Goal: Transaction & Acquisition: Purchase product/service

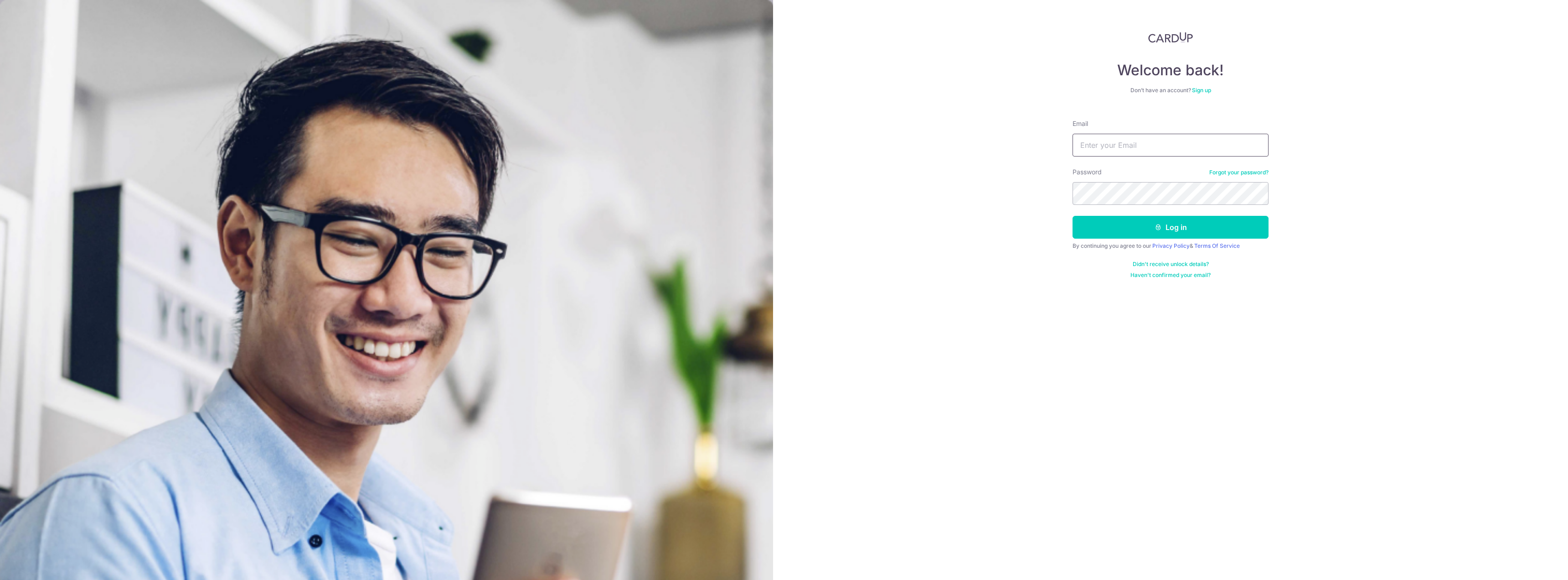
click at [1149, 148] on input "Email" at bounding box center [1170, 144] width 196 height 23
type input "[PERSON_NAME][EMAIL_ADDRESS][PERSON_NAME][DOMAIN_NAME]"
click at [1207, 234] on button "Log in" at bounding box center [1170, 227] width 196 height 23
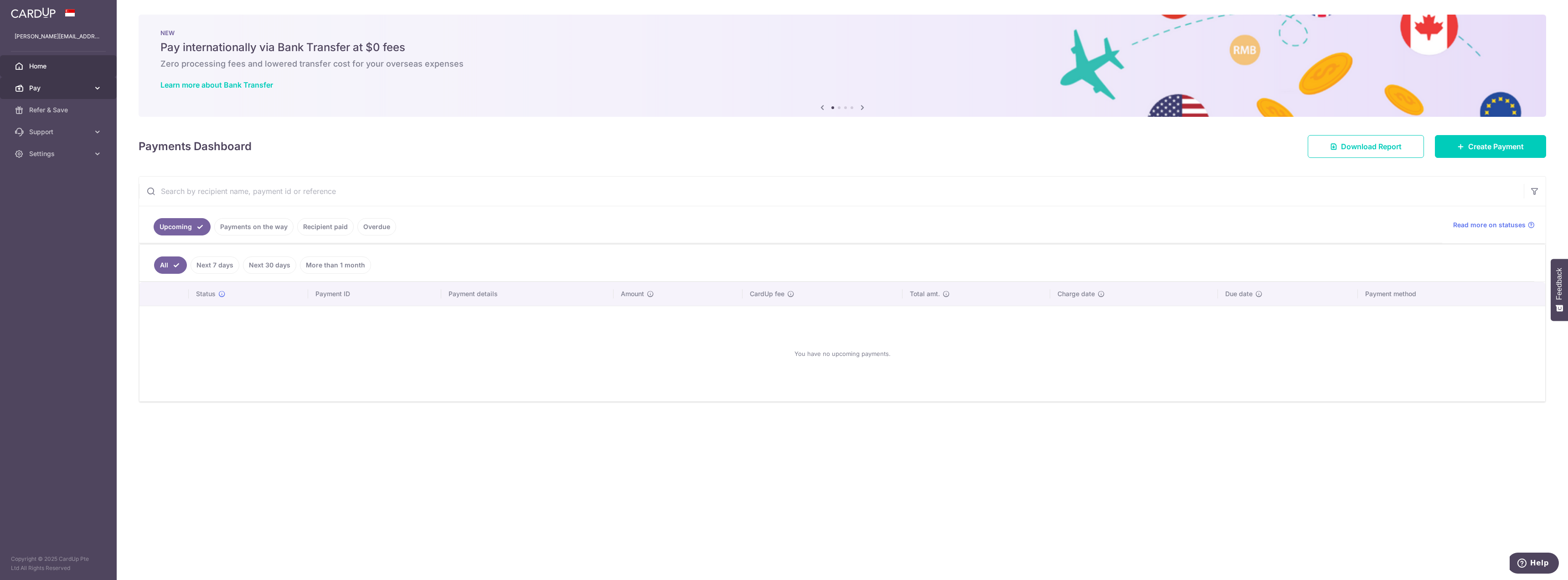
click at [82, 91] on span "Pay" at bounding box center [60, 88] width 60 height 9
click at [54, 111] on span "Payments" at bounding box center [60, 110] width 60 height 9
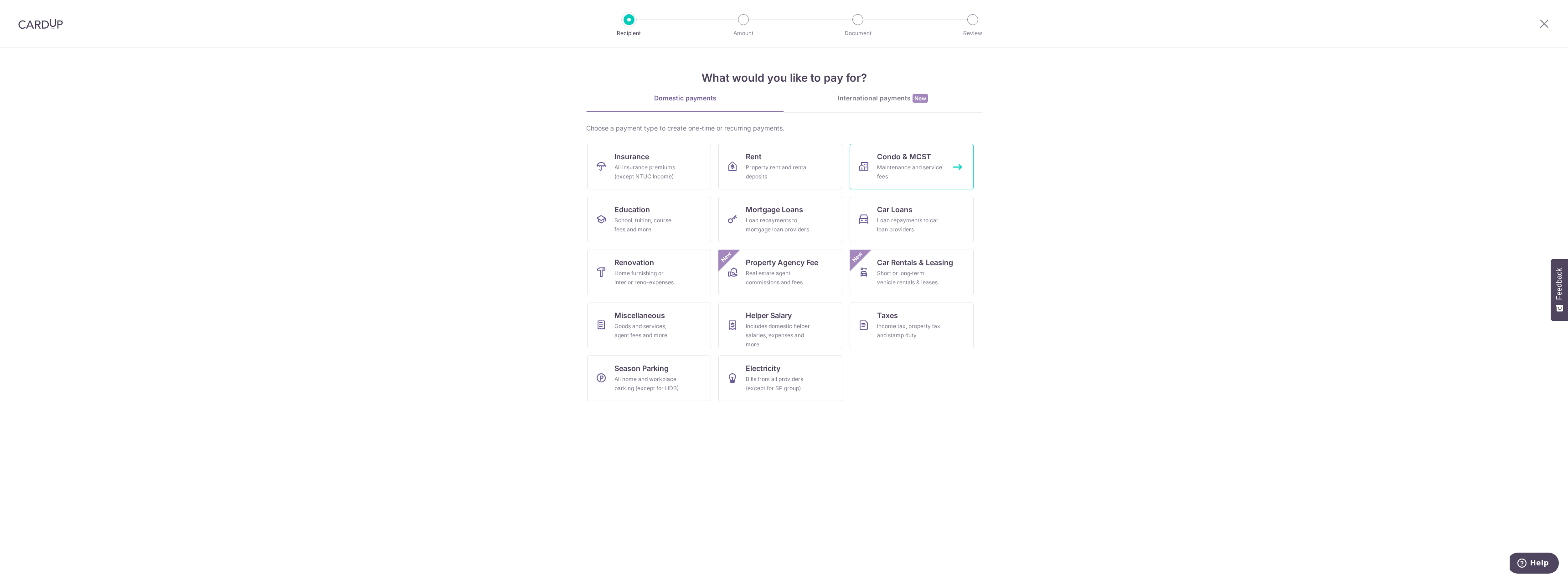
click at [909, 154] on span "Condo & MCST" at bounding box center [904, 156] width 55 height 11
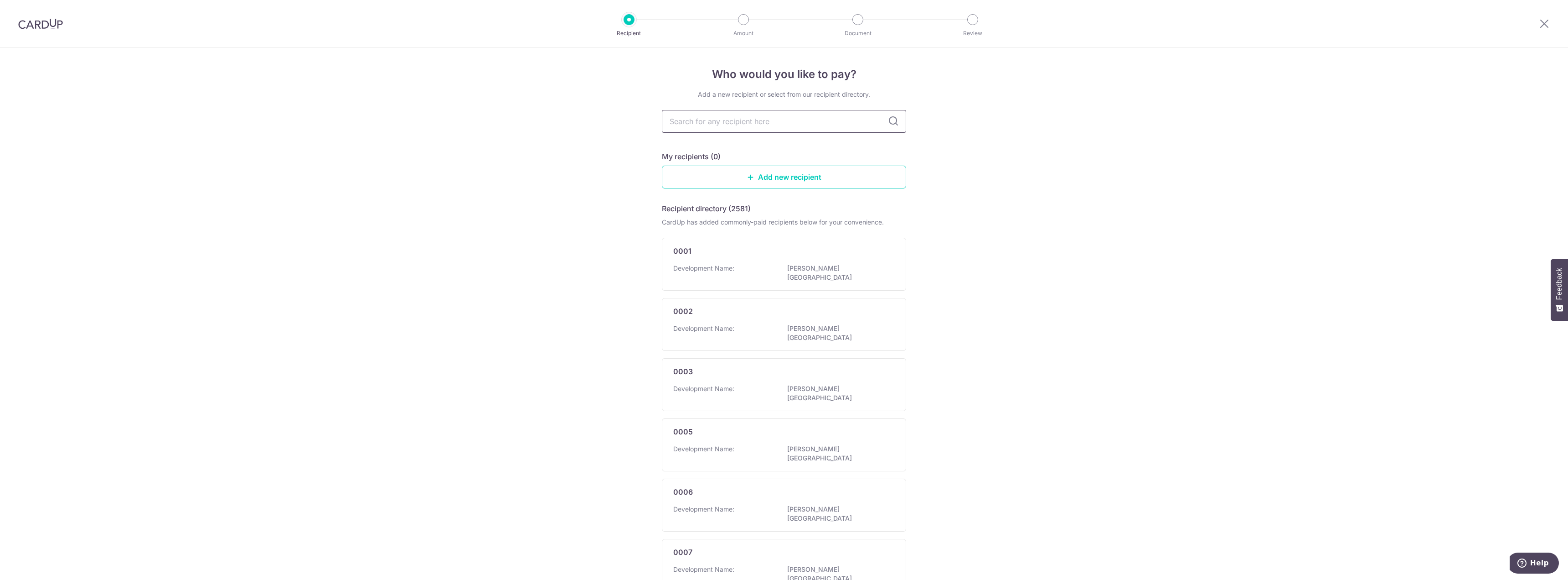
click at [802, 122] on input "text" at bounding box center [784, 121] width 245 height 23
type input "5"
type input "4404"
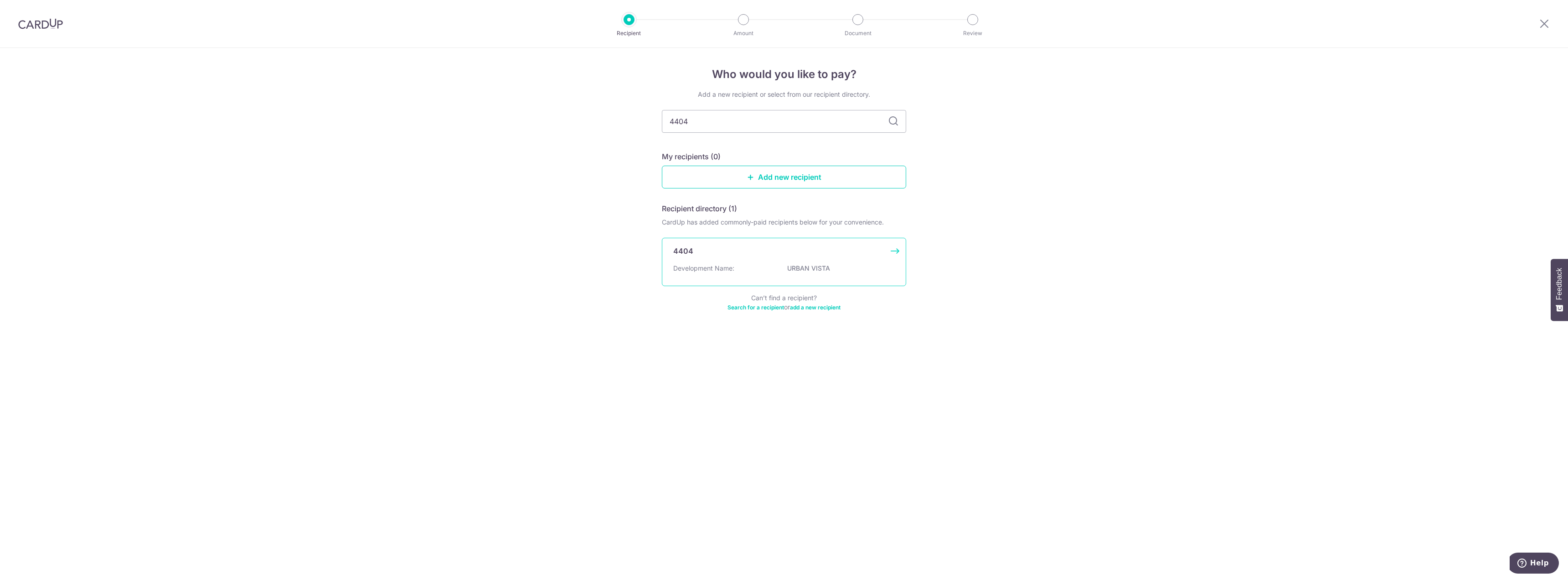
click at [697, 259] on div "4404 Development Name: URBAN VISTA" at bounding box center [784, 262] width 245 height 49
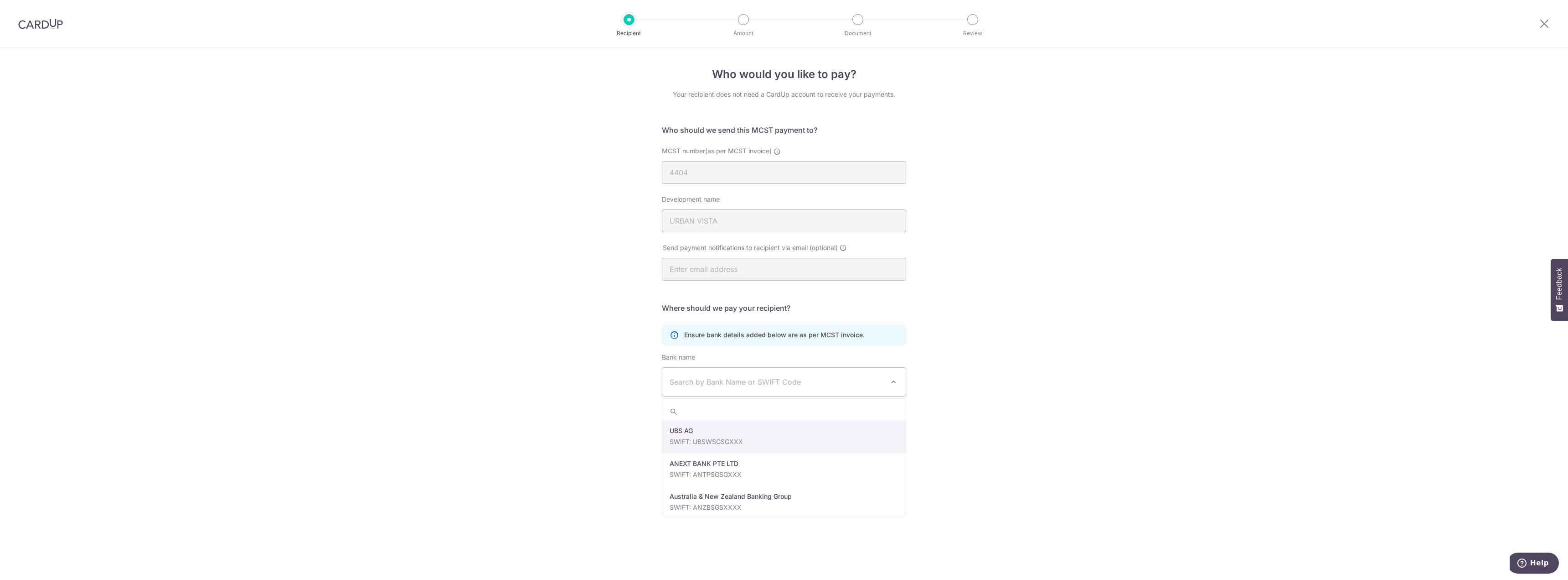
click at [871, 387] on span "Search by Bank Name or SWIFT Code" at bounding box center [776, 382] width 214 height 11
click at [1013, 370] on div "Who would you like to pay? Your recipient does not need a CardUp account to rec…" at bounding box center [784, 314] width 1568 height 532
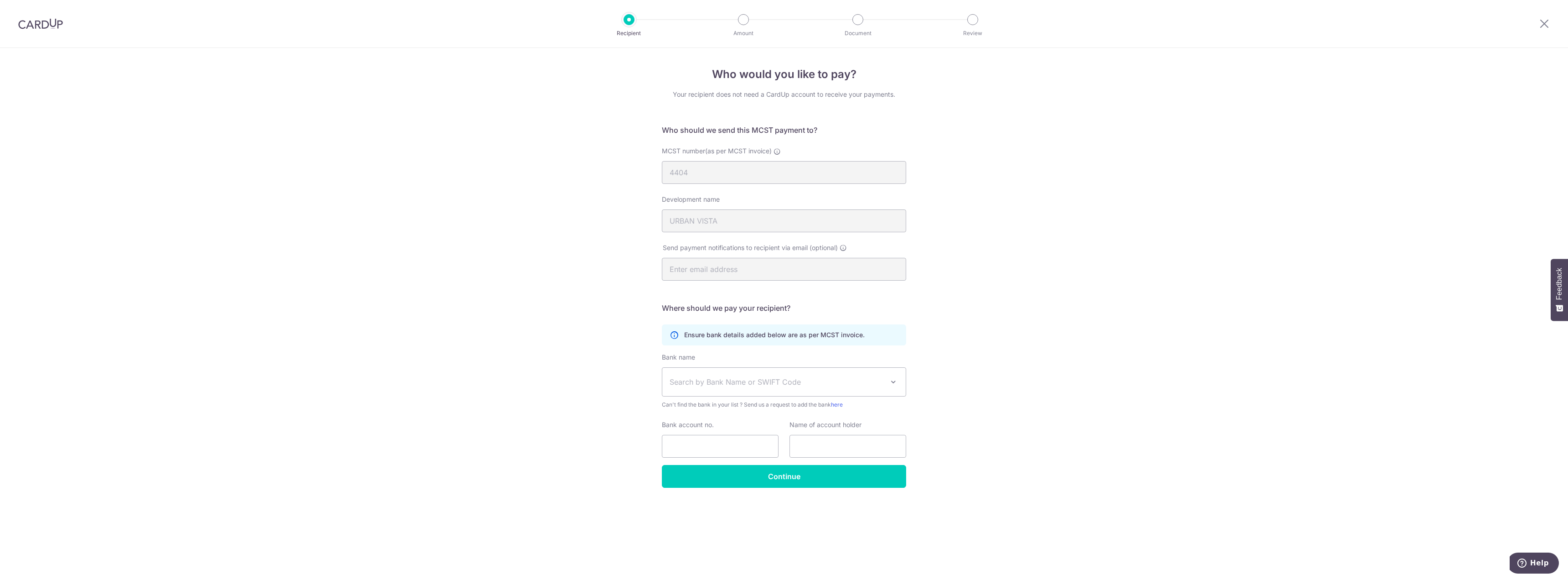
click at [860, 371] on span "Search by Bank Name or SWIFT Code" at bounding box center [784, 382] width 244 height 28
click at [956, 370] on div "Who would you like to pay? Your recipient does not need a CardUp account to rec…" at bounding box center [784, 314] width 1568 height 532
click at [858, 369] on span "Search by Bank Name or SWIFT Code" at bounding box center [784, 382] width 244 height 28
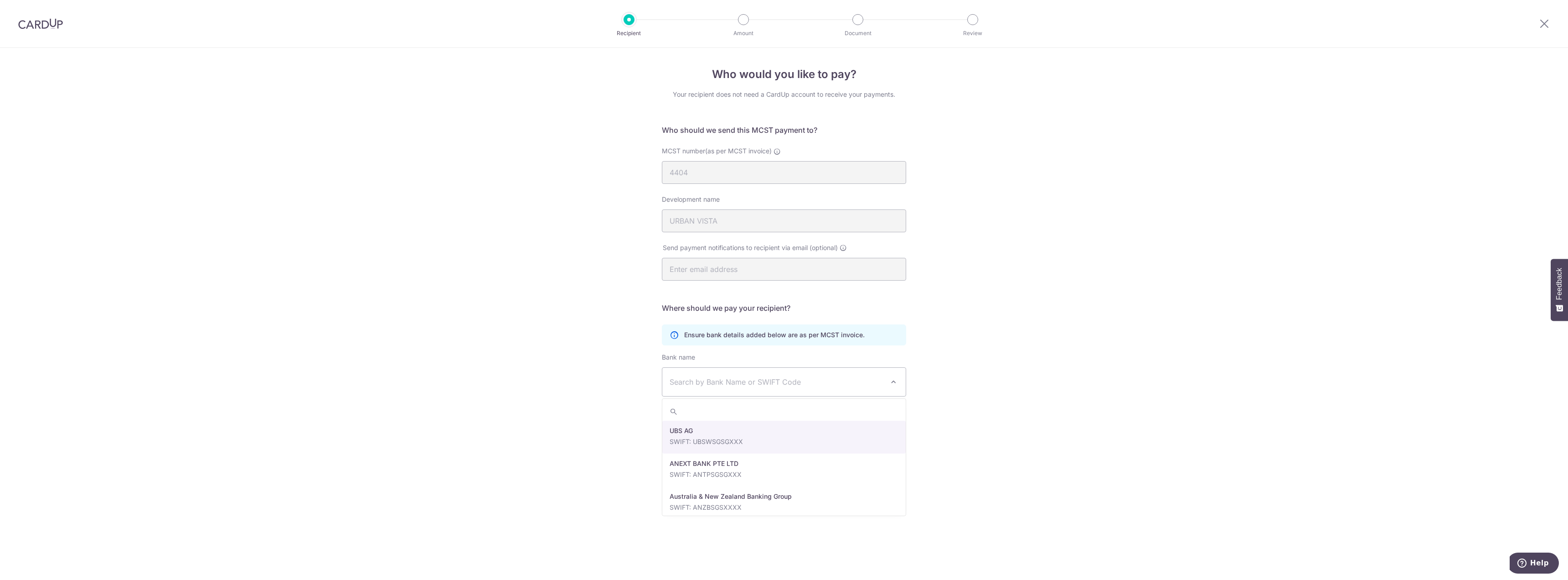
click at [858, 369] on span "Search by Bank Name or SWIFT Code" at bounding box center [784, 382] width 244 height 28
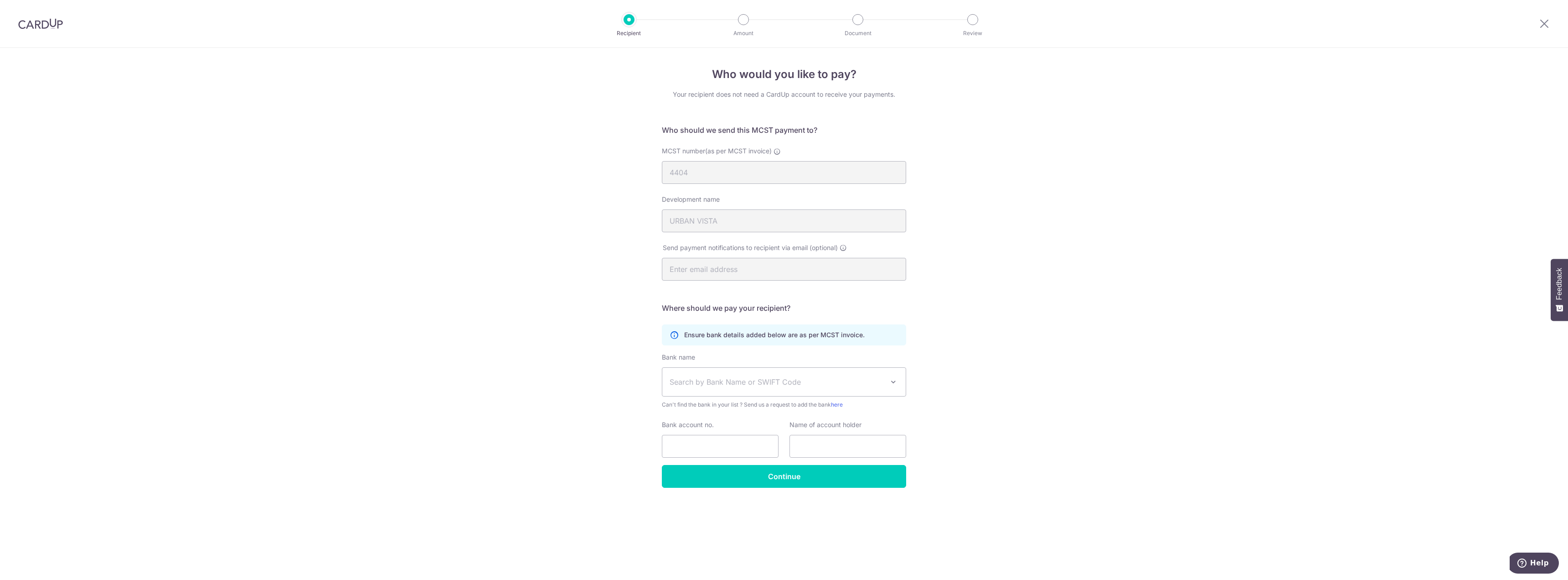
click at [781, 373] on span "Search by Bank Name or SWIFT Code" at bounding box center [784, 382] width 244 height 28
type input "uob"
select select "18"
click at [739, 445] on input "Bank account no." at bounding box center [720, 446] width 116 height 23
paste input "7375/ 001/ 4513055263"
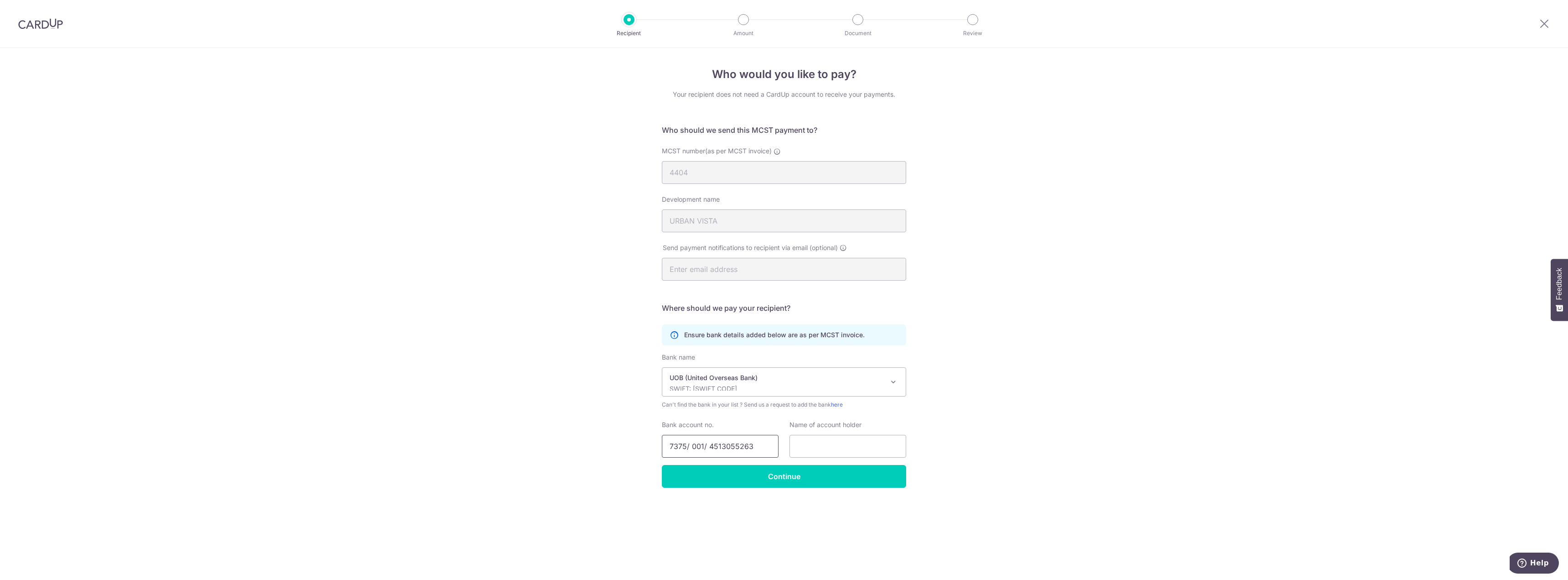
click at [692, 446] on input "7375/ 001/ 4513055263" at bounding box center [720, 446] width 116 height 23
type input "73750014513055263"
click at [826, 447] on input "text" at bounding box center [848, 446] width 116 height 23
paste input "MCST PLAN NO 4404"
type input "MCST PLAN NO 4404"
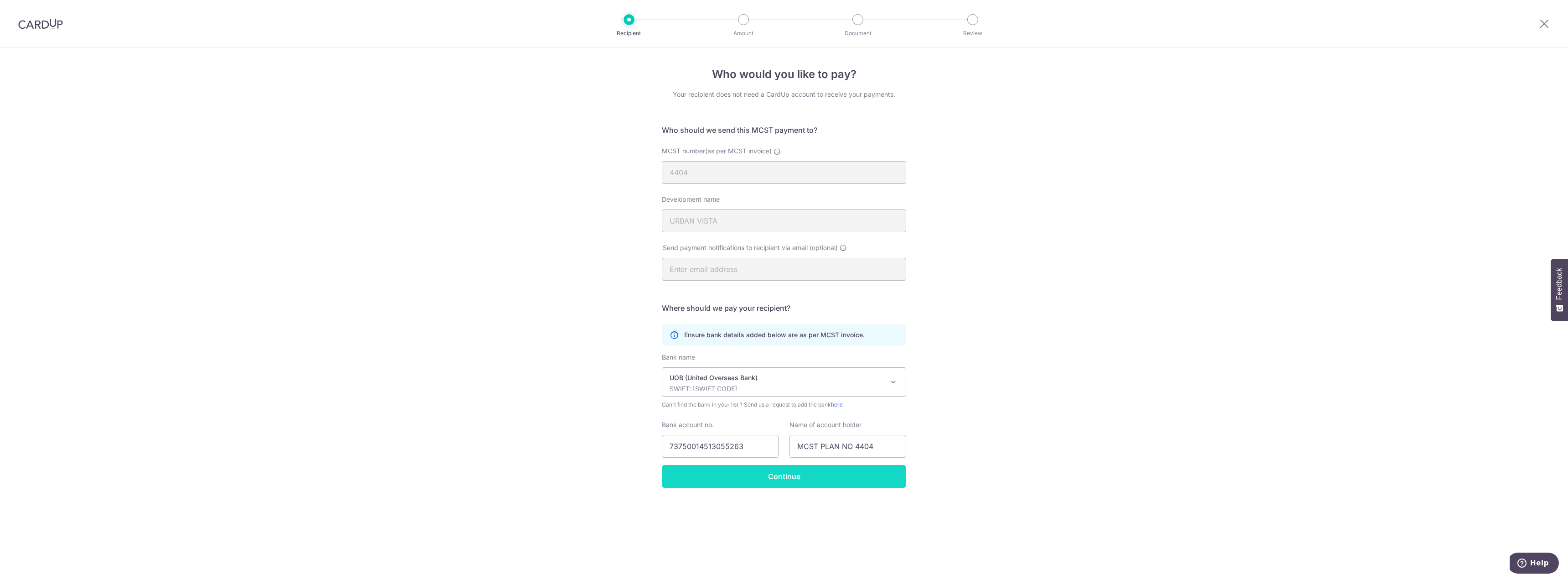
click at [826, 475] on input "Continue" at bounding box center [784, 476] width 245 height 23
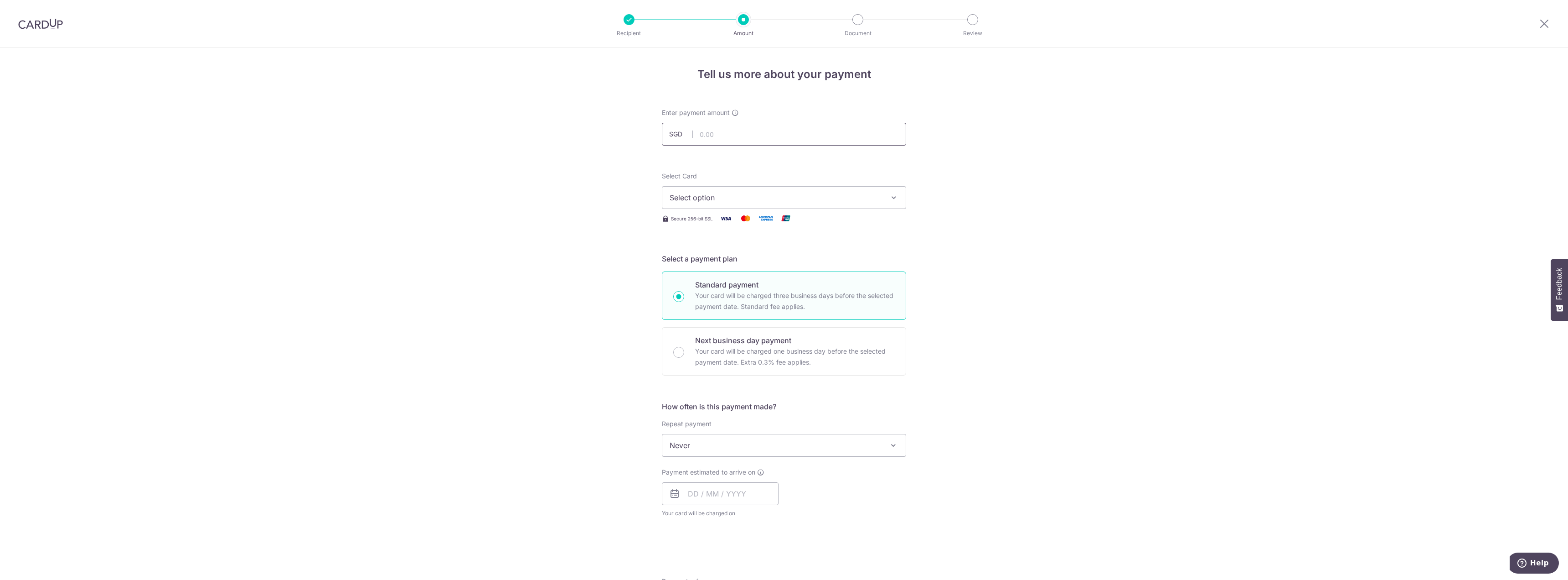
click at [771, 141] on input "text" at bounding box center [784, 134] width 245 height 23
type input "988.85"
click at [798, 200] on span "Select option" at bounding box center [776, 198] width 212 height 11
click at [748, 218] on span "Add credit card" at bounding box center [792, 223] width 212 height 9
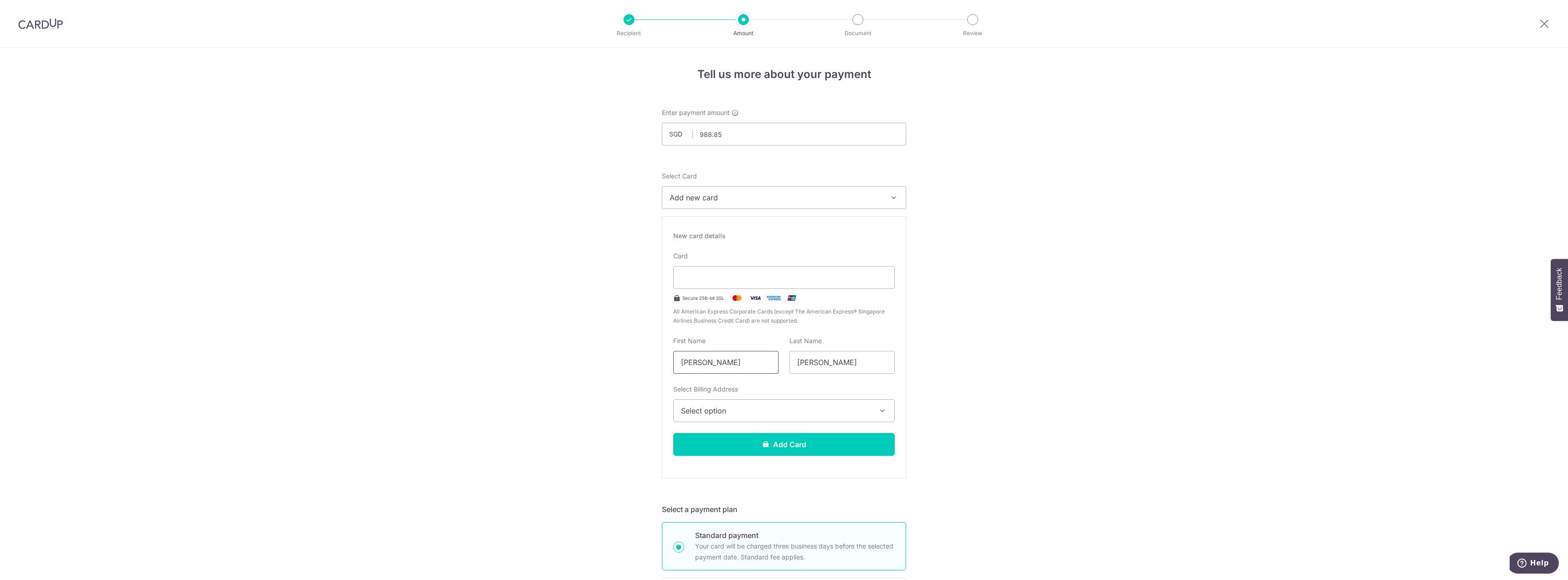
click at [743, 365] on input "Justin" at bounding box center [725, 362] width 105 height 23
type input "Ryan"
type input "Justin"
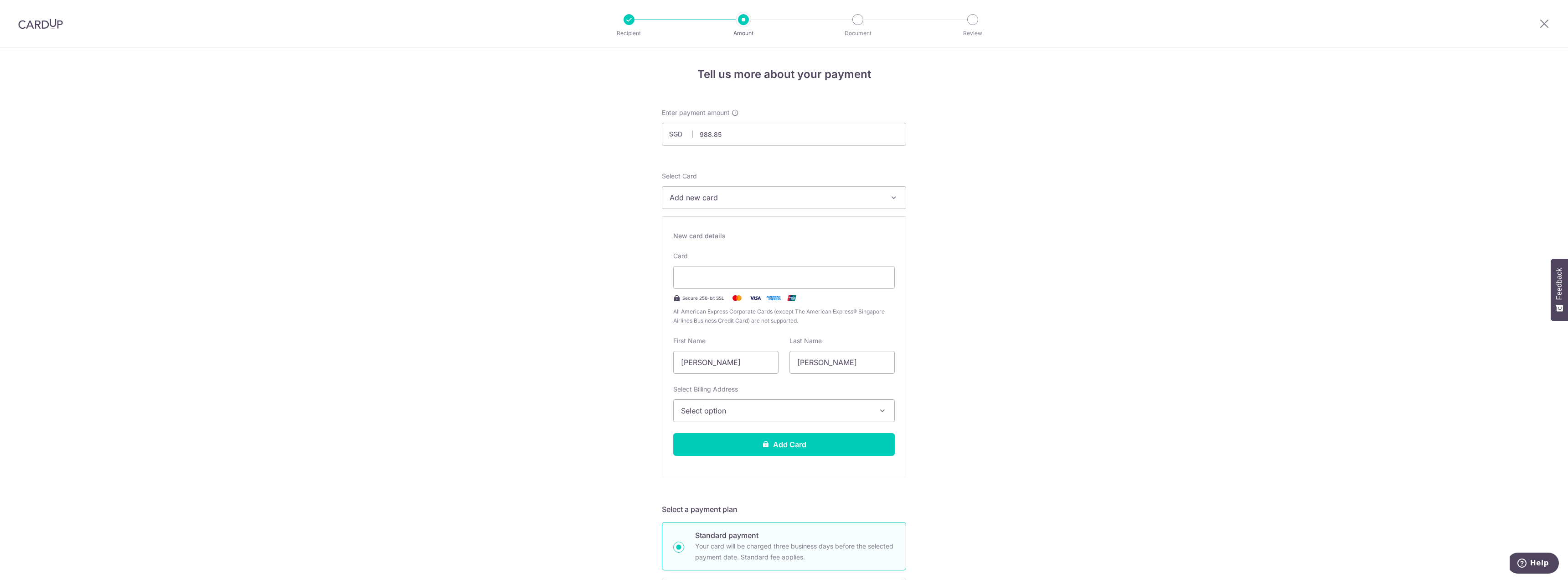
click at [752, 410] on span "Select option" at bounding box center [776, 410] width 189 height 11
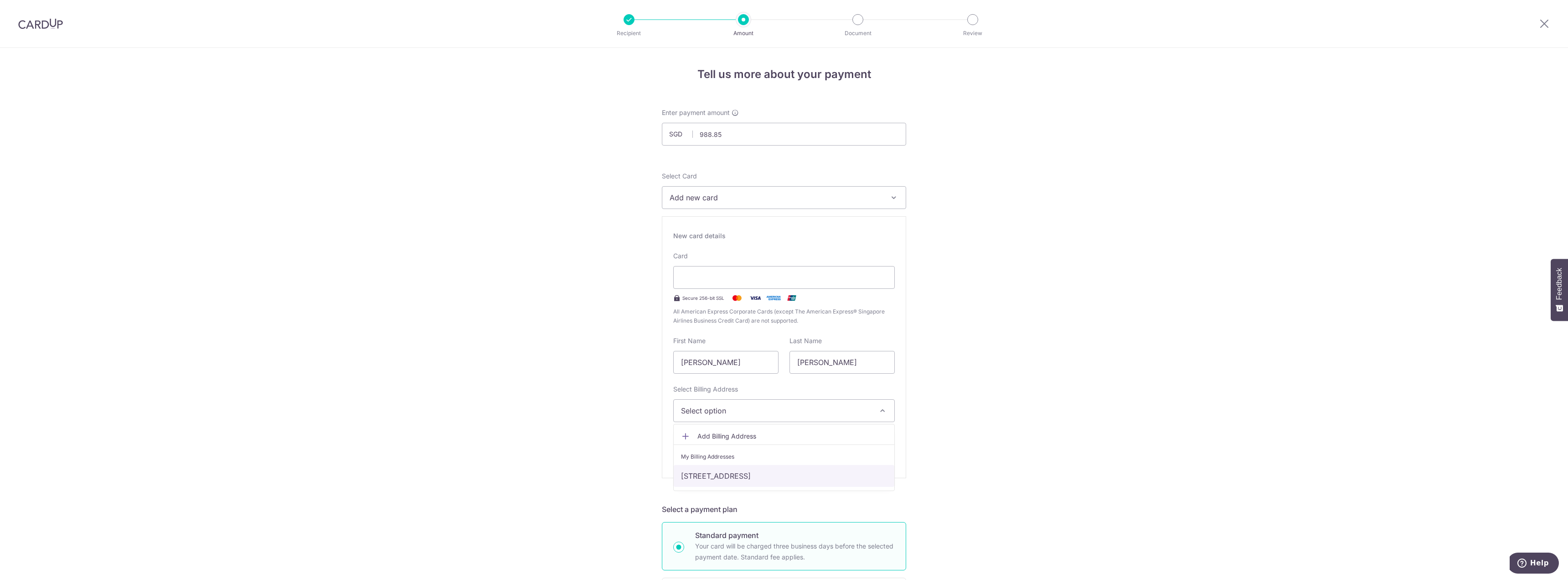
click at [748, 480] on link "16 Tanah Merah Kechil Link, Singapore, Singapore, Singapore-465424" at bounding box center [784, 476] width 221 height 22
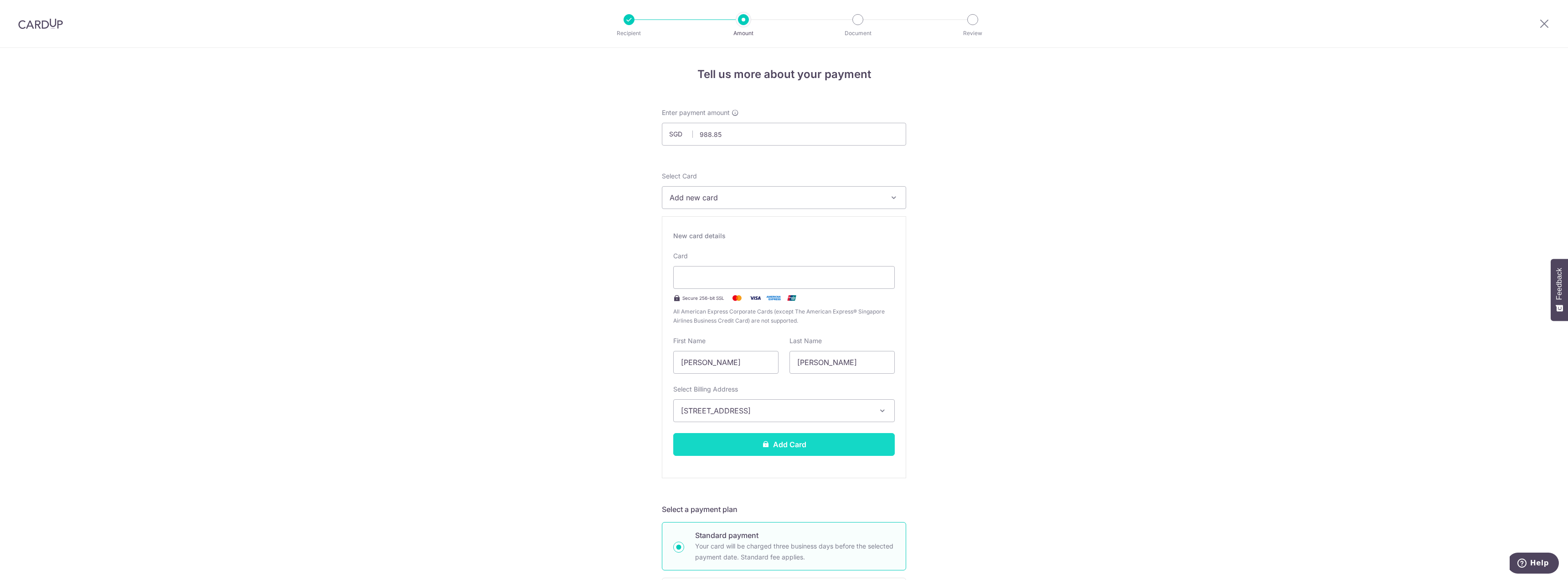
click at [859, 445] on button "Add Card" at bounding box center [784, 444] width 222 height 23
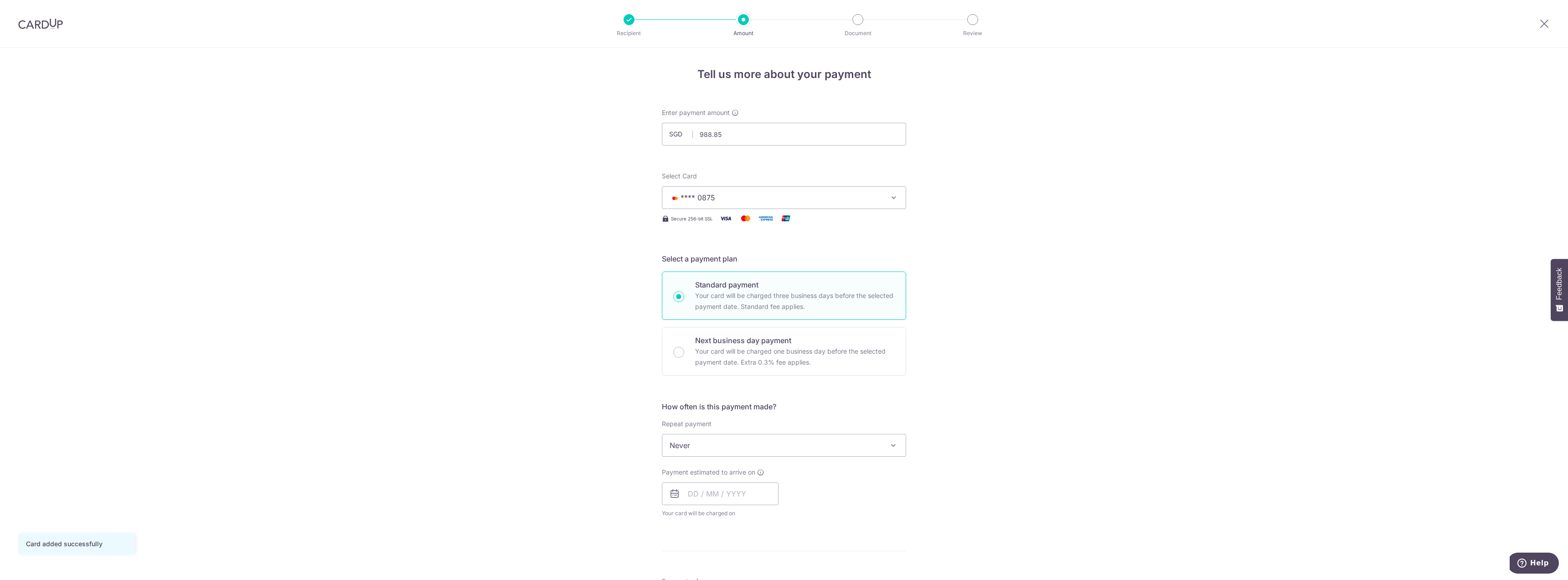
scroll to position [46, 0]
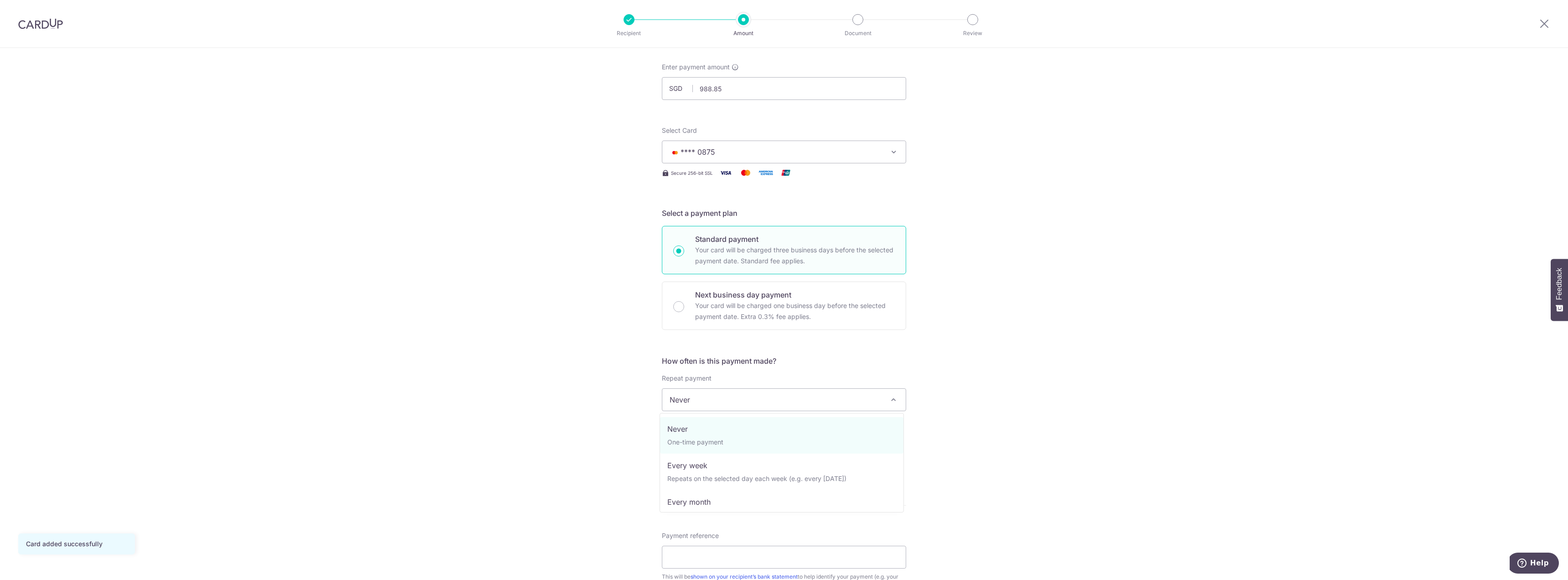
click at [846, 407] on span "Never" at bounding box center [784, 399] width 244 height 22
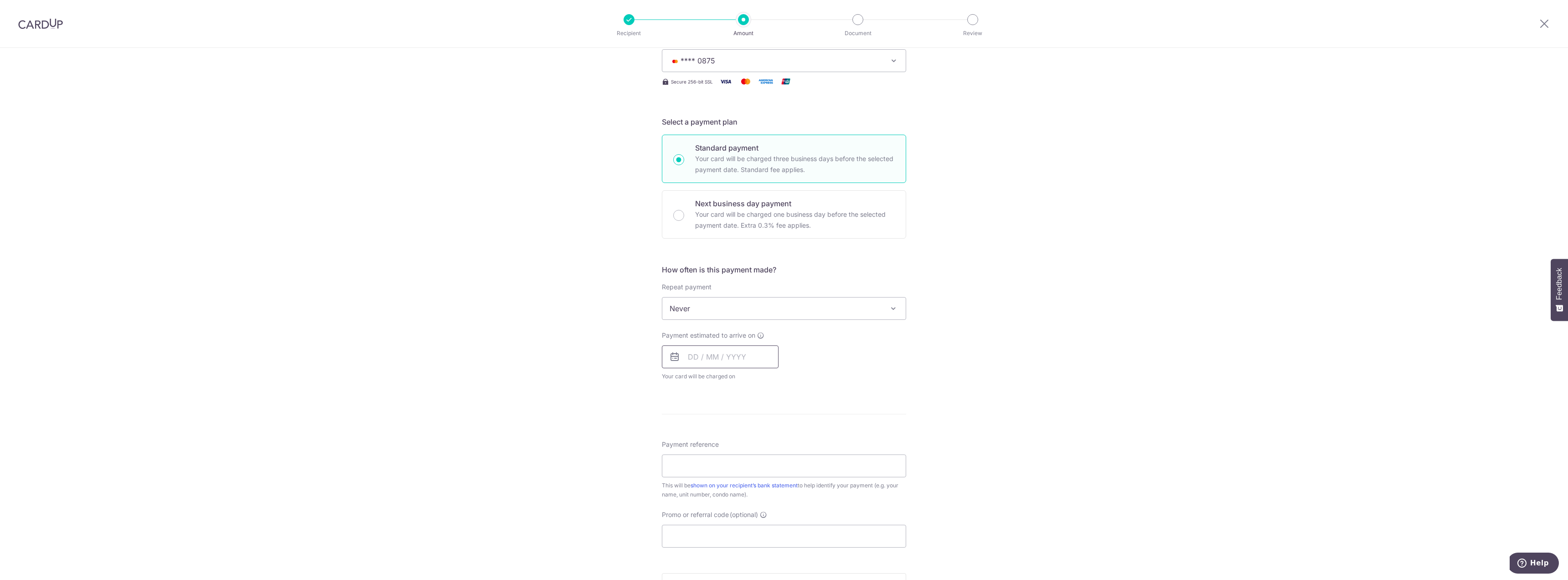
click at [690, 359] on input "text" at bounding box center [720, 357] width 116 height 23
click at [700, 436] on link "6" at bounding box center [699, 440] width 15 height 15
type input "06/10/2025"
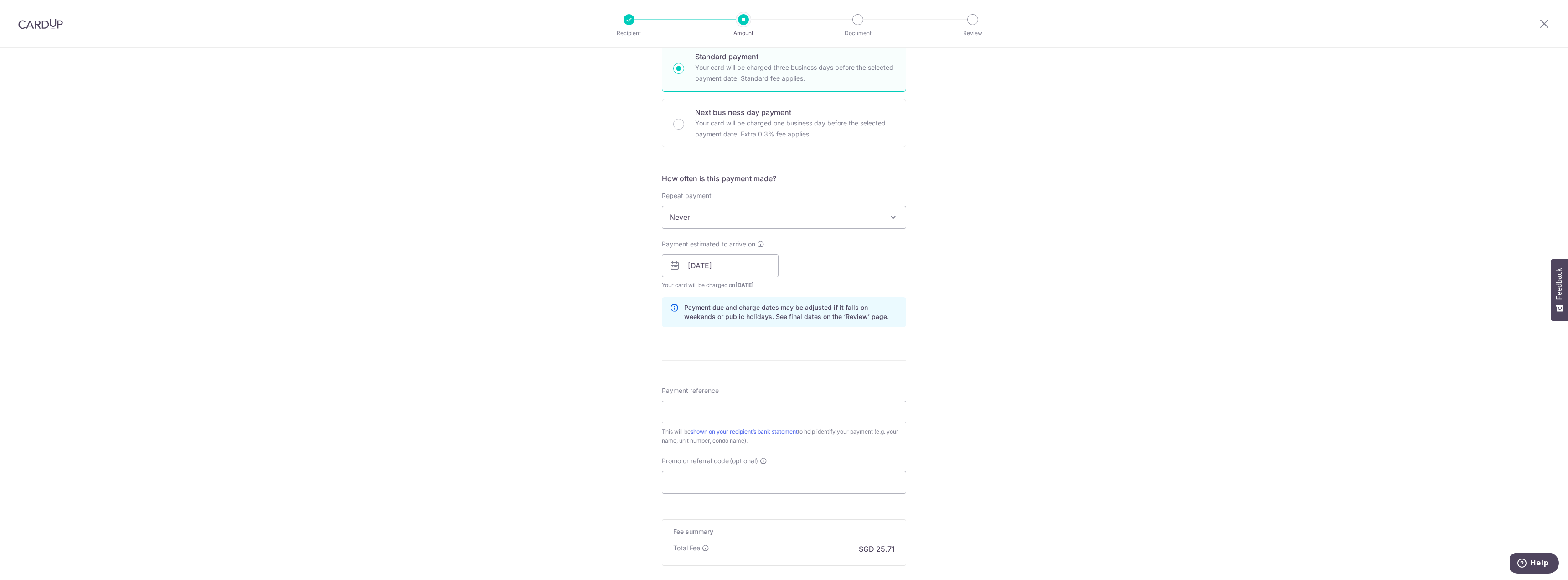
scroll to position [319, 0]
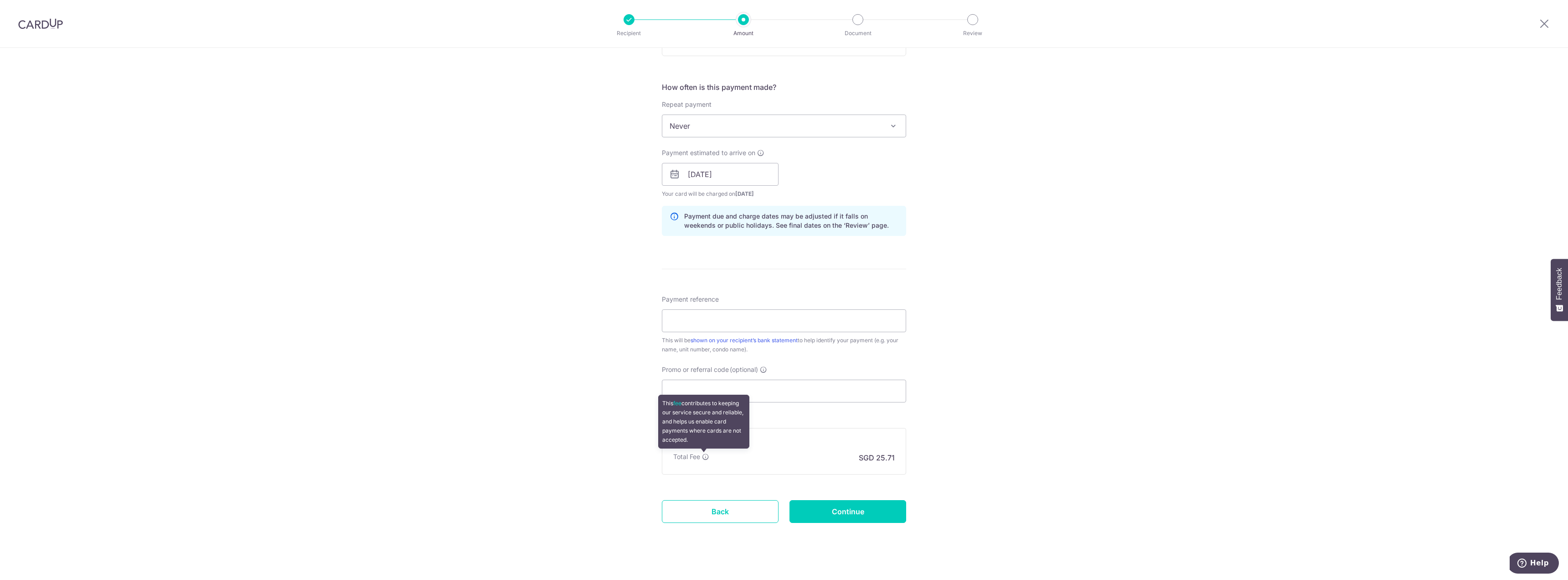
click at [703, 455] on icon at bounding box center [706, 457] width 7 height 7
click at [752, 332] on div "Payment reference This will be shown on your recipient’s bank statement to help…" at bounding box center [784, 324] width 245 height 59
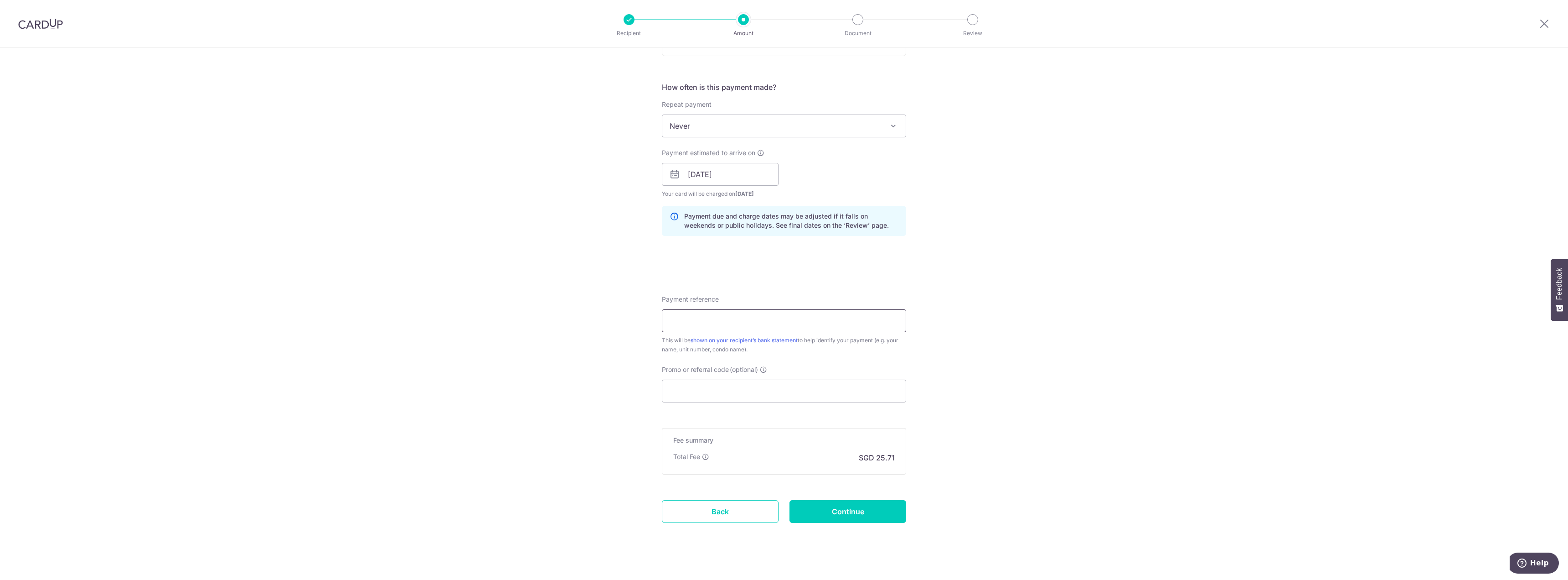
click at [759, 318] on input "Payment reference" at bounding box center [784, 321] width 245 height 23
type input "Blk 16, #11-33"
click at [1041, 368] on div "Tell us more about your payment Enter payment amount SGD 988.85 988.85 Card add…" at bounding box center [784, 160] width 1568 height 863
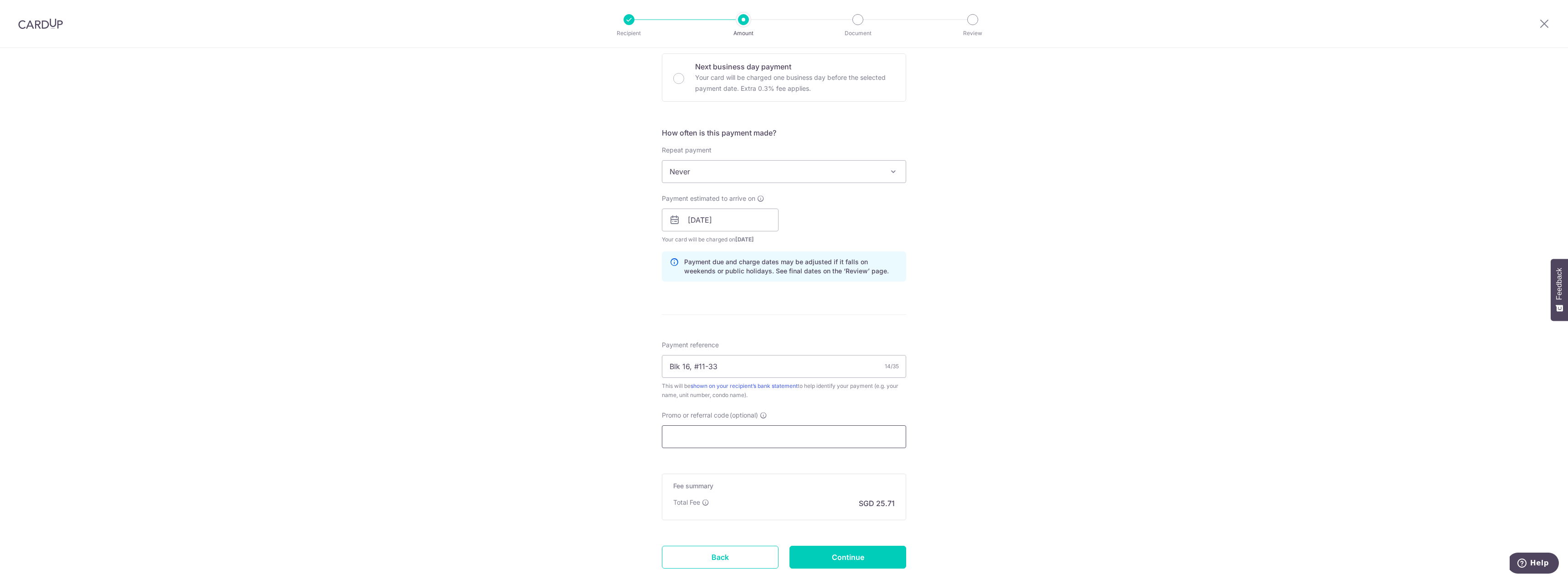
click at [829, 436] on input "Promo or referral code (optional)" at bounding box center [784, 436] width 245 height 23
paste input "OFF225"
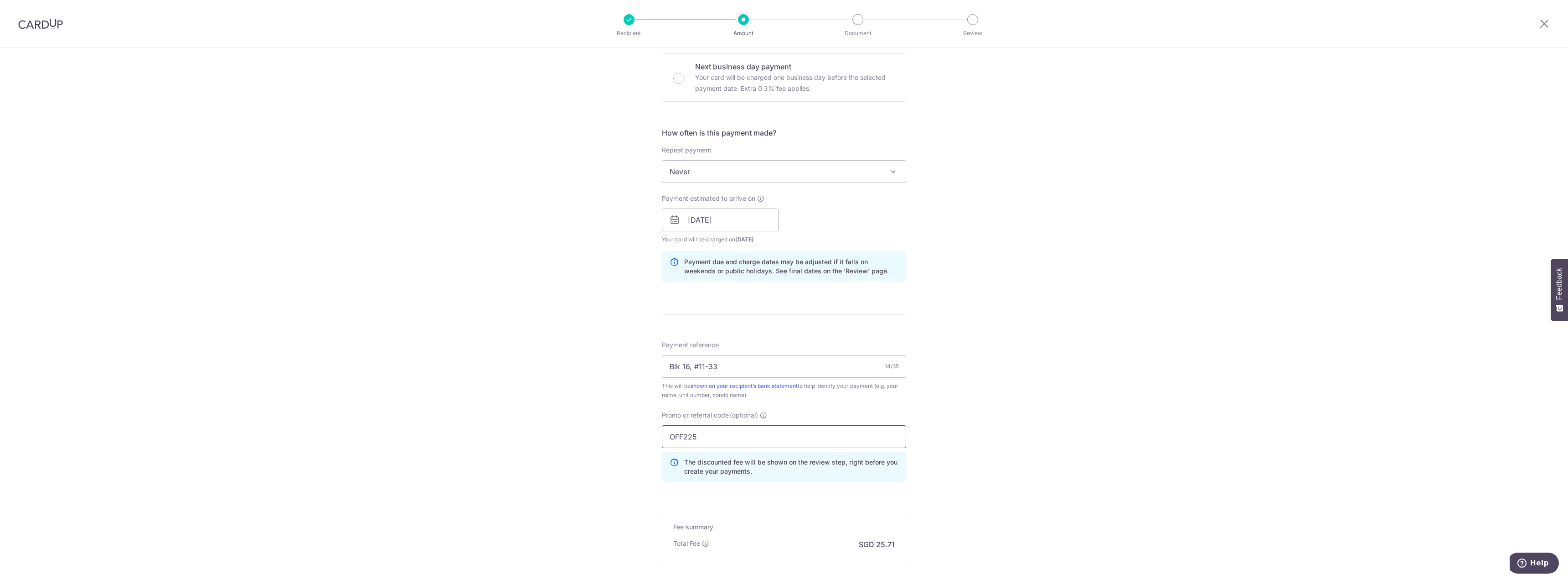
type input "OFF225"
click at [961, 416] on div "Tell us more about your payment Enter payment amount SGD 988.85 988.85 Card add…" at bounding box center [784, 226] width 1568 height 904
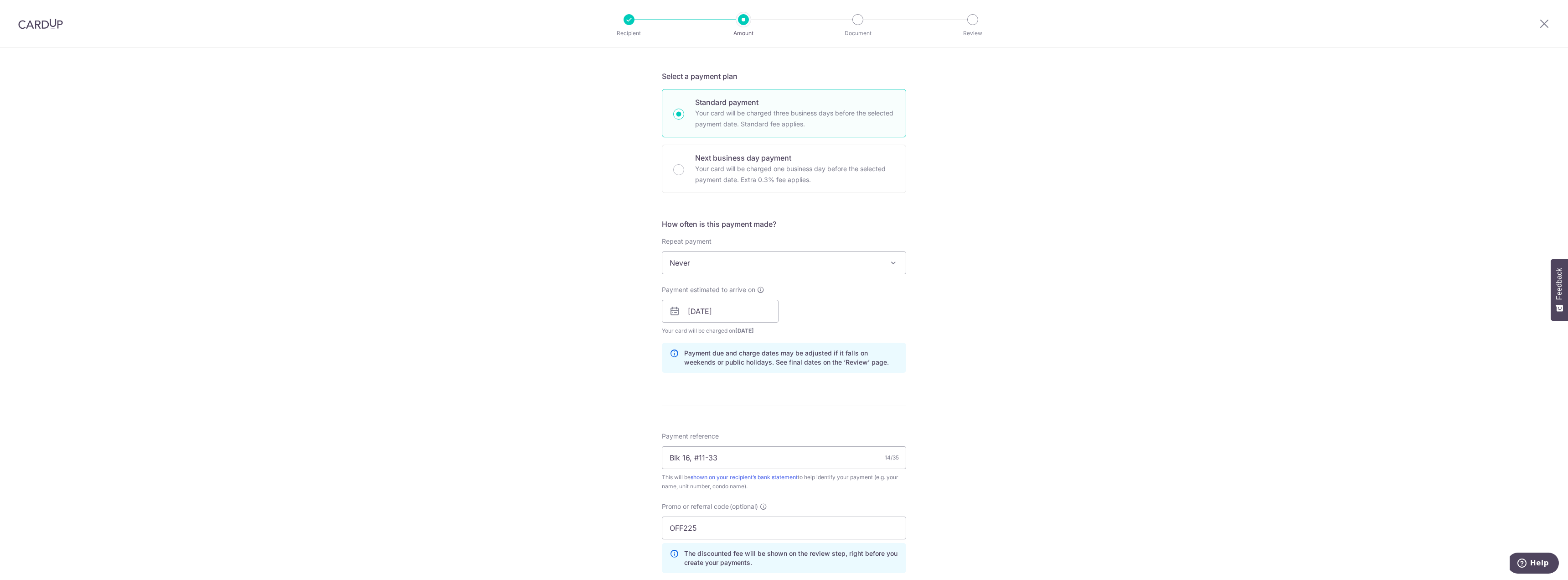
scroll to position [228, 0]
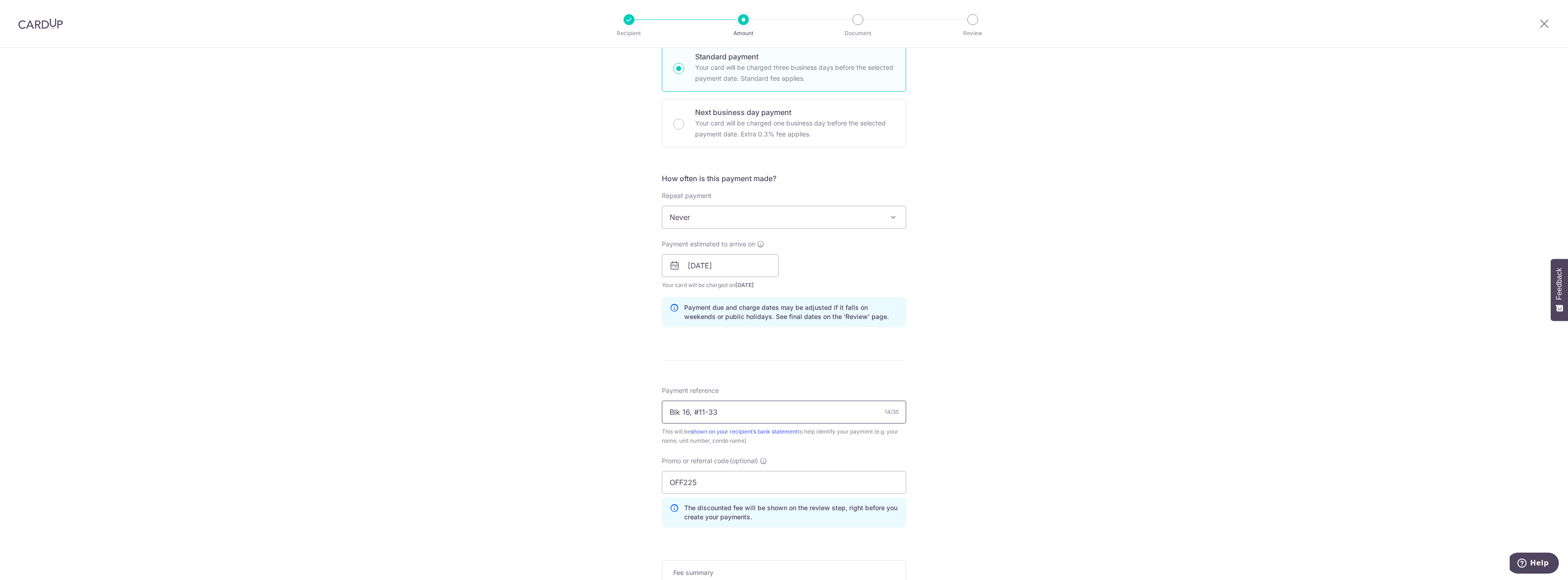
click at [696, 413] on input "Blk 16, #11-33" at bounding box center [784, 411] width 245 height 23
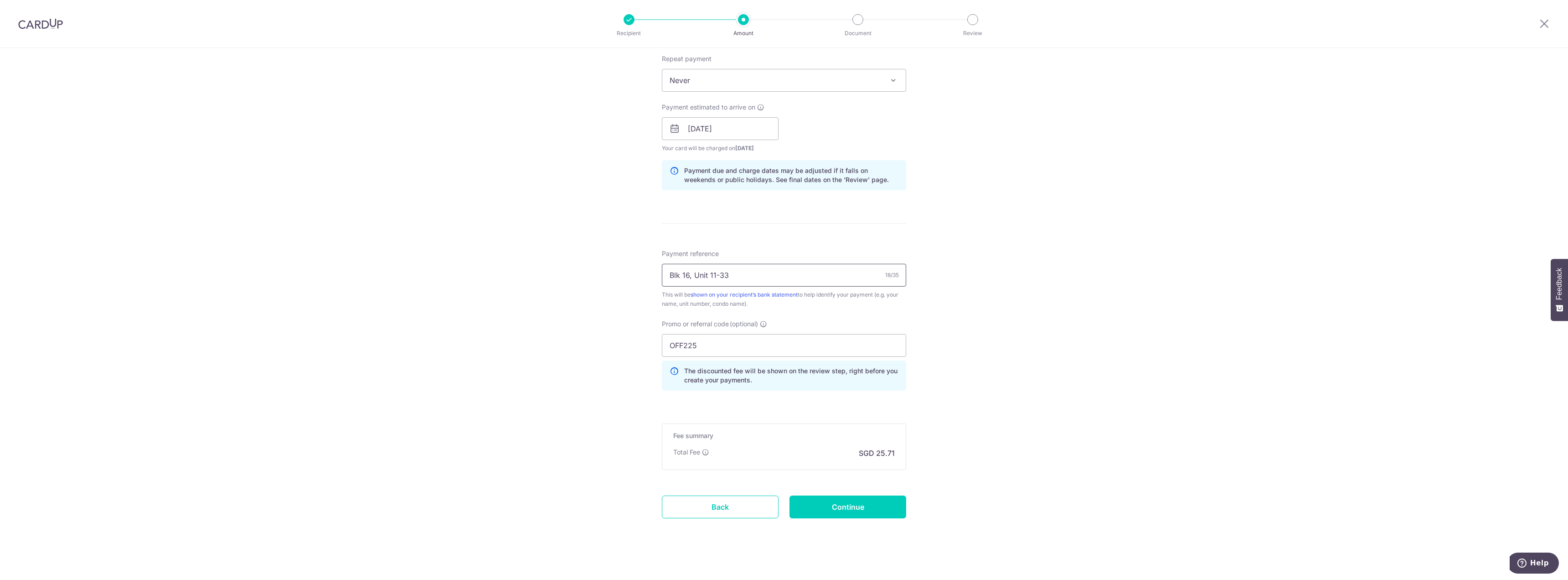
scroll to position [371, 0]
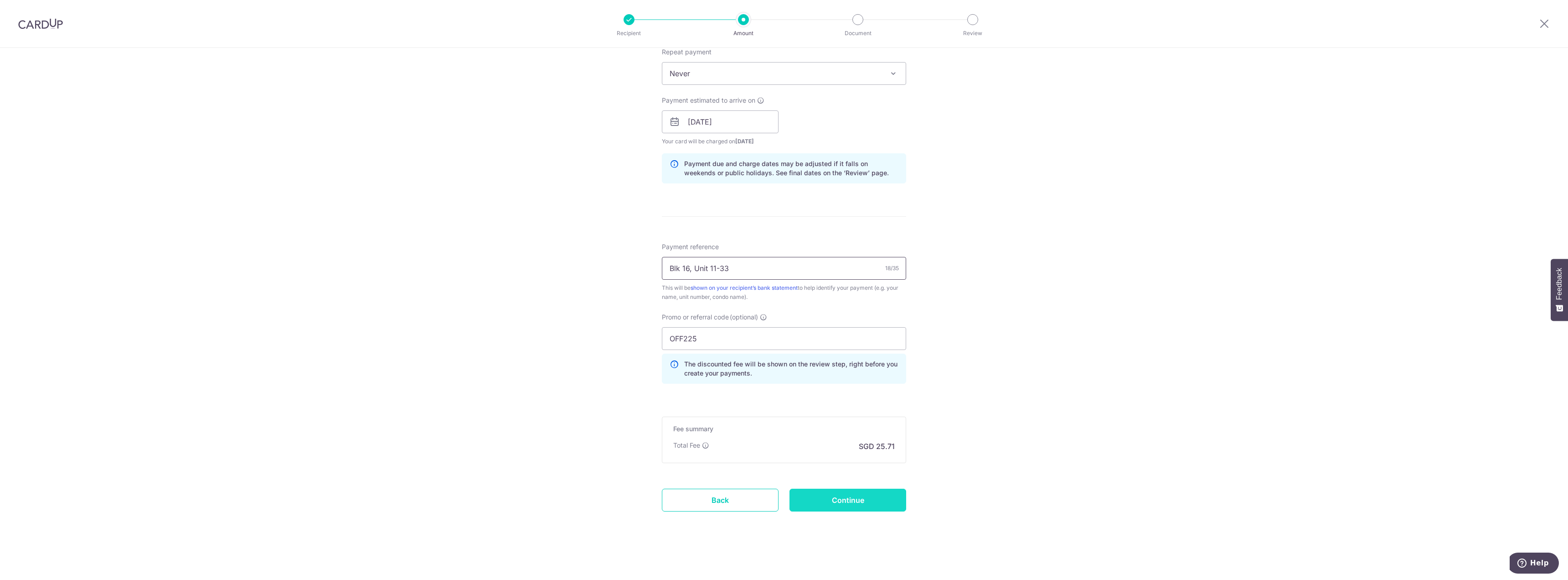
type input "Blk 16, Unit 11-33"
click at [874, 499] on input "Continue" at bounding box center [848, 500] width 116 height 23
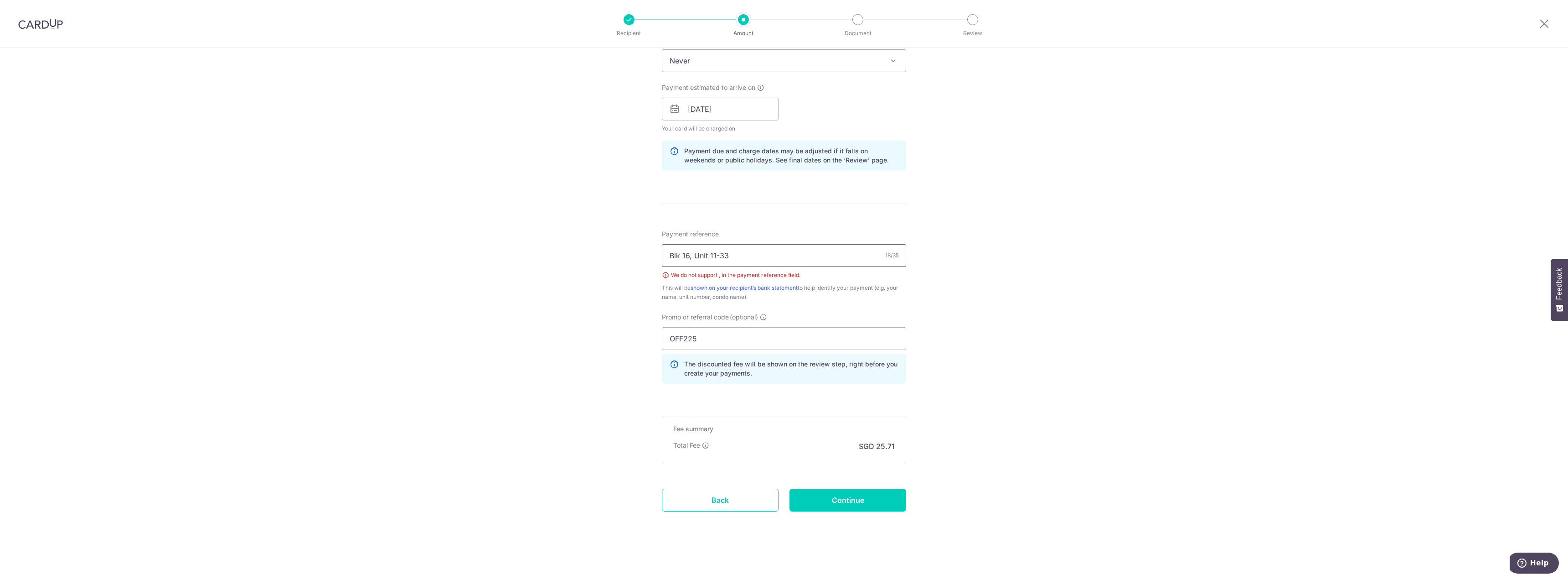
click at [691, 256] on input "Blk 16, Unit 11-33" at bounding box center [784, 255] width 245 height 23
type input "Blk 16 Unit 11-33"
click at [872, 501] on input "Continue" at bounding box center [848, 500] width 116 height 23
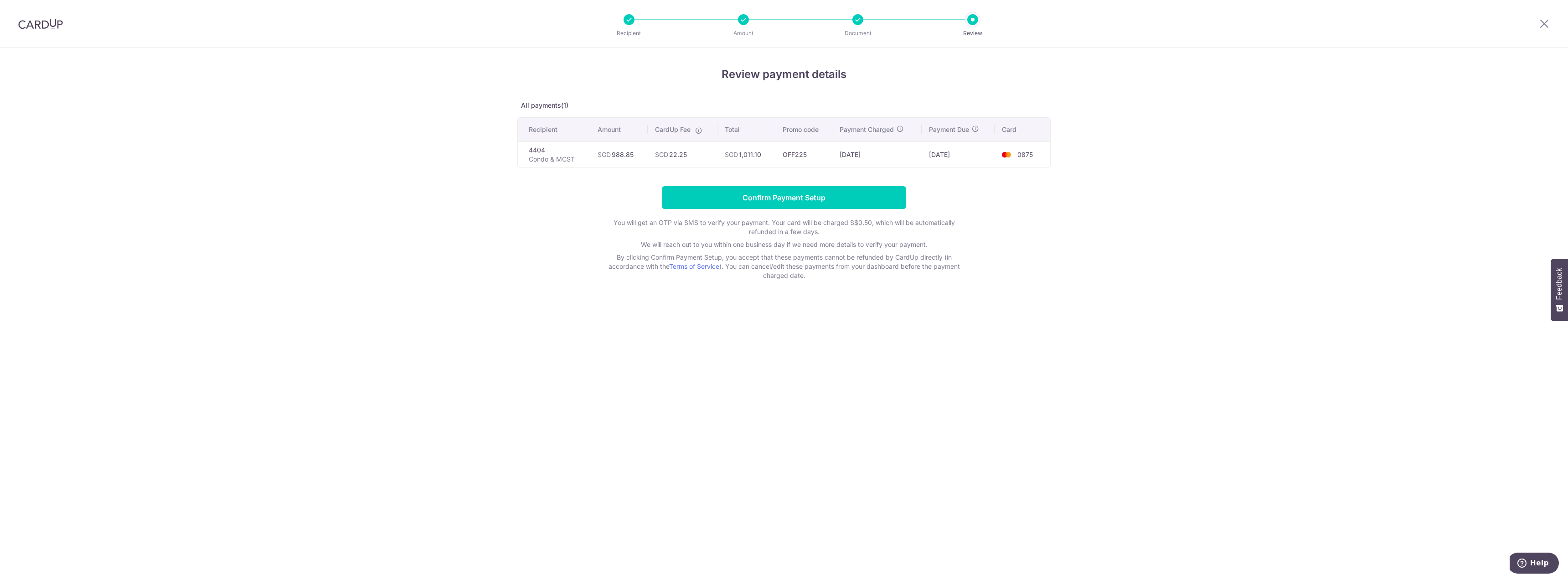
click at [537, 148] on td "4404 Condo & MCST" at bounding box center [554, 154] width 72 height 26
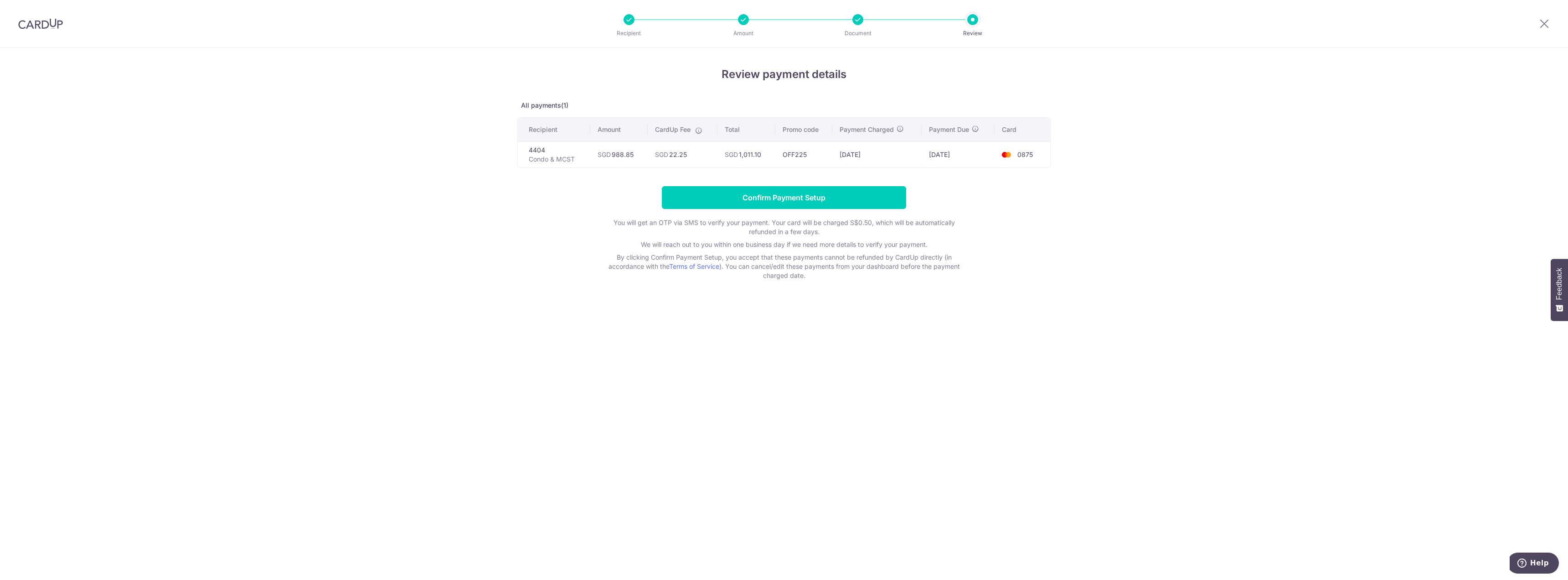
click at [537, 148] on td "4404 Condo & MCST" at bounding box center [554, 154] width 72 height 26
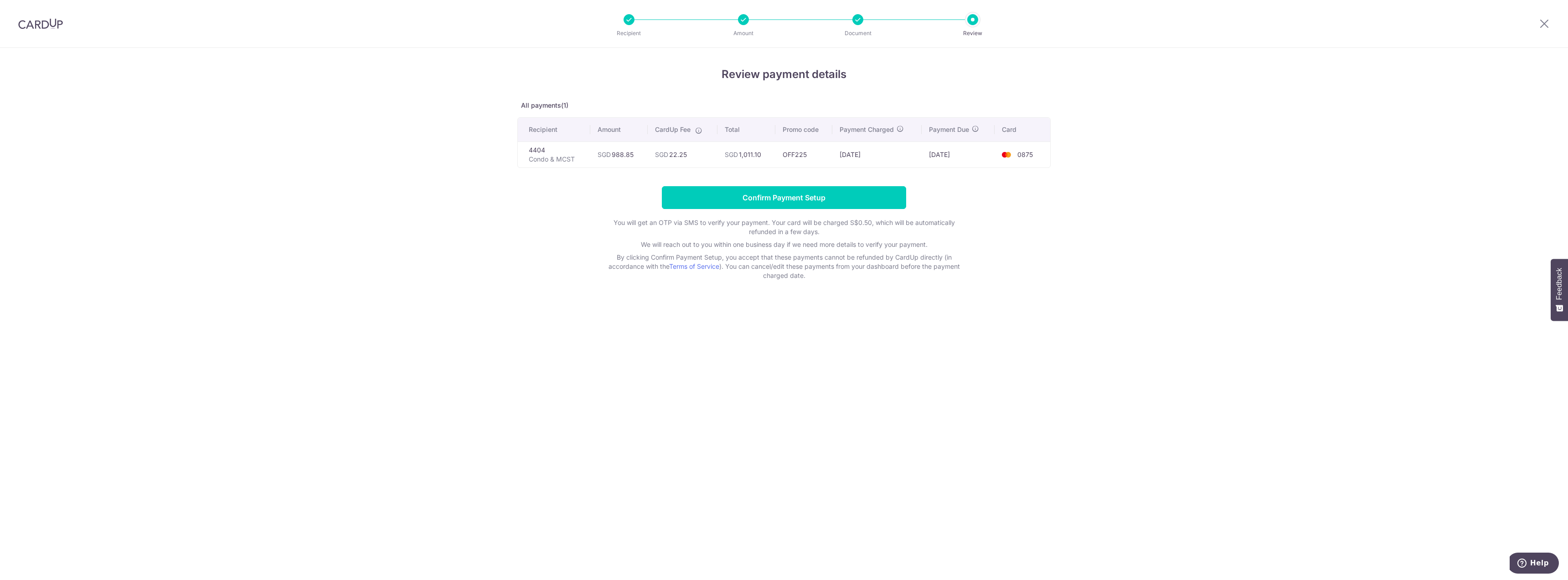
click at [537, 148] on td "4404 Condo & MCST" at bounding box center [554, 154] width 72 height 26
click at [536, 149] on td "4404 Condo & MCST" at bounding box center [554, 154] width 72 height 26
click at [904, 128] on icon at bounding box center [901, 129] width 7 height 7
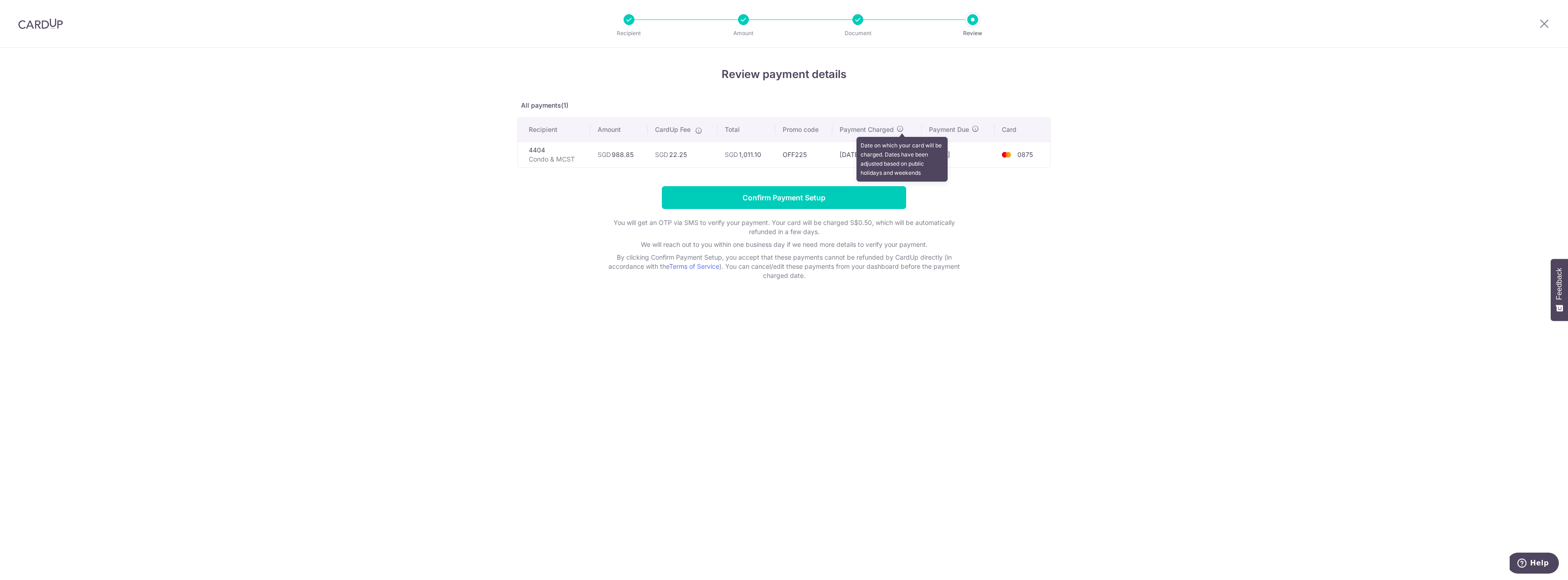
click at [904, 128] on icon at bounding box center [901, 129] width 7 height 7
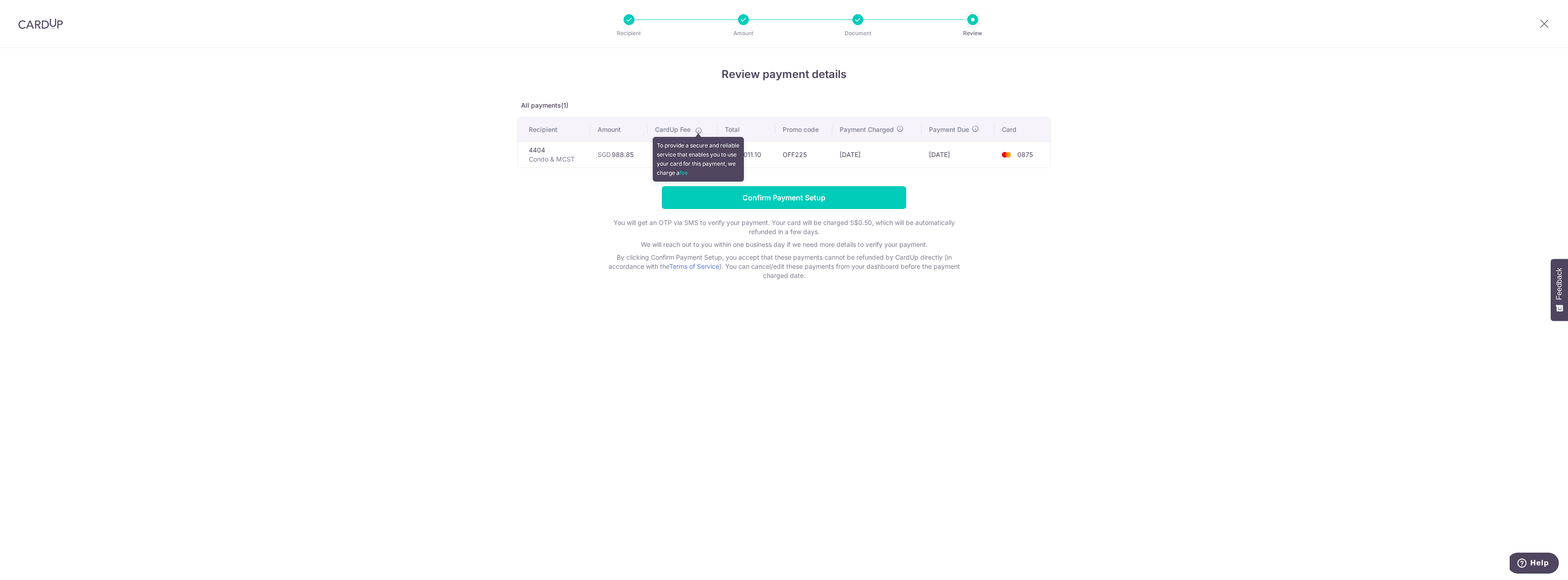
click at [701, 127] on icon at bounding box center [699, 130] width 7 height 7
click at [623, 157] on td "SGD 988.85" at bounding box center [619, 154] width 57 height 26
copy td "988.85"
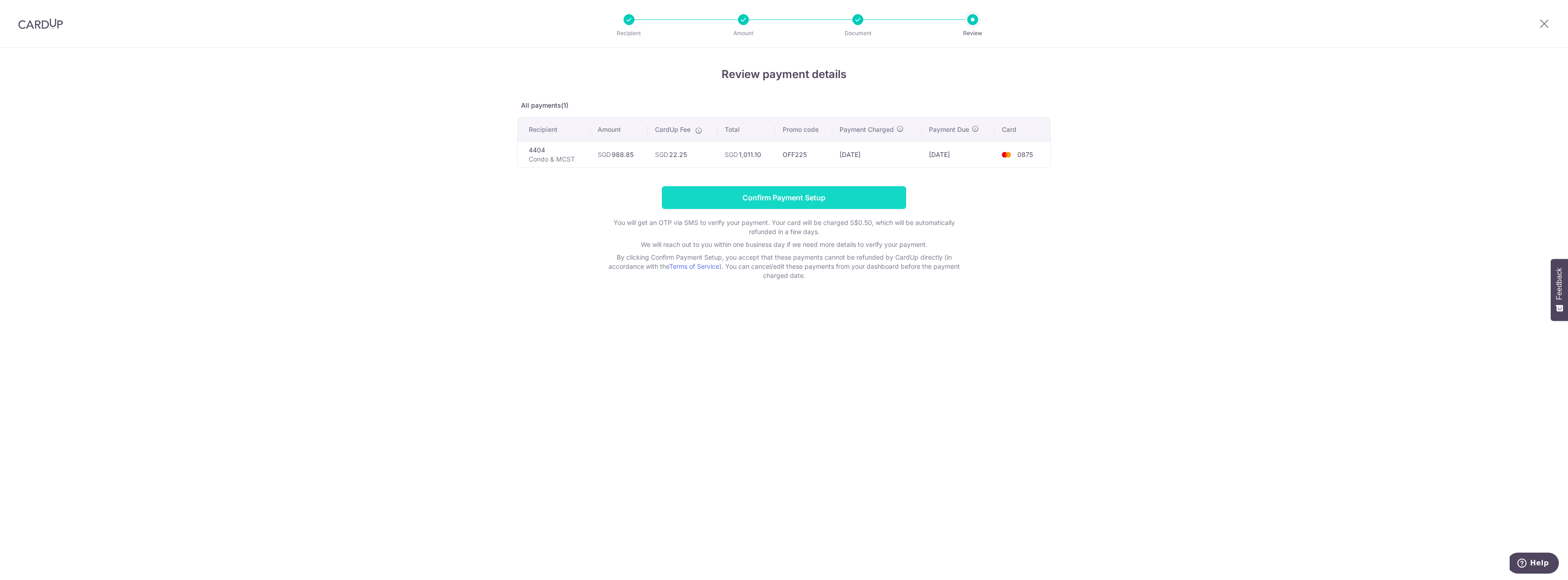
click at [744, 203] on input "Confirm Payment Setup" at bounding box center [784, 198] width 245 height 23
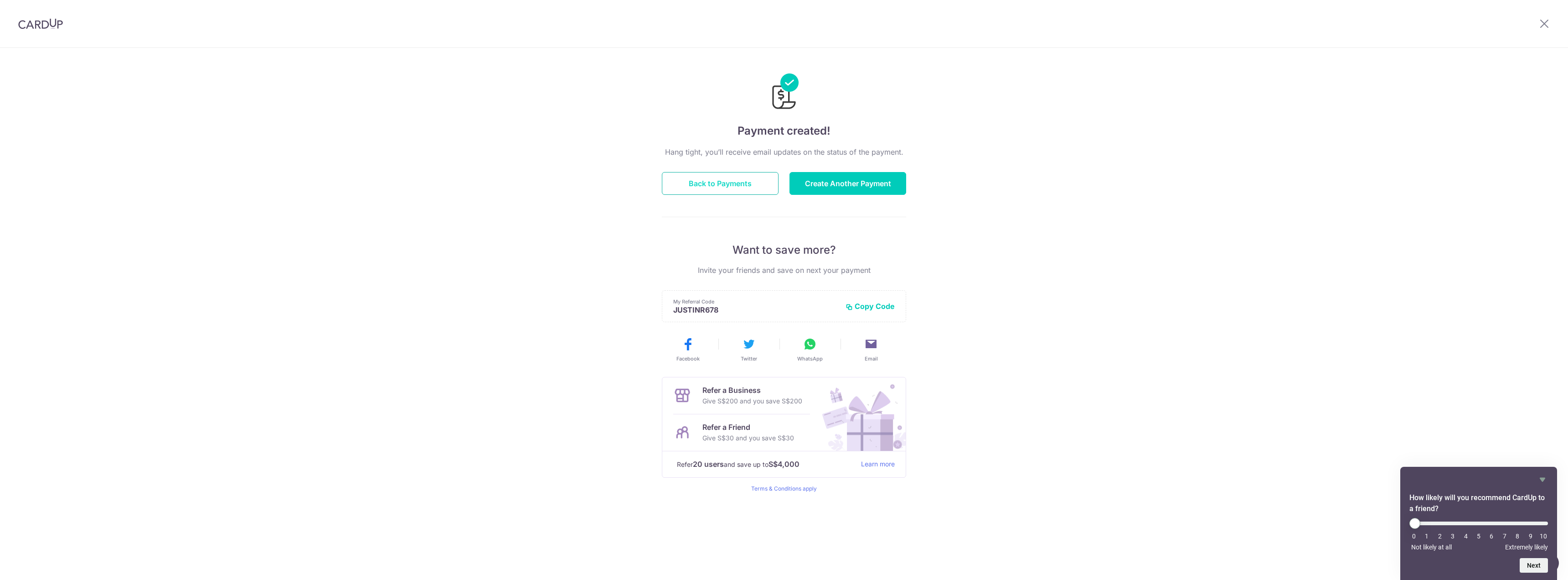
click at [744, 184] on button "Back to Payments" at bounding box center [720, 183] width 116 height 23
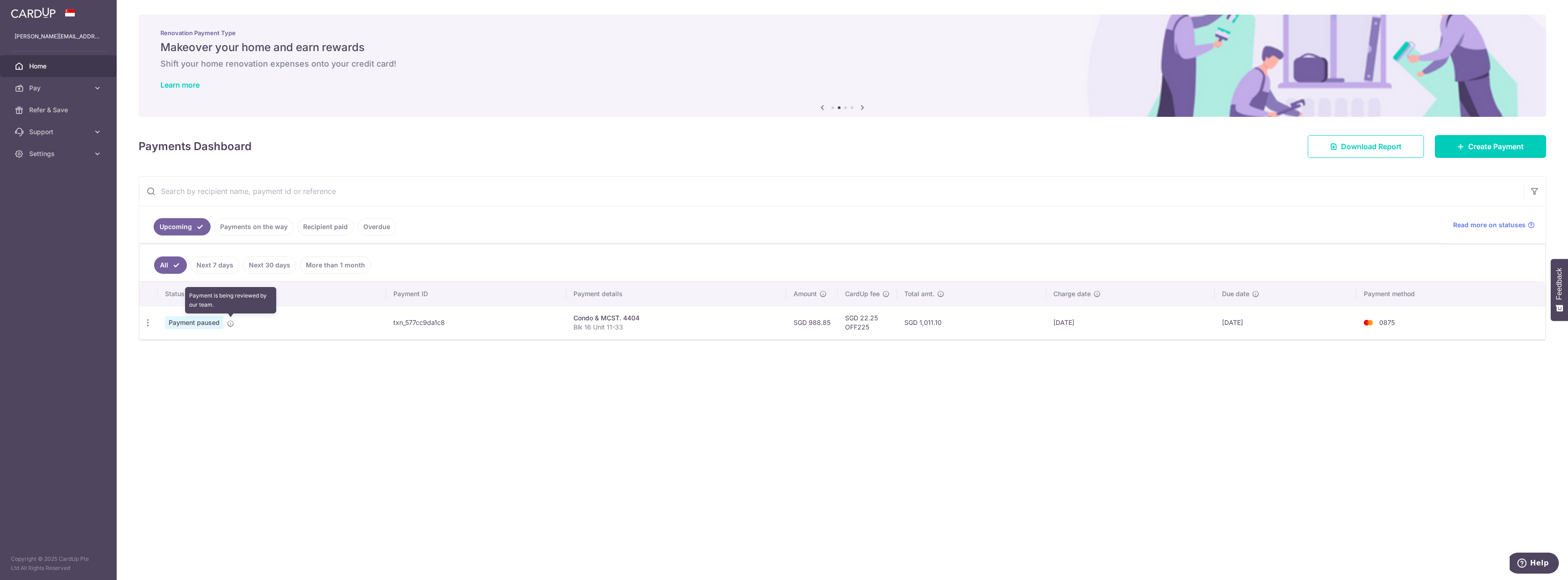
click at [231, 323] on icon at bounding box center [231, 324] width 7 height 7
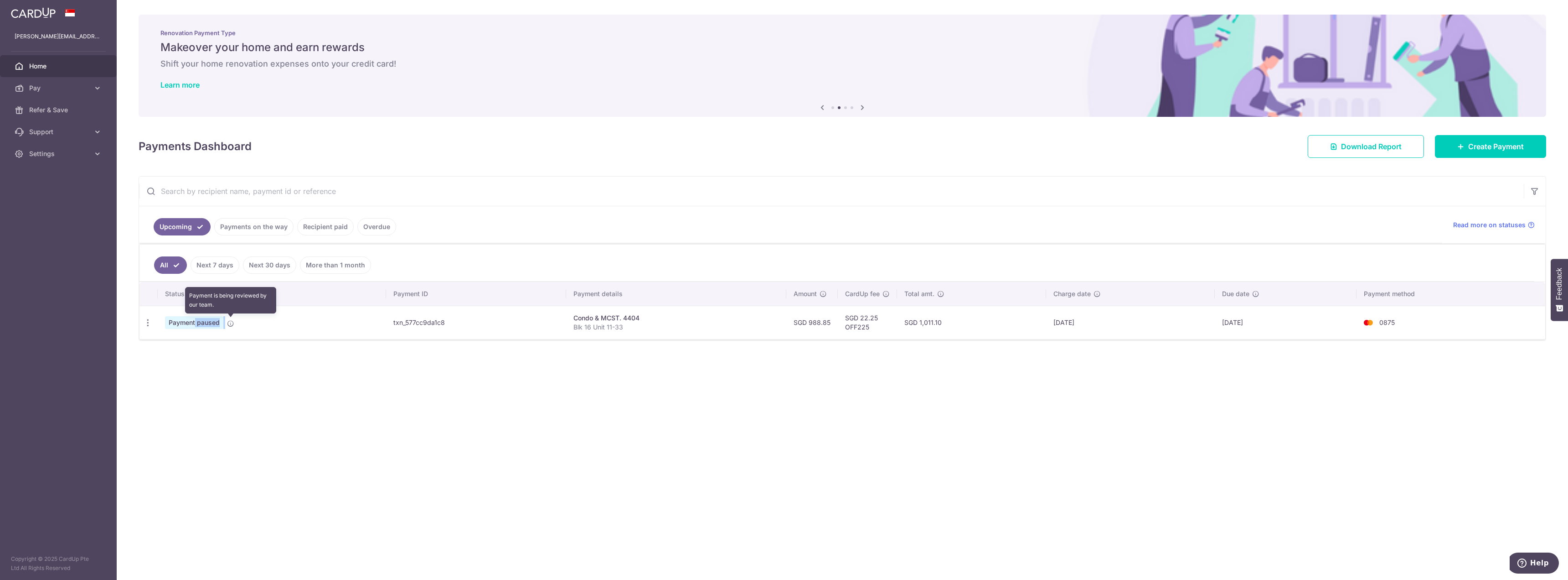
click at [231, 323] on icon at bounding box center [231, 324] width 7 height 7
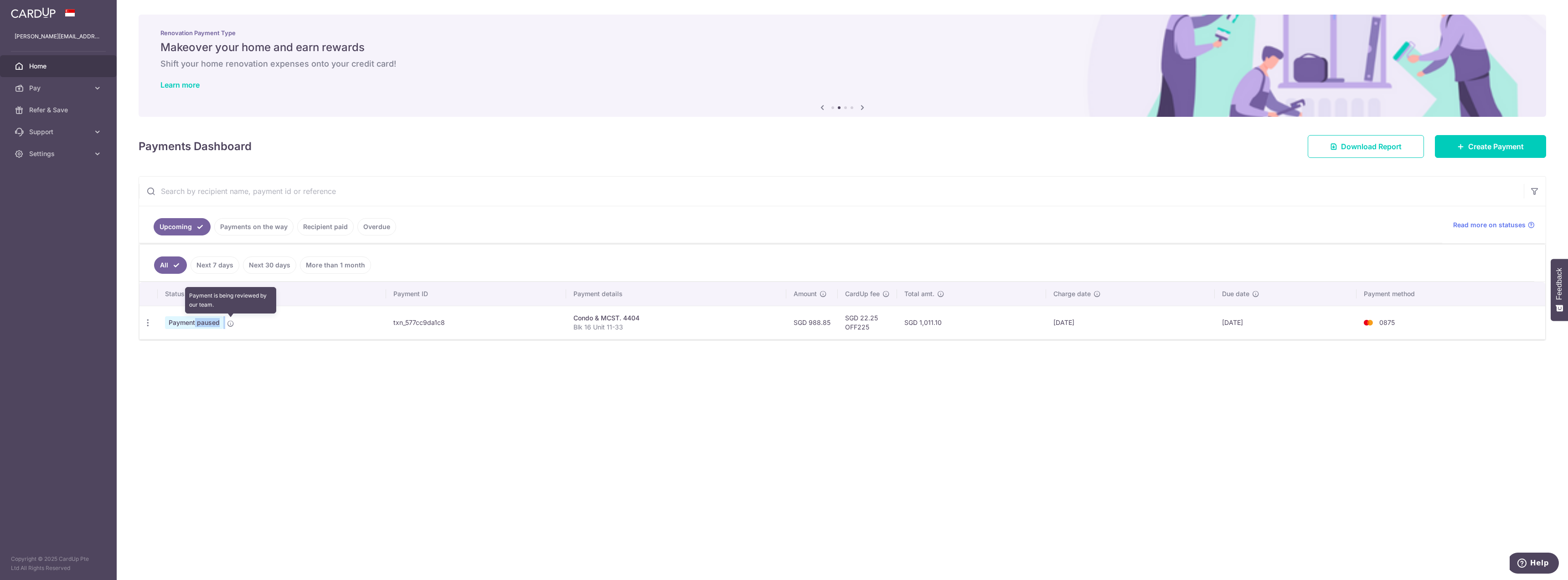
click at [231, 323] on icon at bounding box center [231, 324] width 7 height 7
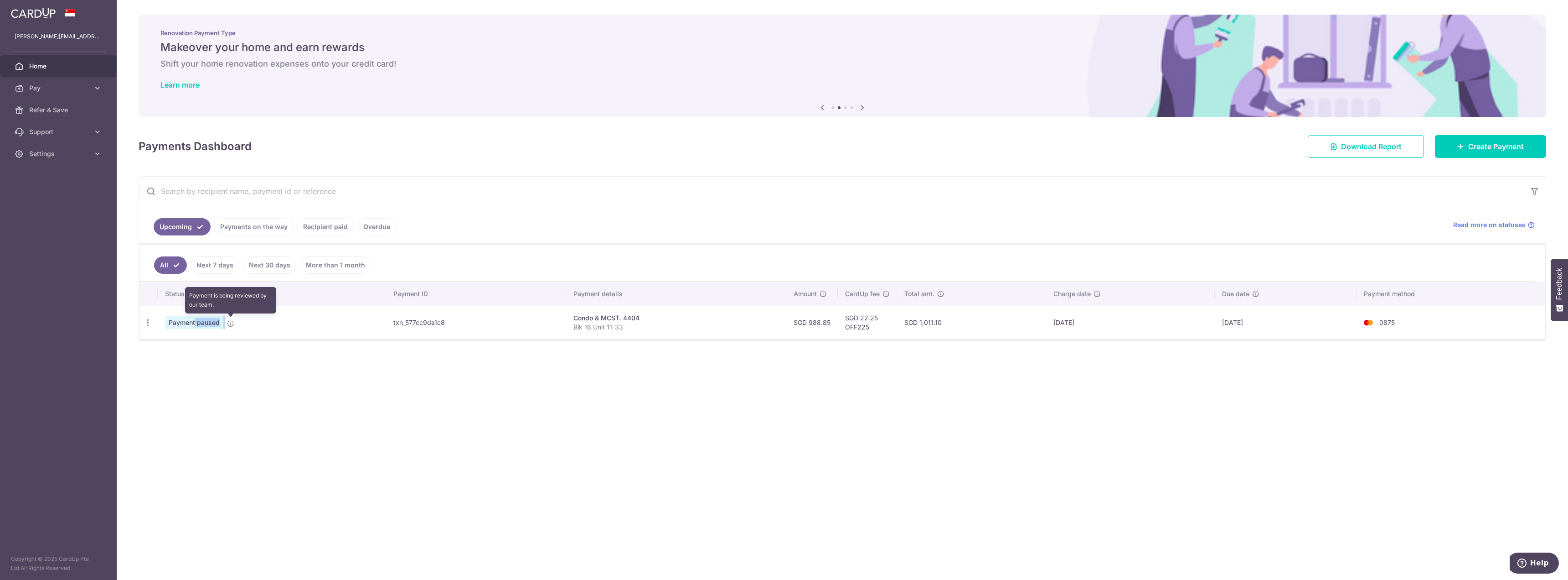
click at [231, 323] on icon at bounding box center [231, 324] width 7 height 7
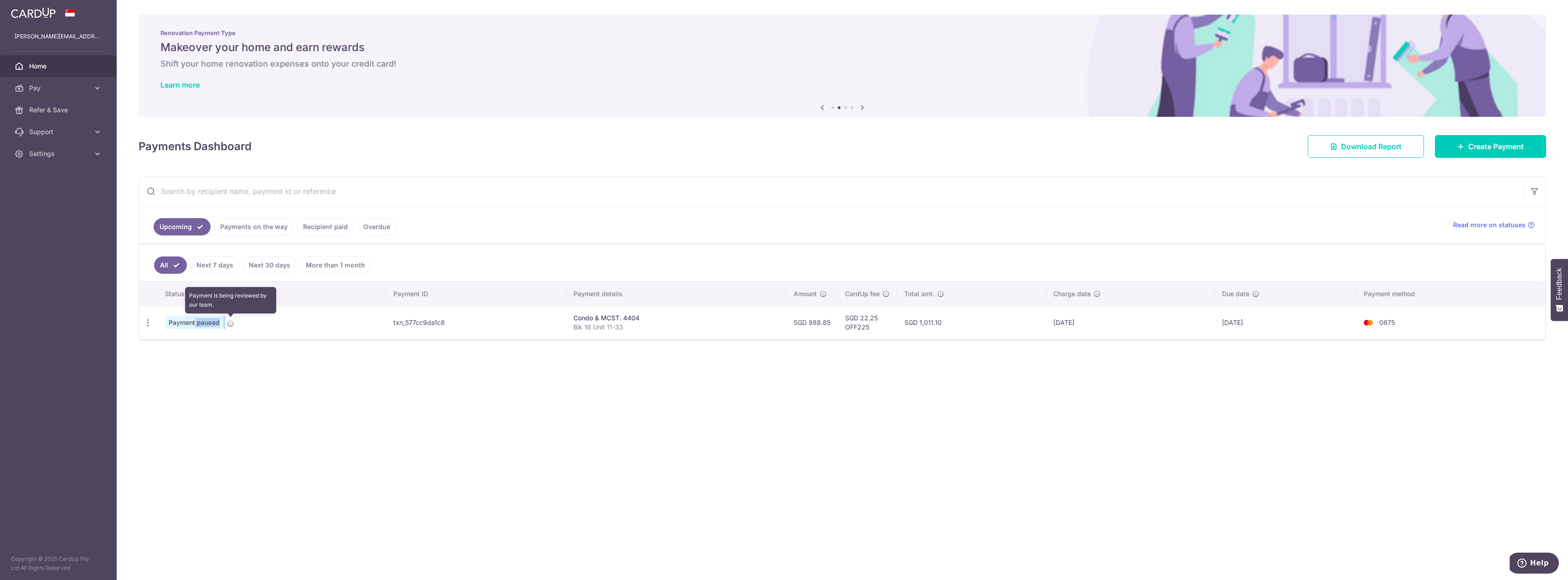
click at [231, 323] on icon at bounding box center [231, 324] width 7 height 7
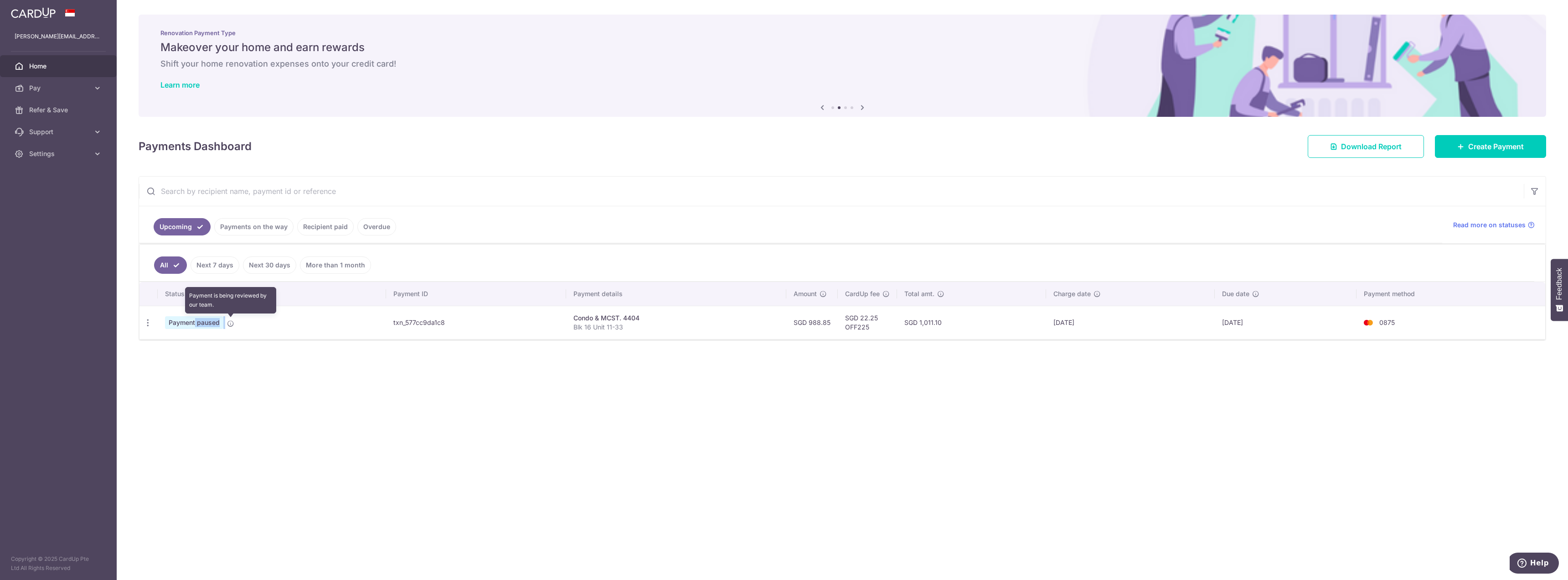
click at [231, 323] on icon at bounding box center [231, 324] width 7 height 7
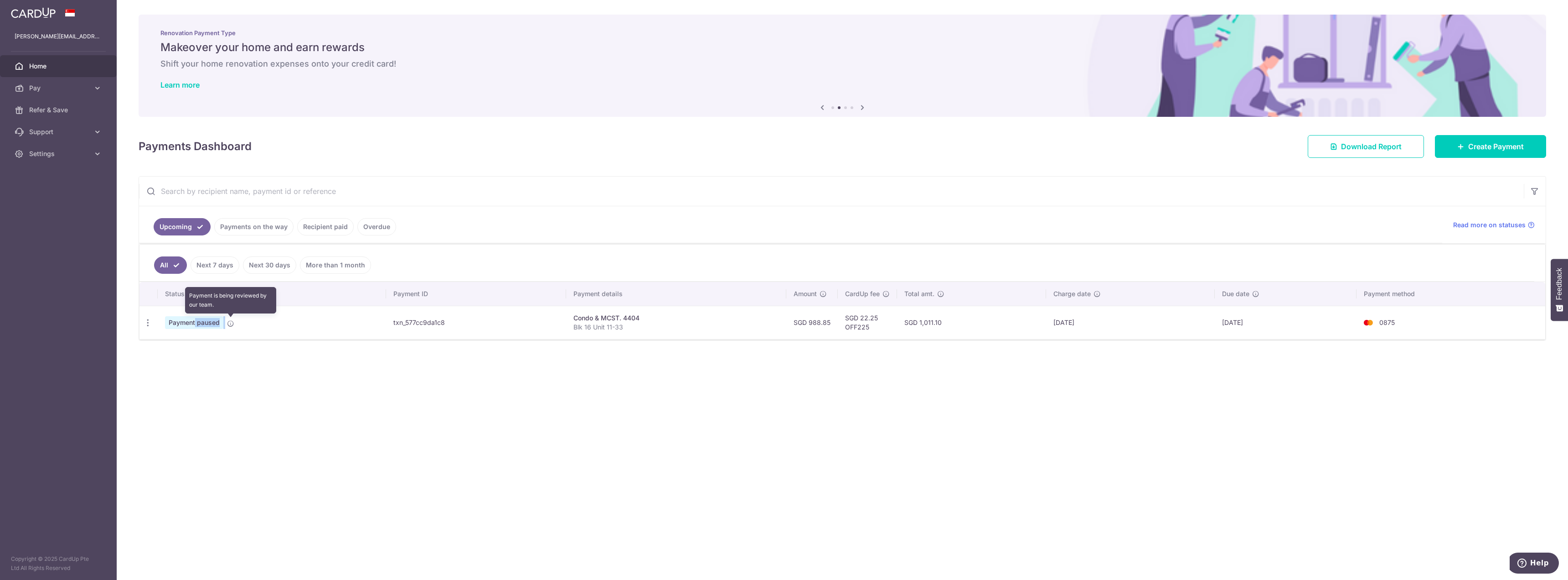
click at [231, 323] on icon at bounding box center [231, 324] width 7 height 7
click at [151, 321] on icon "button" at bounding box center [147, 322] width 10 height 10
click at [233, 323] on icon at bounding box center [231, 324] width 7 height 7
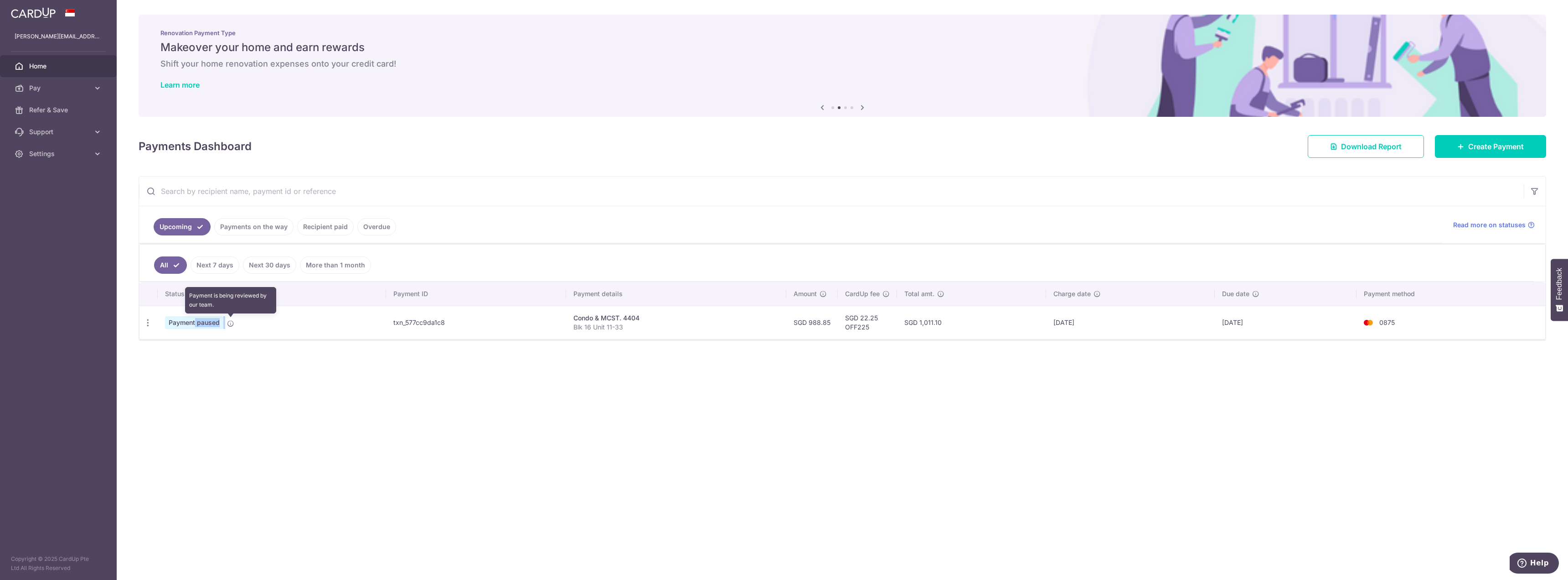
click at [233, 323] on icon at bounding box center [231, 324] width 7 height 7
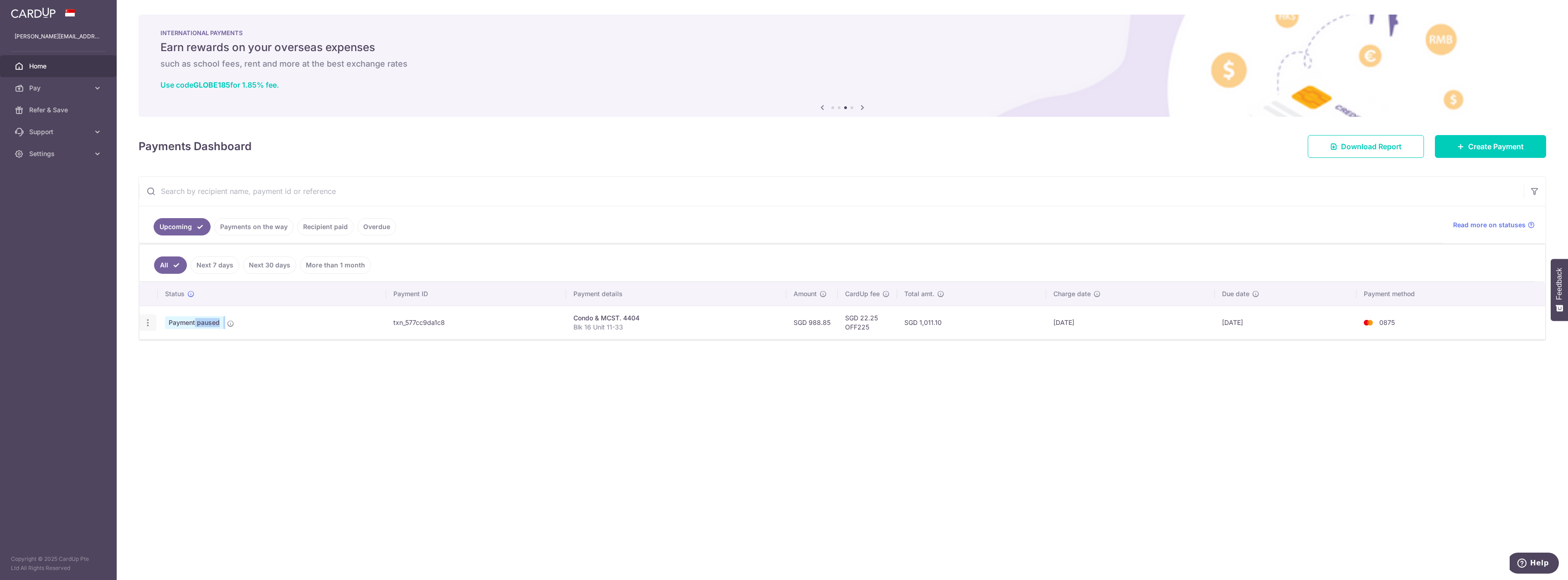
click at [148, 326] on icon "button" at bounding box center [147, 322] width 10 height 10
click at [166, 343] on span "Update payment" at bounding box center [197, 347] width 62 height 11
radio input "true"
type input "988.85"
type input "[DATE]"
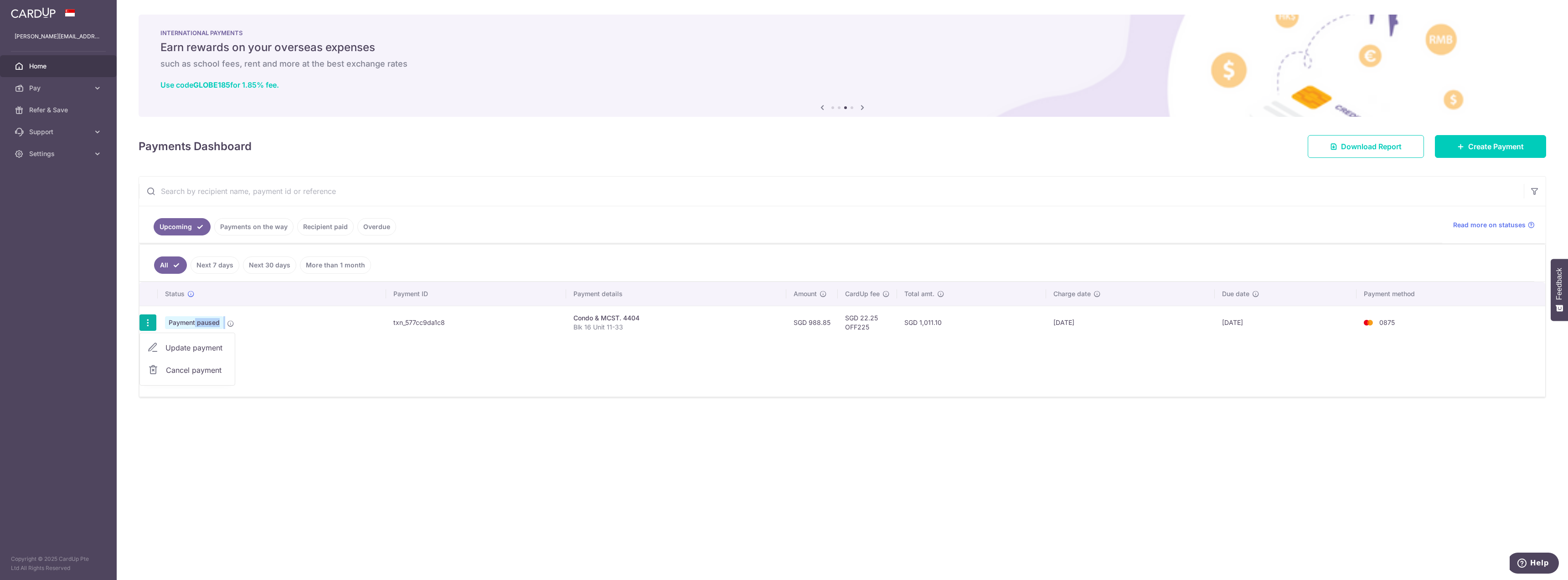
type input "Blk 16 Unit 11-33"
type input "OFF225"
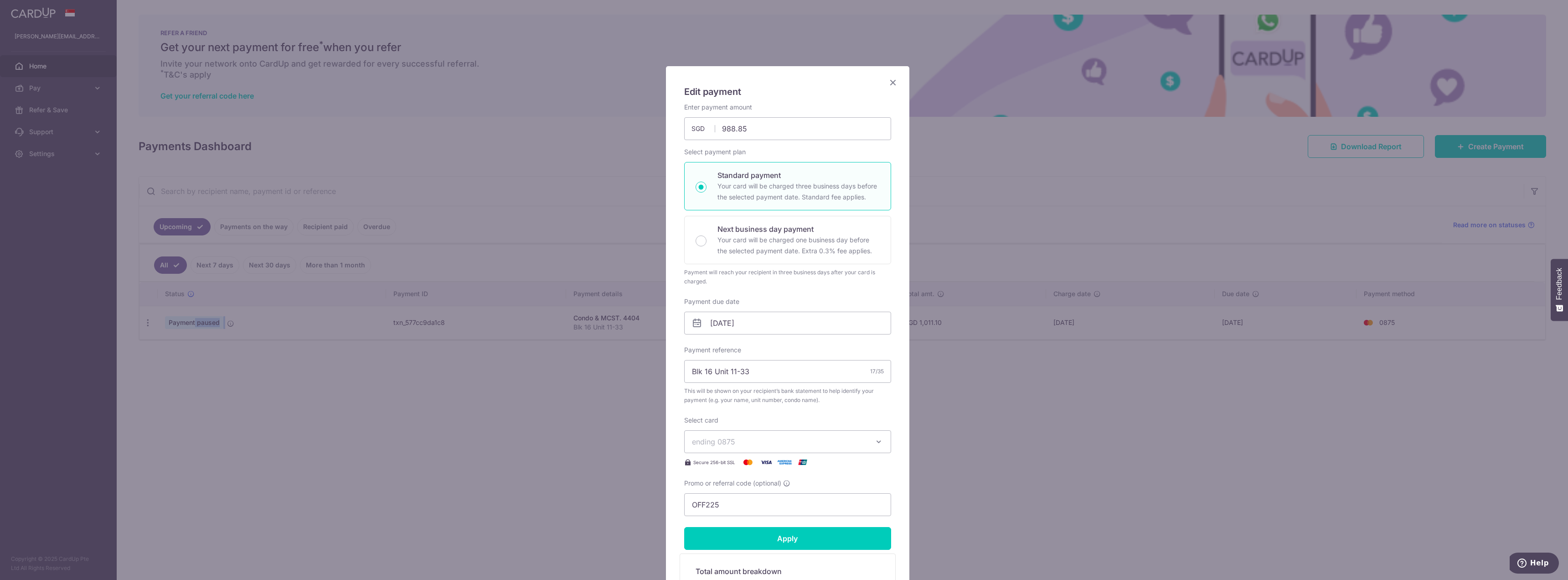
click at [890, 83] on icon "Close" at bounding box center [893, 82] width 11 height 11
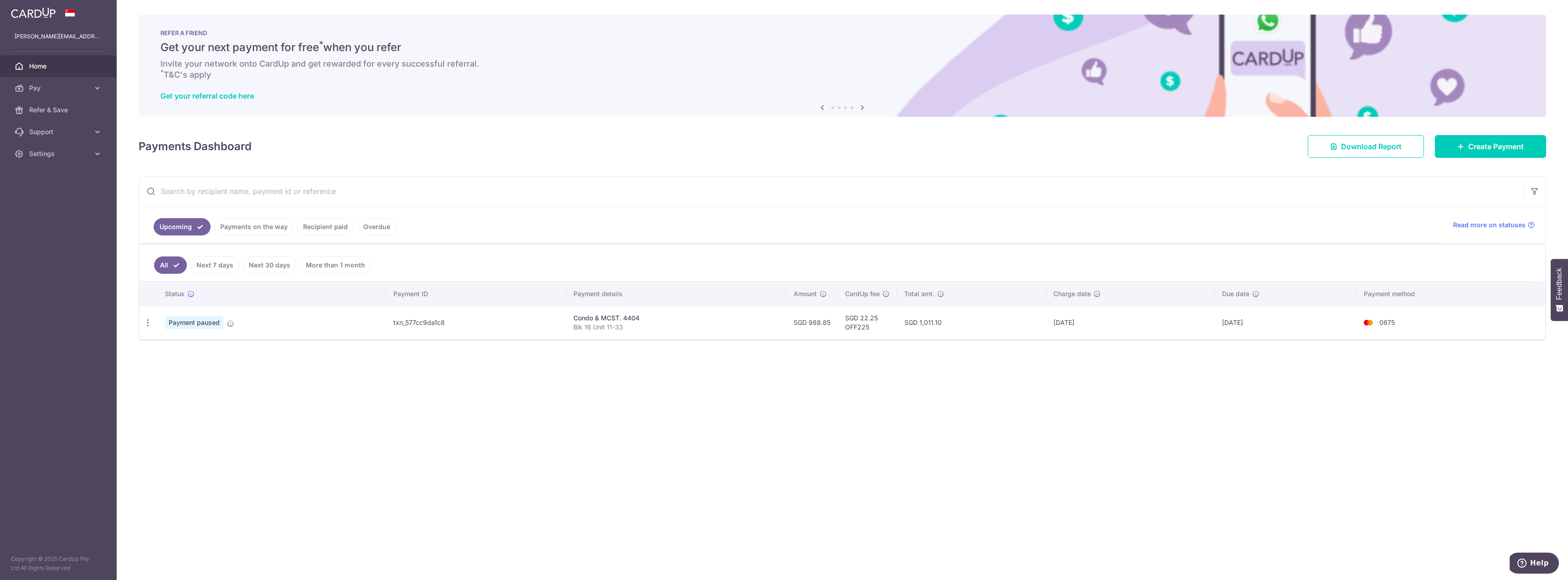
click at [1072, 217] on ul "Upcoming Payments on the way Recipient paid Overdue" at bounding box center [791, 225] width 1304 height 37
click at [42, 66] on span "Home" at bounding box center [60, 66] width 60 height 9
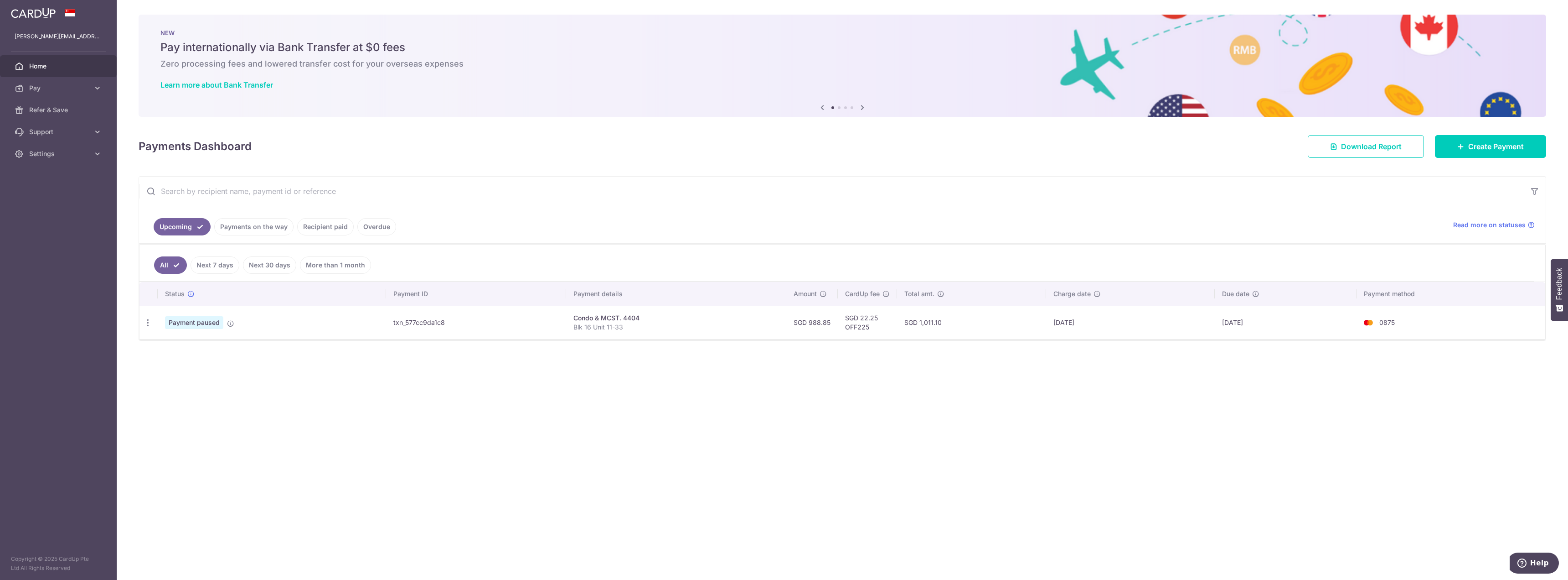
click at [43, 64] on span "Home" at bounding box center [60, 66] width 60 height 9
click at [233, 323] on icon at bounding box center [231, 324] width 7 height 7
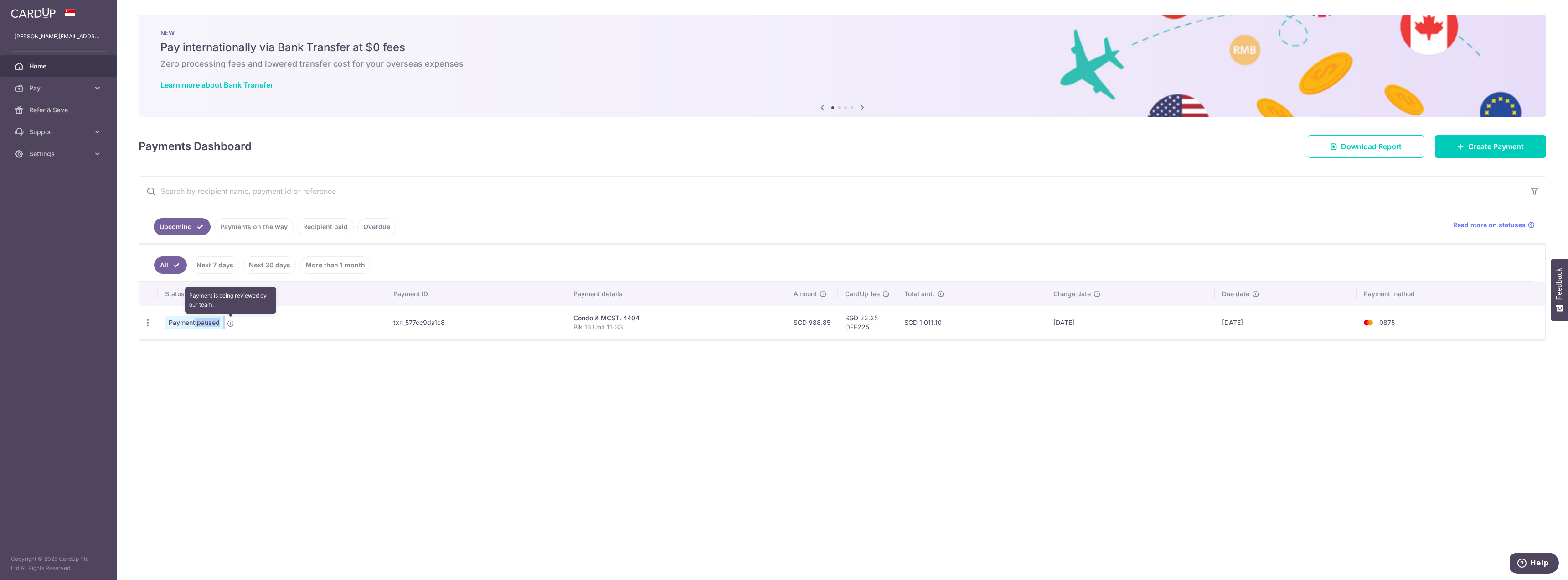
click at [233, 323] on icon at bounding box center [231, 324] width 7 height 7
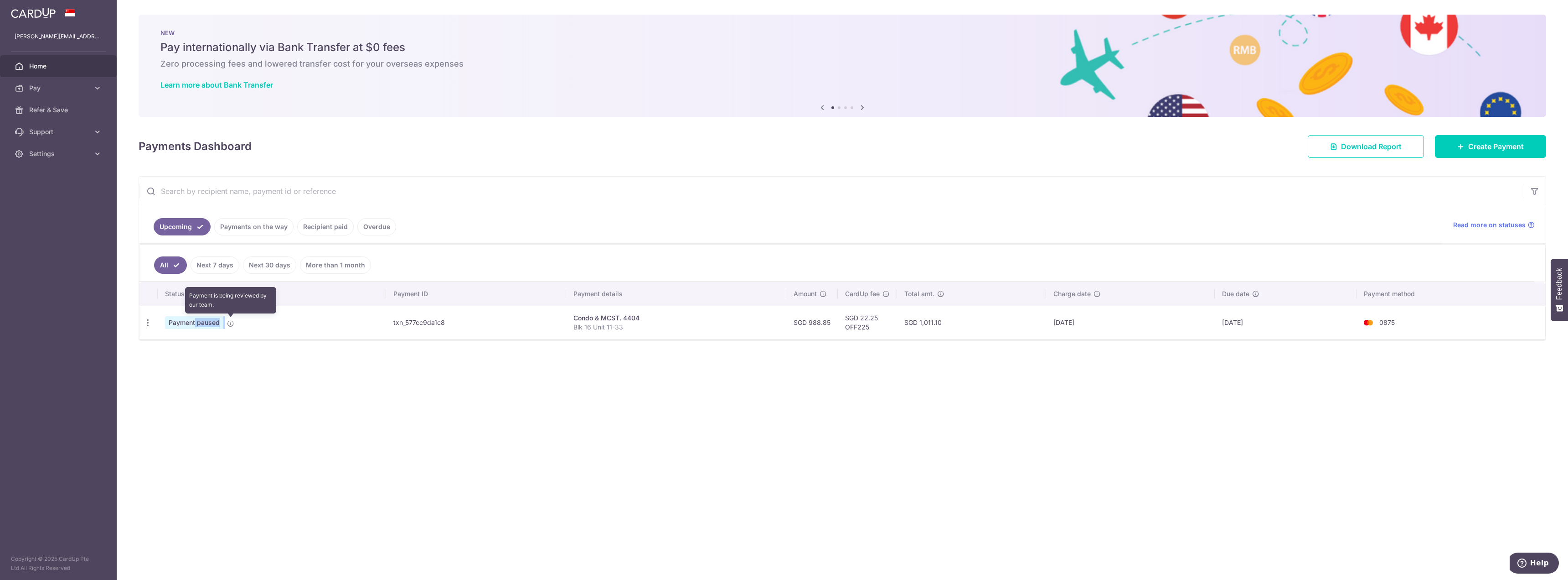
click at [233, 323] on icon at bounding box center [231, 324] width 7 height 7
click at [188, 325] on span "Payment paused" at bounding box center [194, 322] width 58 height 13
click at [148, 321] on icon "button" at bounding box center [147, 322] width 10 height 10
click at [231, 321] on icon at bounding box center [231, 324] width 7 height 7
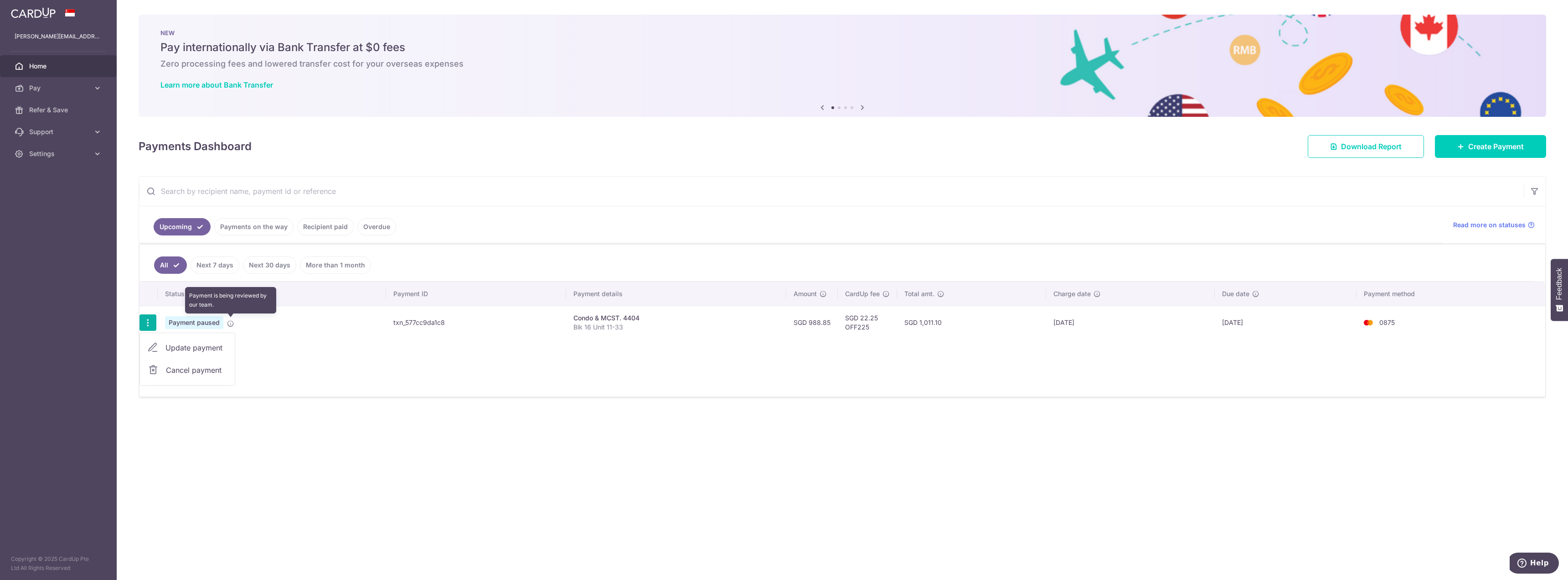
click at [231, 321] on icon at bounding box center [231, 324] width 7 height 7
click at [583, 335] on td "Condo & MCST. 4404 Blk 16 Unit 11-33" at bounding box center [676, 322] width 219 height 33
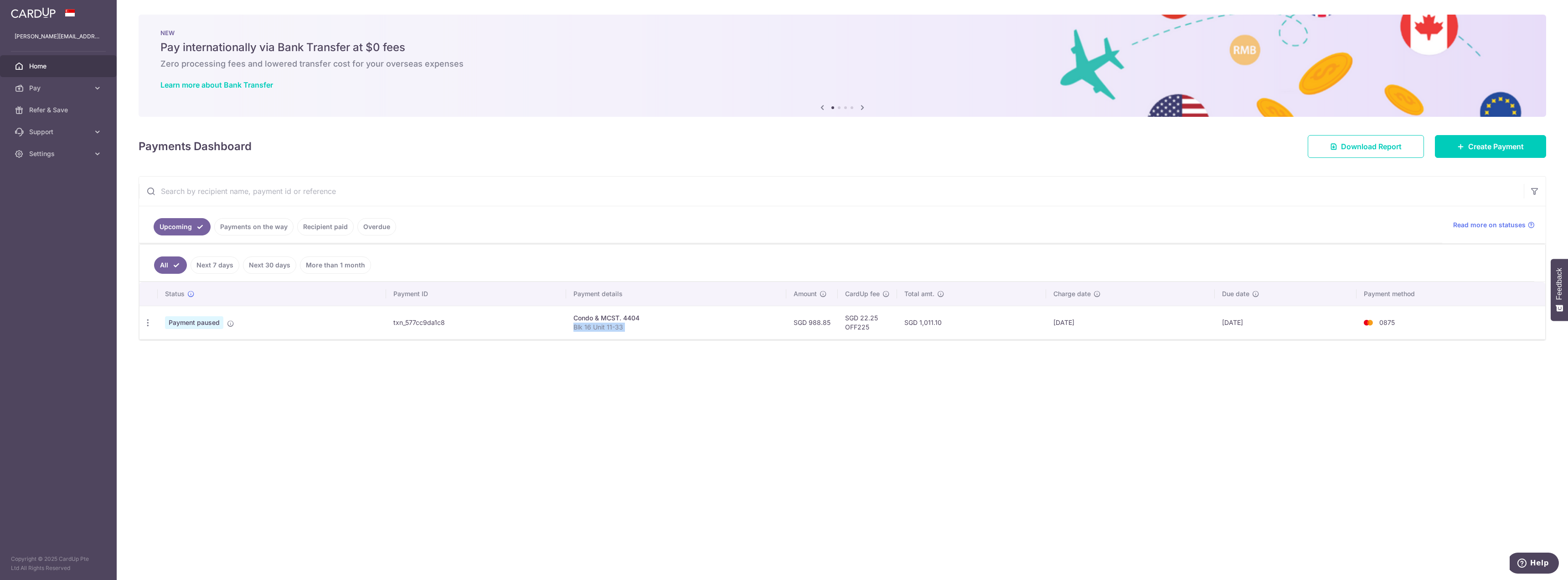
click at [583, 335] on td "Condo & MCST. 4404 Blk 16 Unit 11-33" at bounding box center [676, 322] width 219 height 33
click at [636, 335] on td "Condo & MCST. 4404 Blk 16 Unit 11-33" at bounding box center [676, 322] width 219 height 33
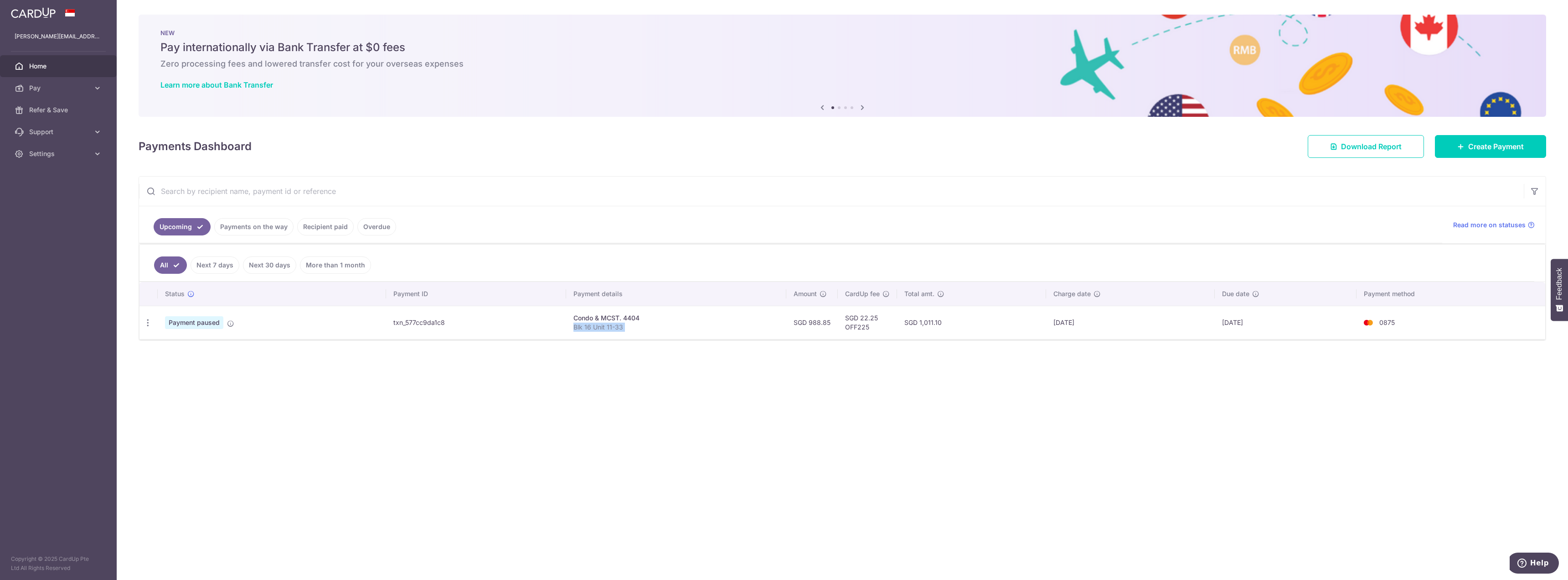
click at [636, 335] on td "Condo & MCST. 4404 Blk 16 Unit 11-33" at bounding box center [676, 322] width 219 height 33
click at [233, 323] on icon at bounding box center [231, 324] width 7 height 7
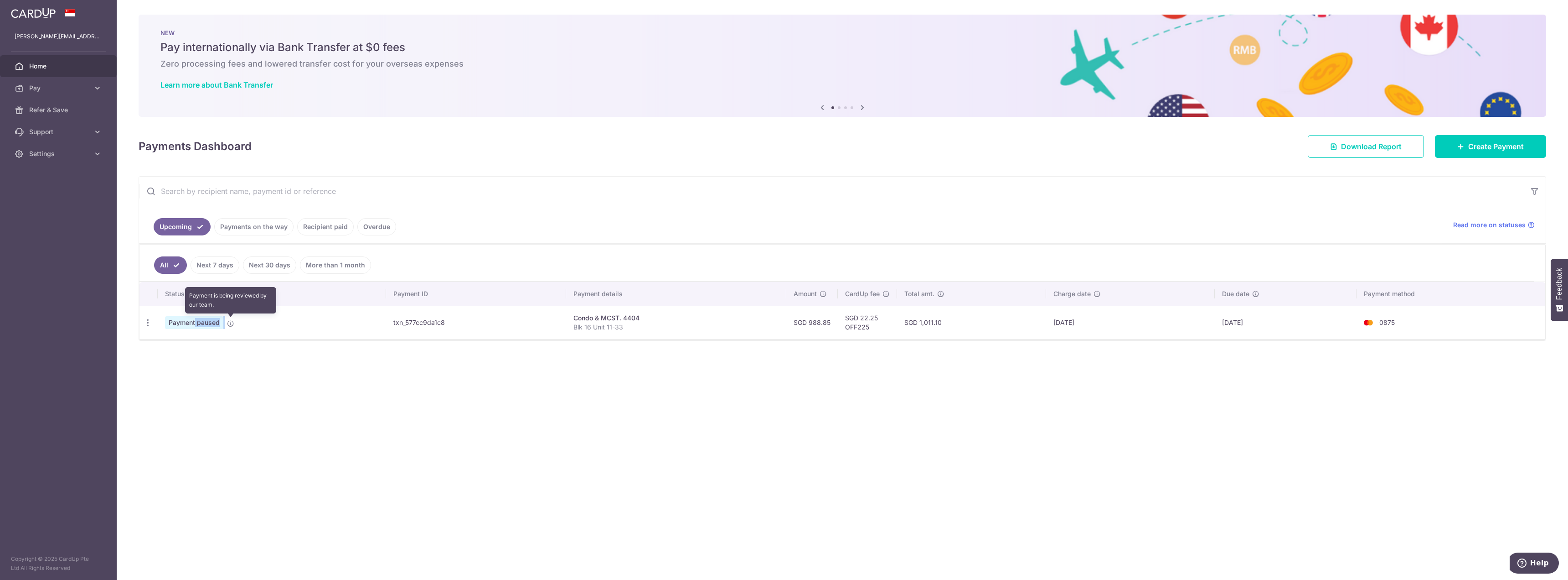
click at [233, 323] on icon at bounding box center [231, 324] width 7 height 7
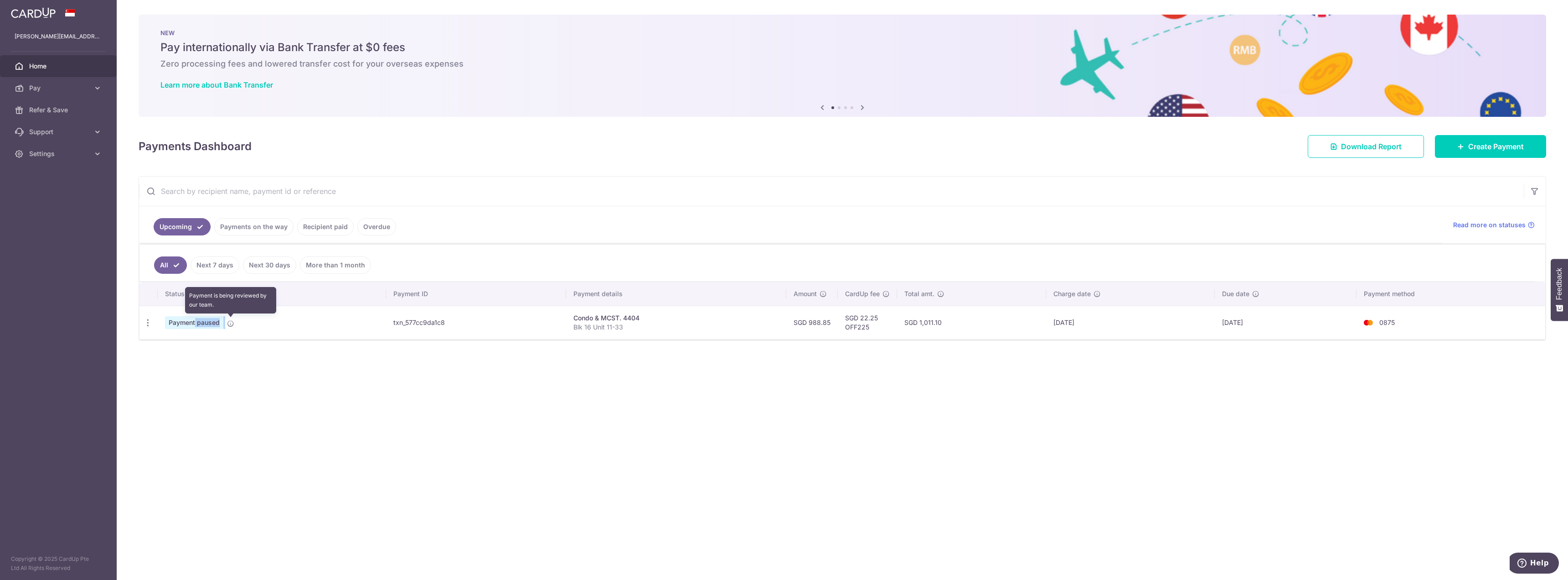
click at [233, 323] on icon at bounding box center [231, 324] width 7 height 7
click at [437, 324] on td "txn_577cc9da1c8" at bounding box center [476, 322] width 180 height 33
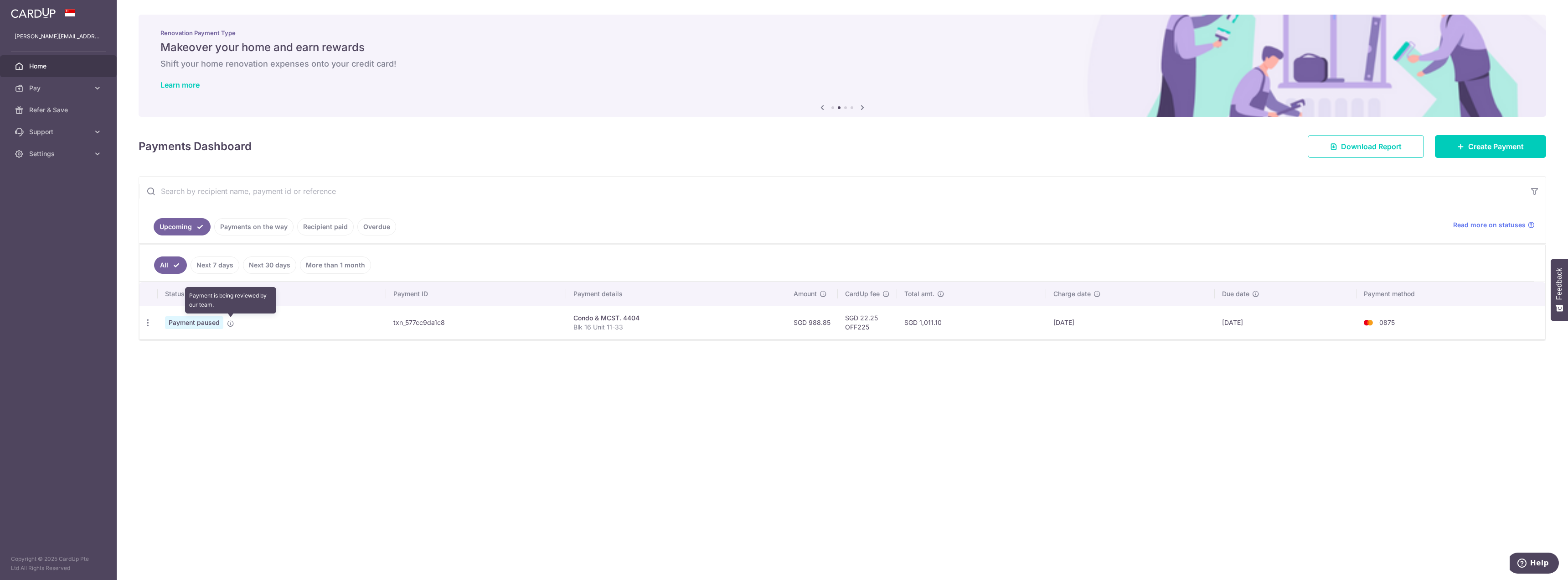
click at [229, 320] on icon at bounding box center [231, 324] width 7 height 7
click at [145, 323] on icon "button" at bounding box center [147, 322] width 10 height 10
click at [215, 343] on span "Update payment" at bounding box center [197, 347] width 62 height 11
radio input "true"
type input "988.85"
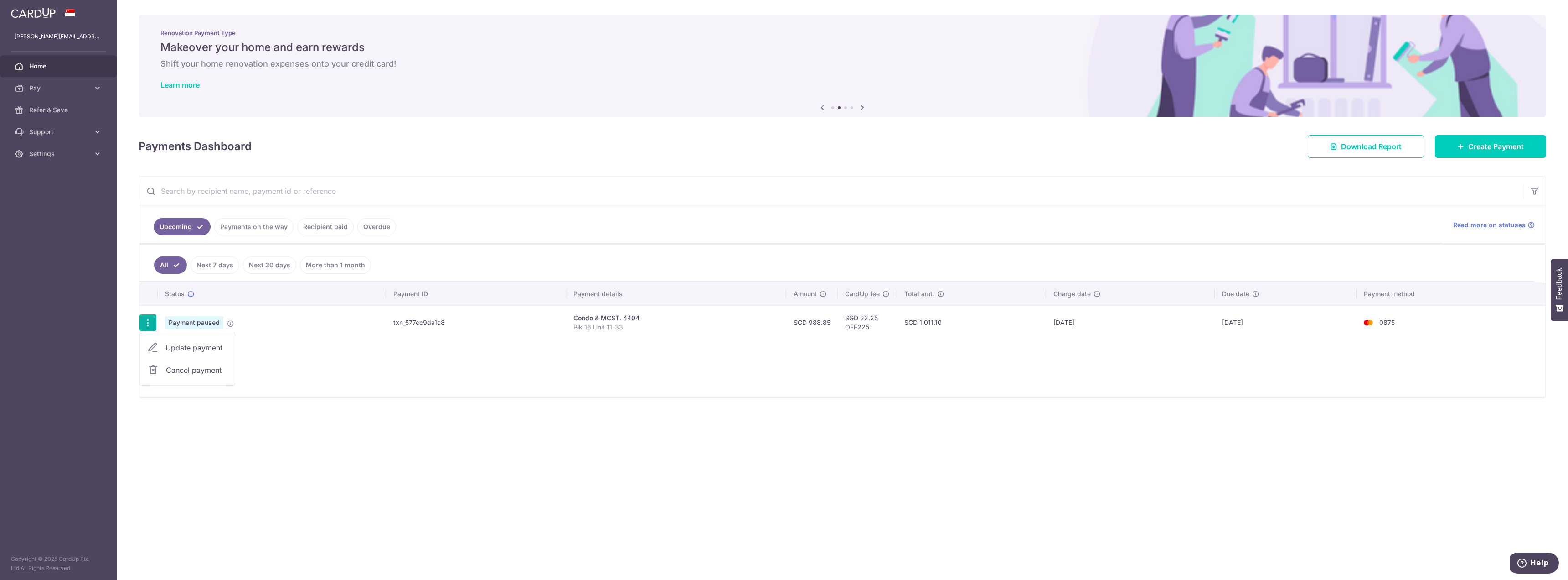
type input "06/10/2025"
type input "Blk 16 Unit 11-33"
type input "OFF225"
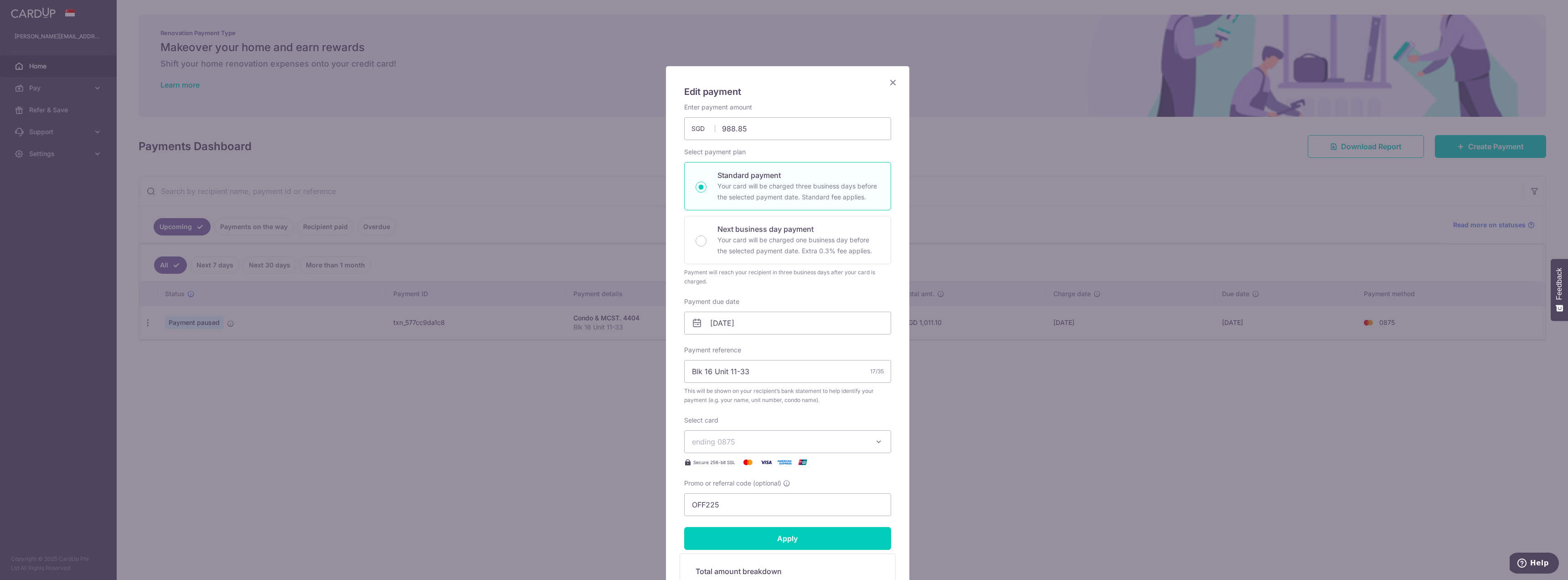
click at [887, 78] on icon "Close" at bounding box center [893, 82] width 11 height 11
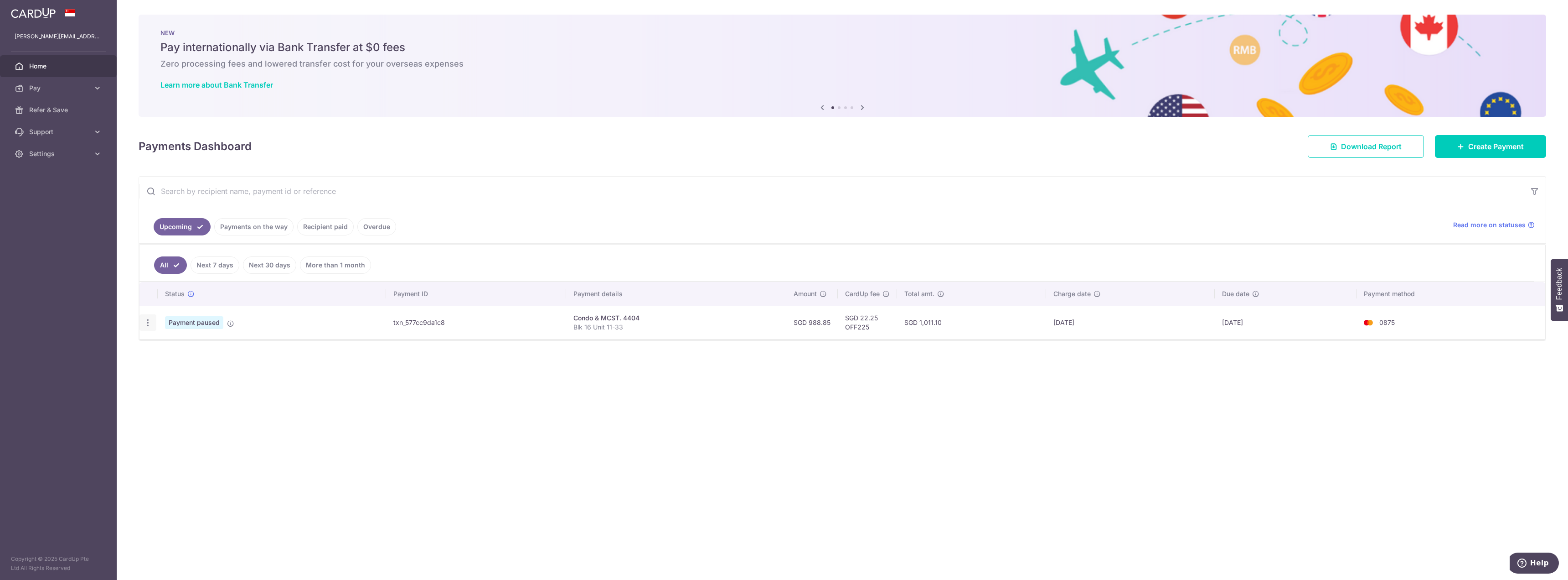
click at [151, 323] on icon "button" at bounding box center [147, 322] width 10 height 10
click at [189, 366] on span "Cancel payment" at bounding box center [196, 370] width 61 height 11
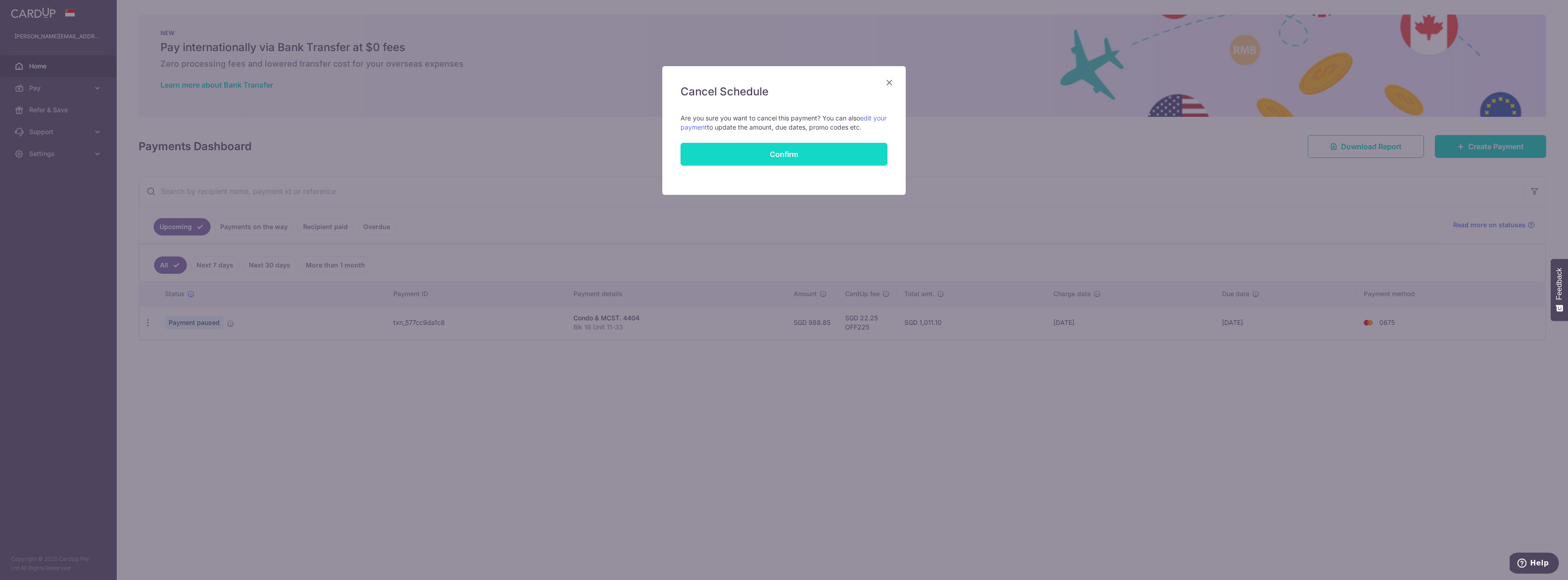
click at [778, 153] on button "Confirm" at bounding box center [784, 154] width 207 height 23
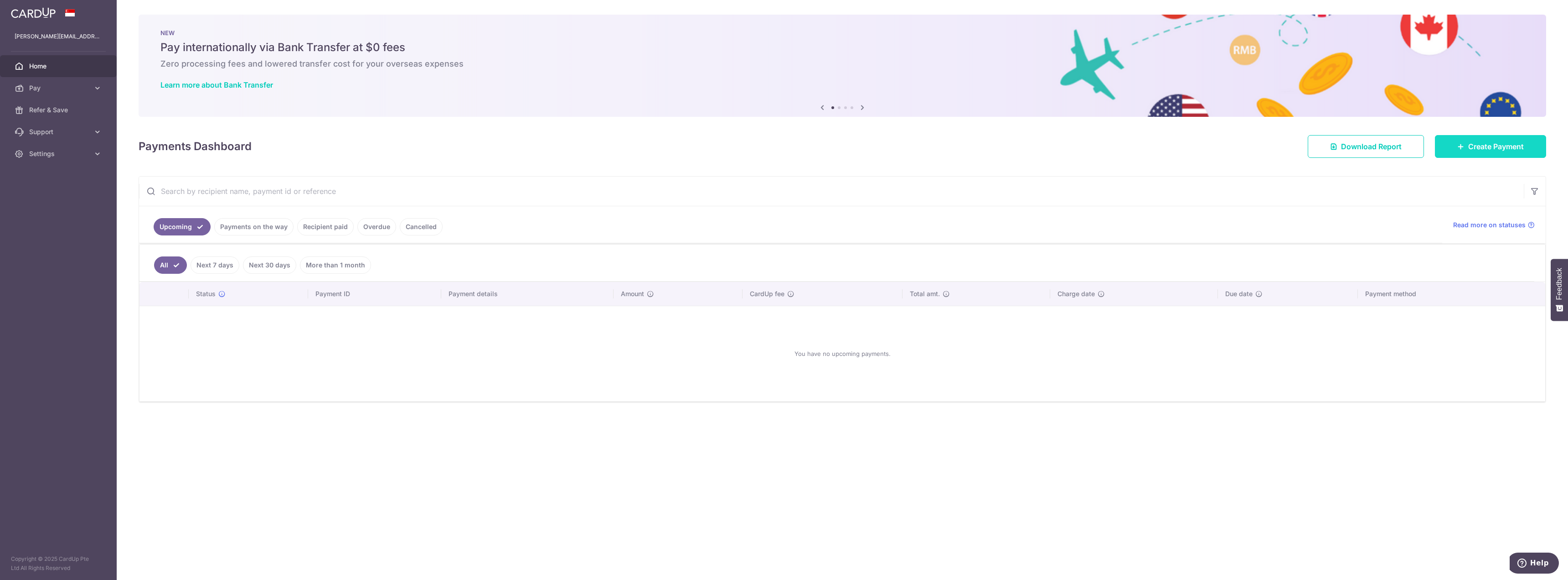
click at [1474, 144] on span "Create Payment" at bounding box center [1497, 146] width 56 height 11
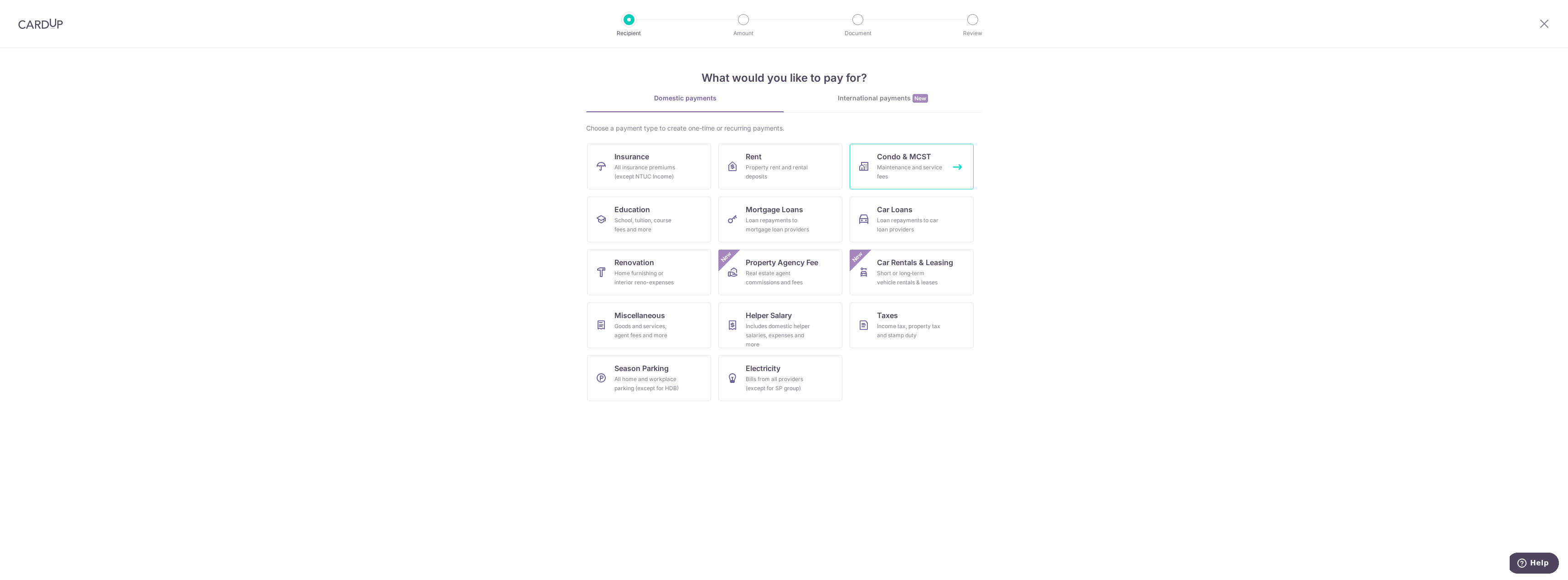
click at [910, 154] on span "Condo & MCST" at bounding box center [904, 156] width 55 height 11
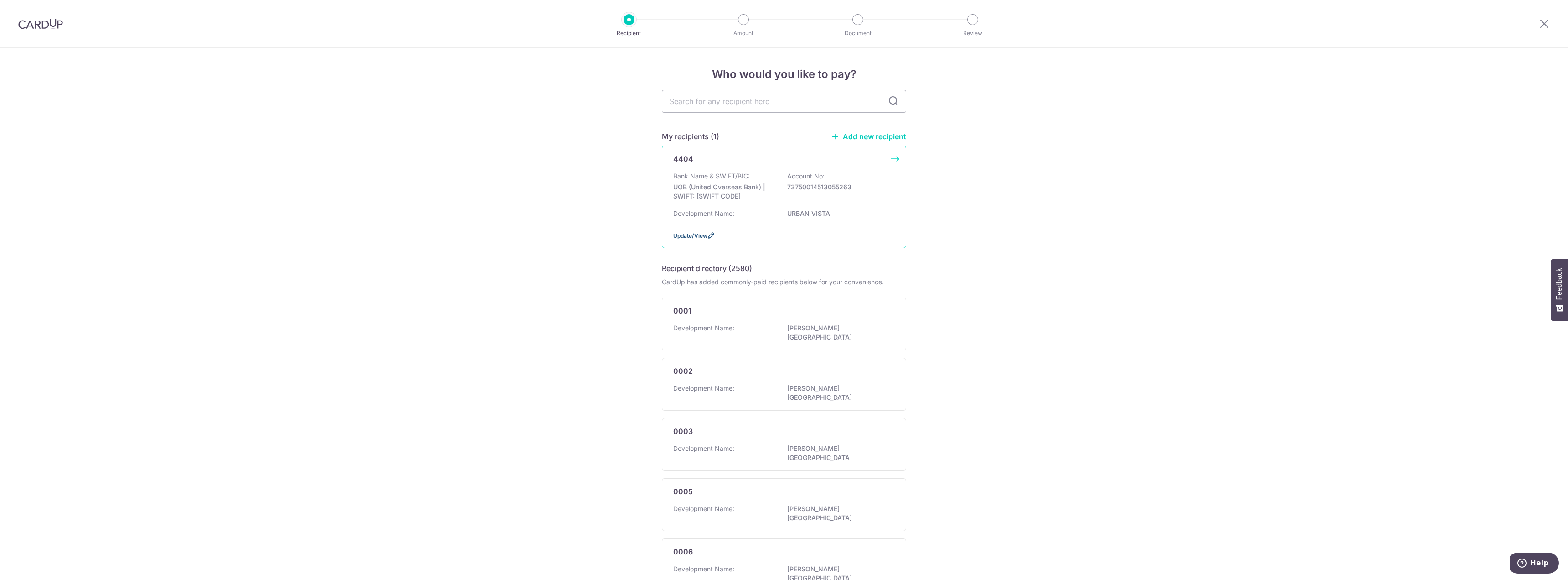
click at [683, 234] on span "Update/View" at bounding box center [690, 235] width 34 height 7
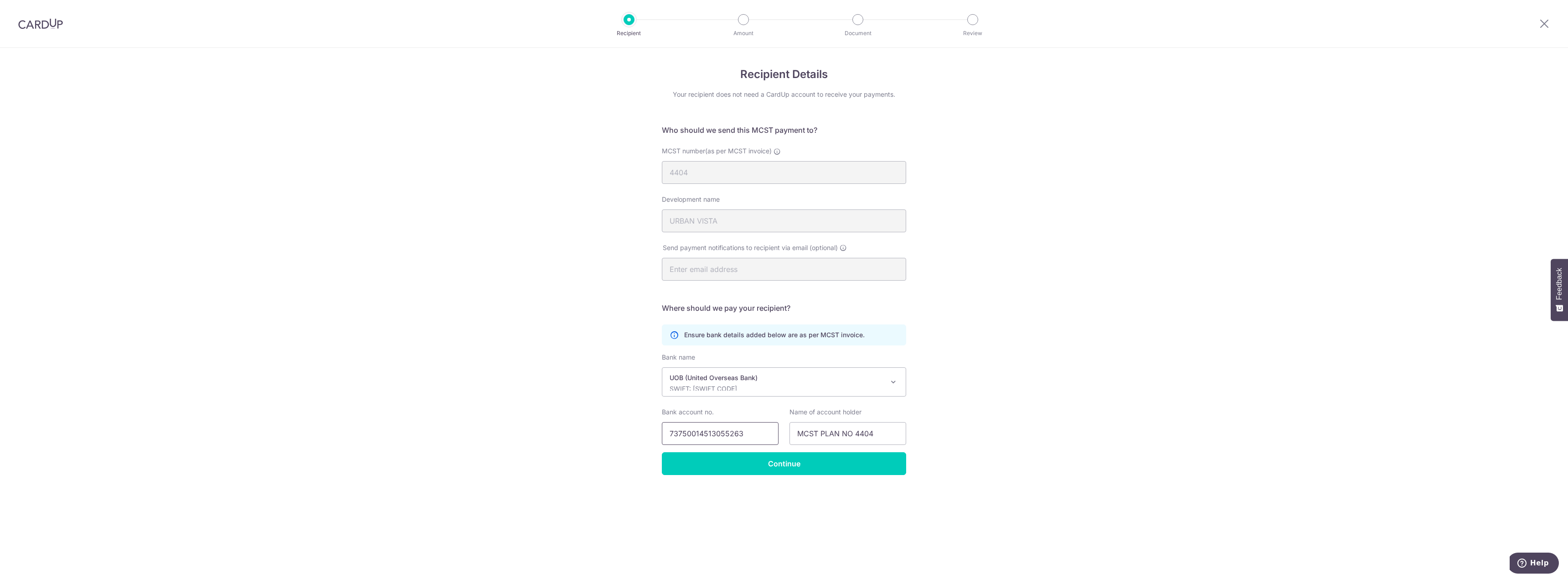
click at [767, 436] on input "73750014513055263" at bounding box center [720, 433] width 116 height 23
paste input "text"
type input "4513055263"
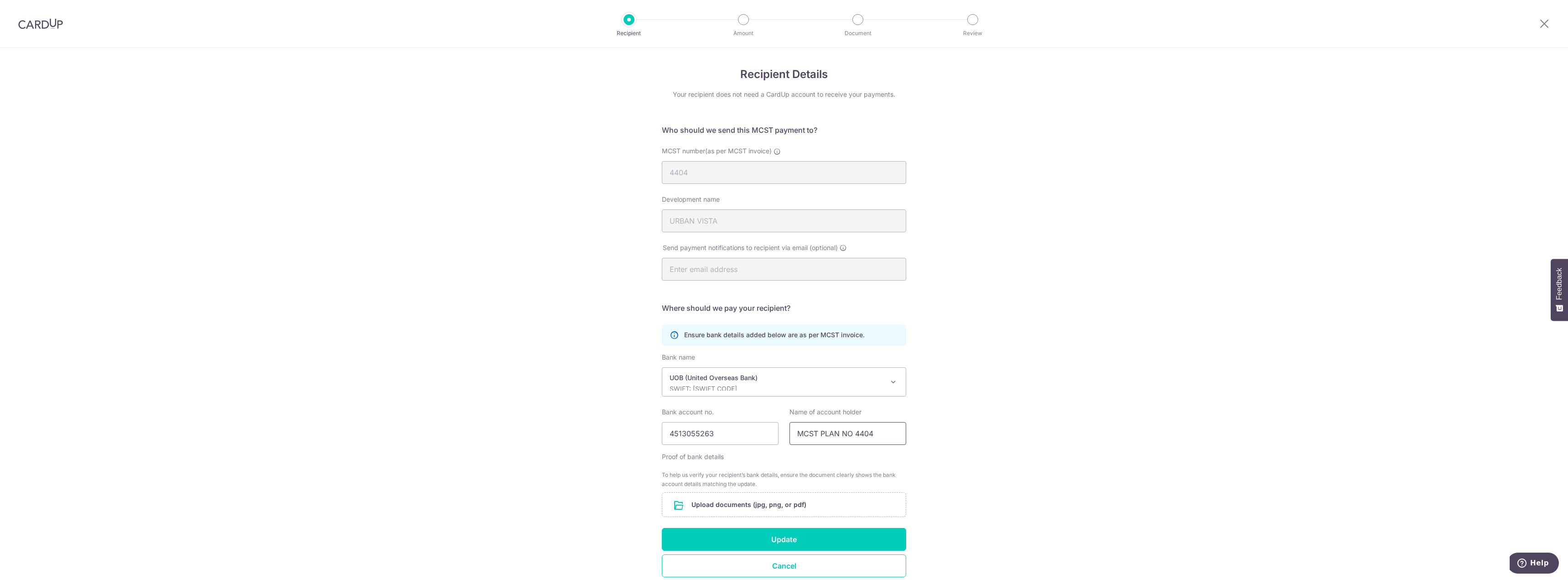
click at [885, 433] on input "MCST PLAN NO 4404" at bounding box center [848, 433] width 116 height 23
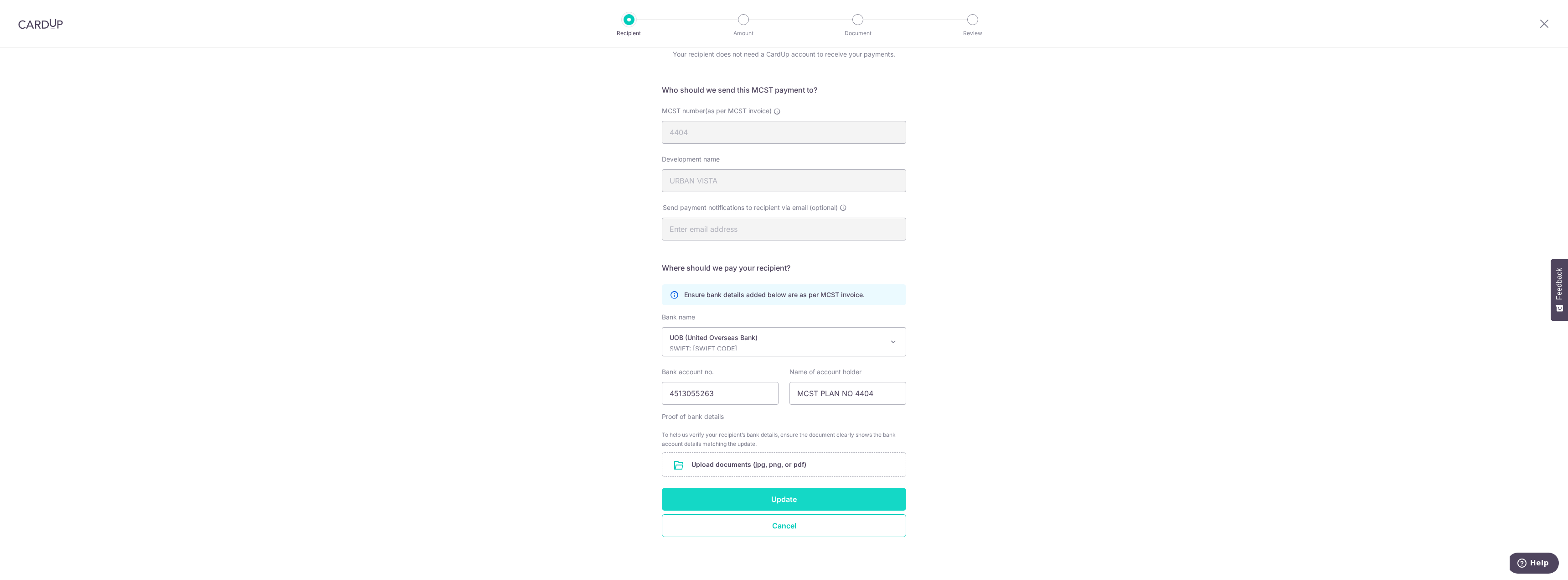
click at [864, 500] on button "Update" at bounding box center [784, 499] width 245 height 23
click at [830, 507] on button "Update" at bounding box center [784, 511] width 245 height 23
click at [752, 467] on input "file" at bounding box center [784, 464] width 244 height 24
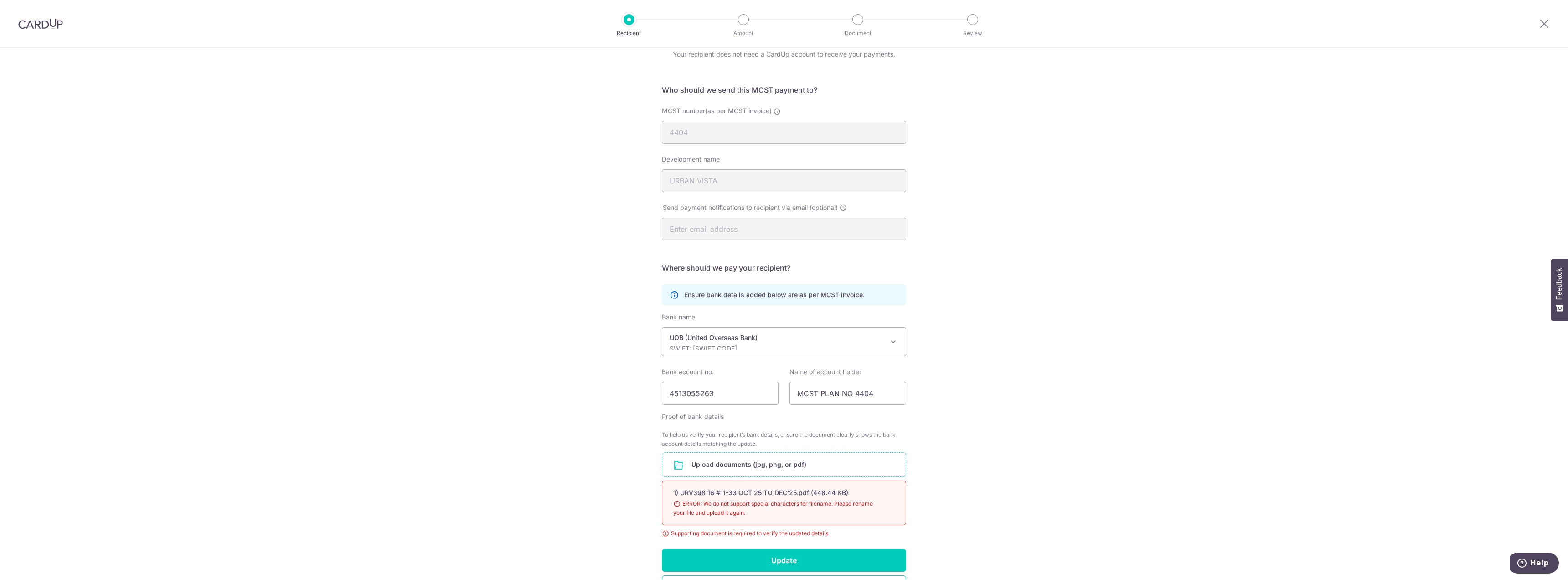
click at [465, 360] on div "Recipient Details Your recipient does not need a CardUp account to receive your…" at bounding box center [784, 324] width 1568 height 633
click at [725, 470] on input "file" at bounding box center [784, 464] width 244 height 24
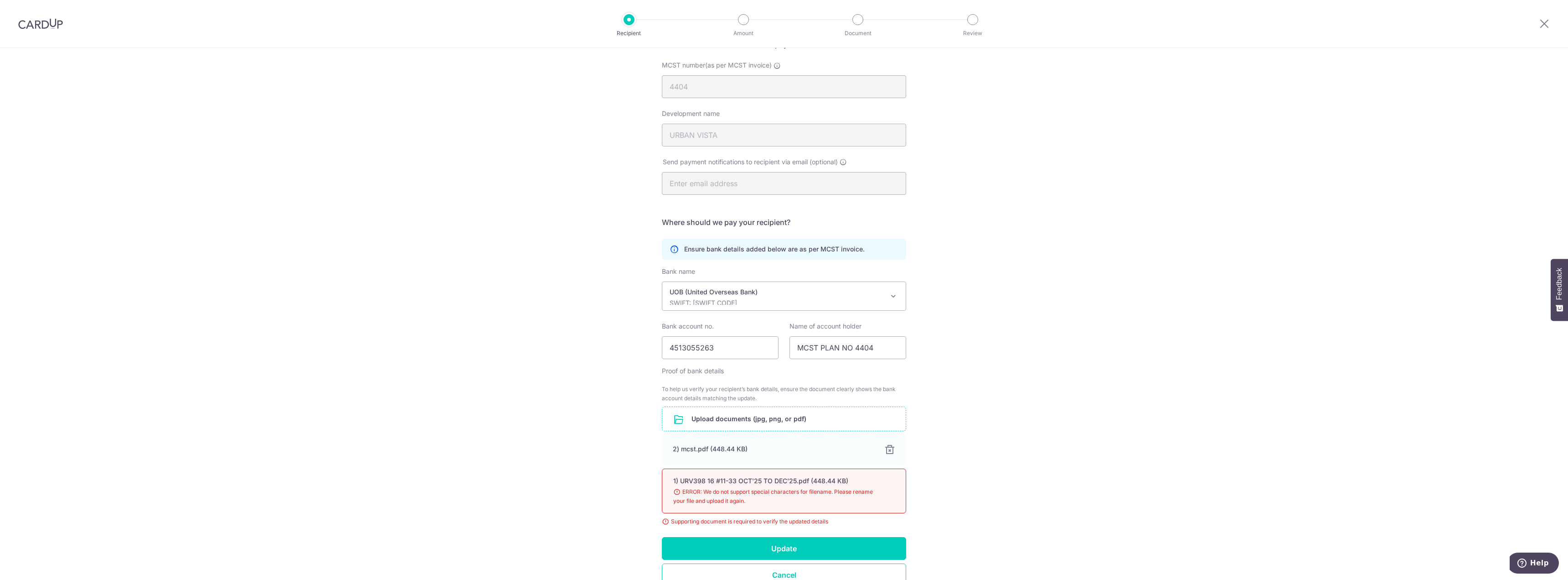
scroll to position [135, 0]
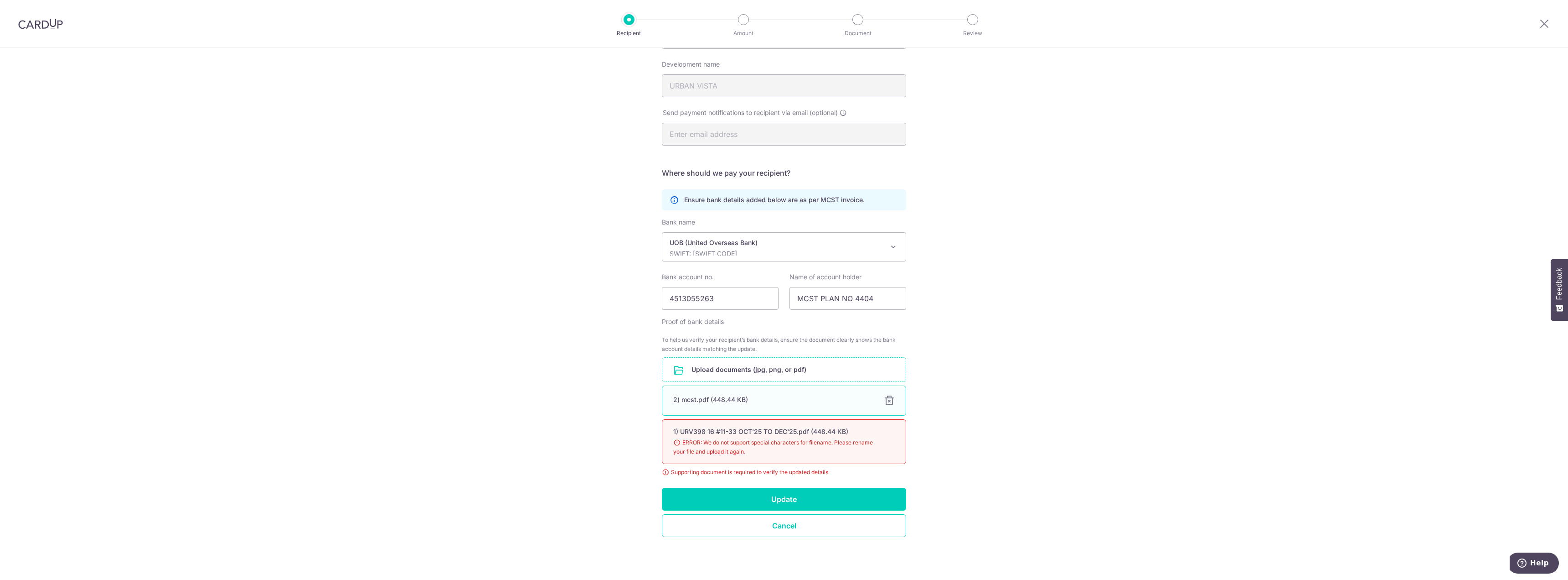
click at [888, 397] on div at bounding box center [889, 400] width 11 height 11
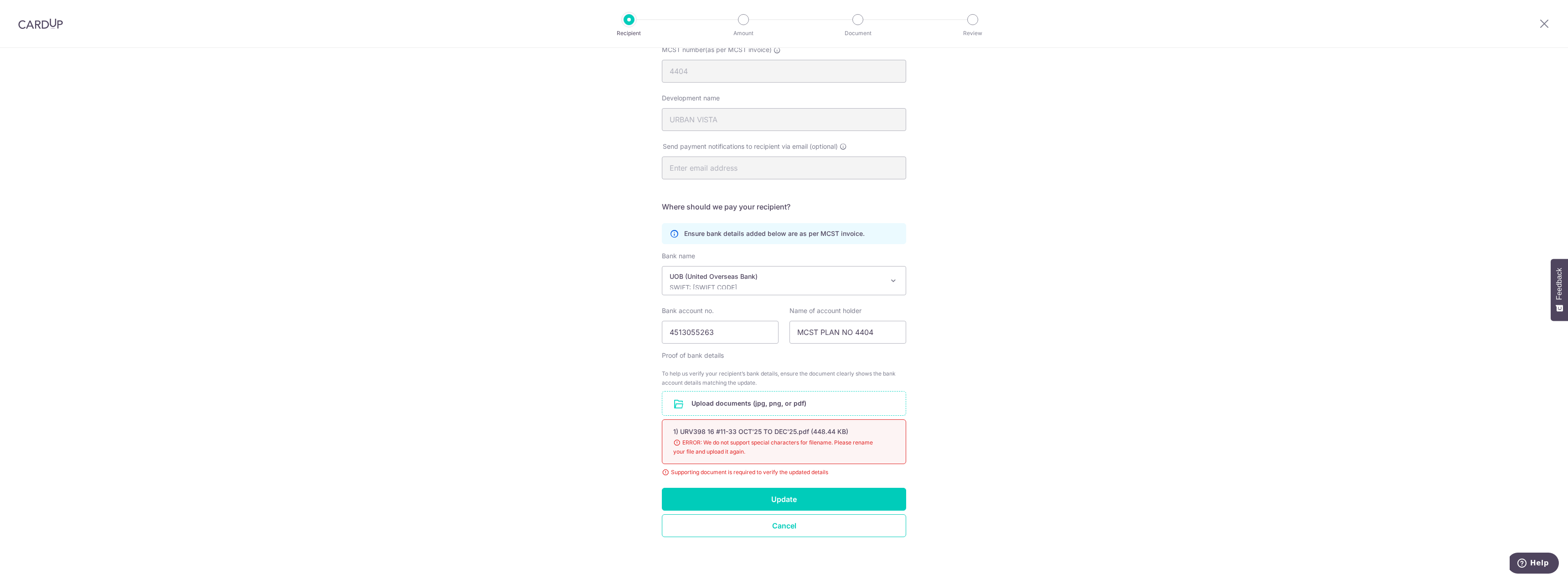
scroll to position [101, 0]
click at [887, 438] on div "1) URV398 16 #11-33 OCT'25 TO DEC'25.pdf (448.44 KB) 98% ERROR: We do not suppo…" at bounding box center [784, 441] width 245 height 45
click at [770, 409] on input "file" at bounding box center [784, 403] width 244 height 24
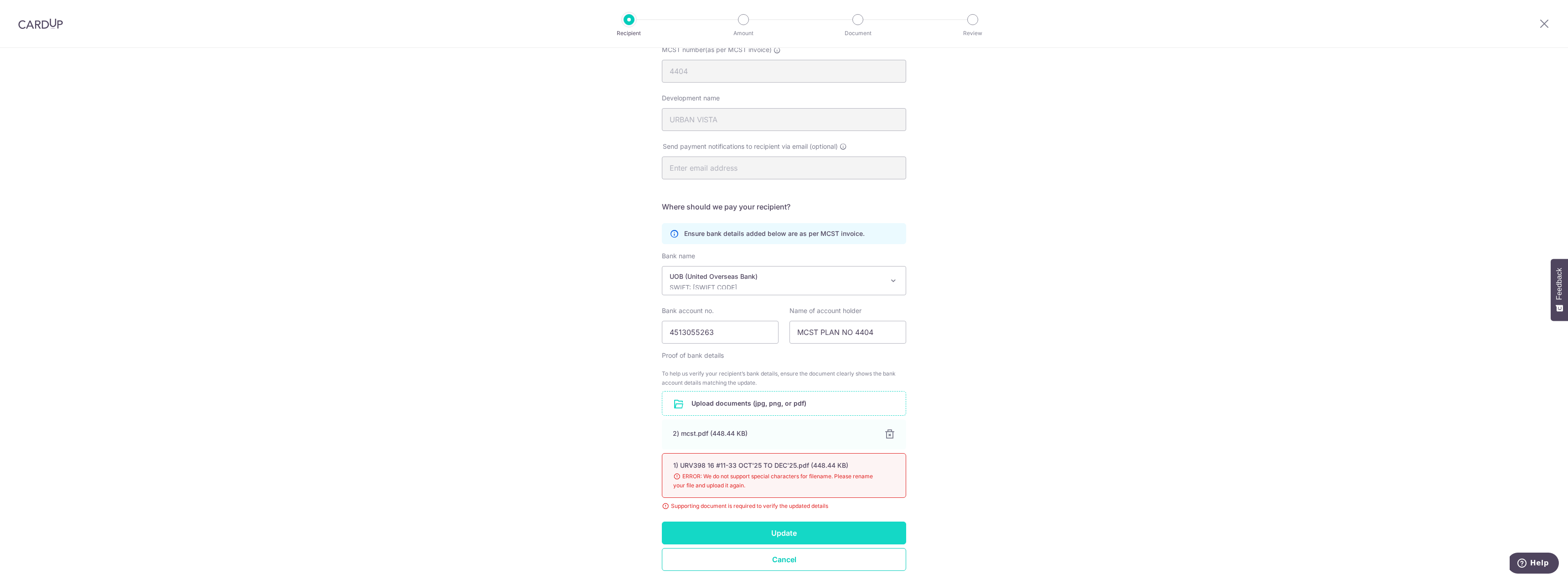
click at [845, 525] on button "Update" at bounding box center [784, 533] width 245 height 23
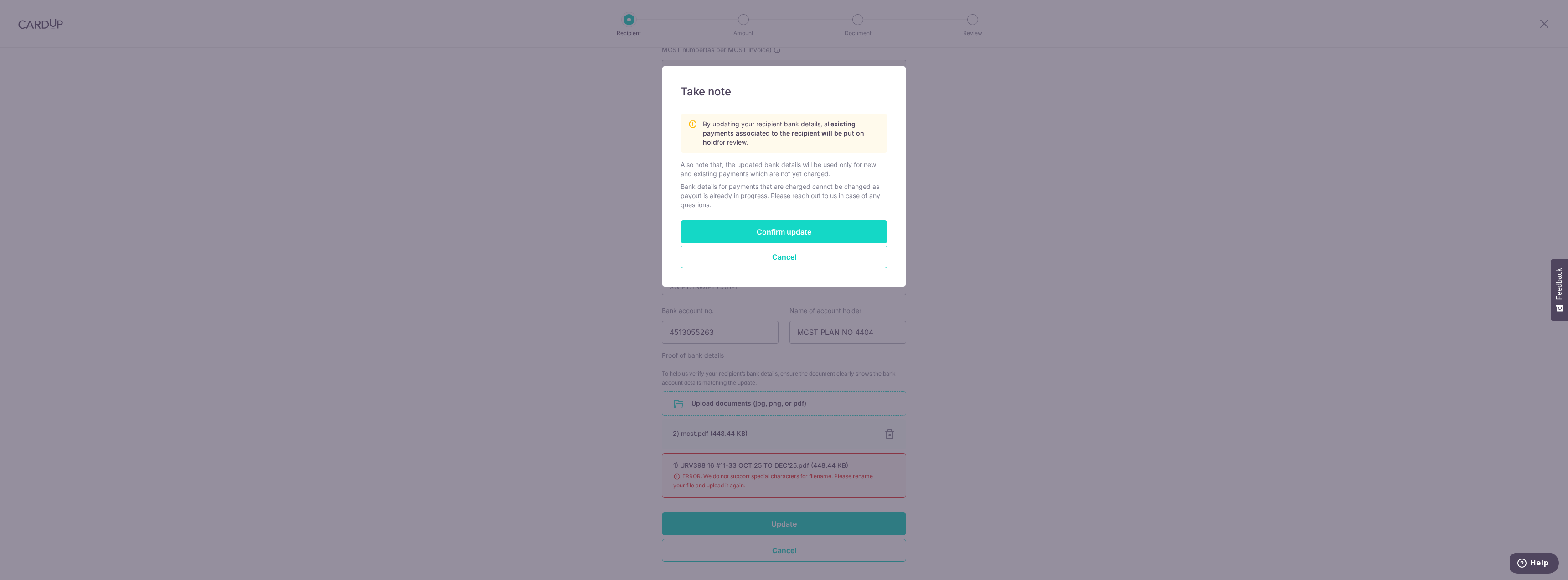
click at [829, 228] on button "Confirm update" at bounding box center [784, 231] width 207 height 23
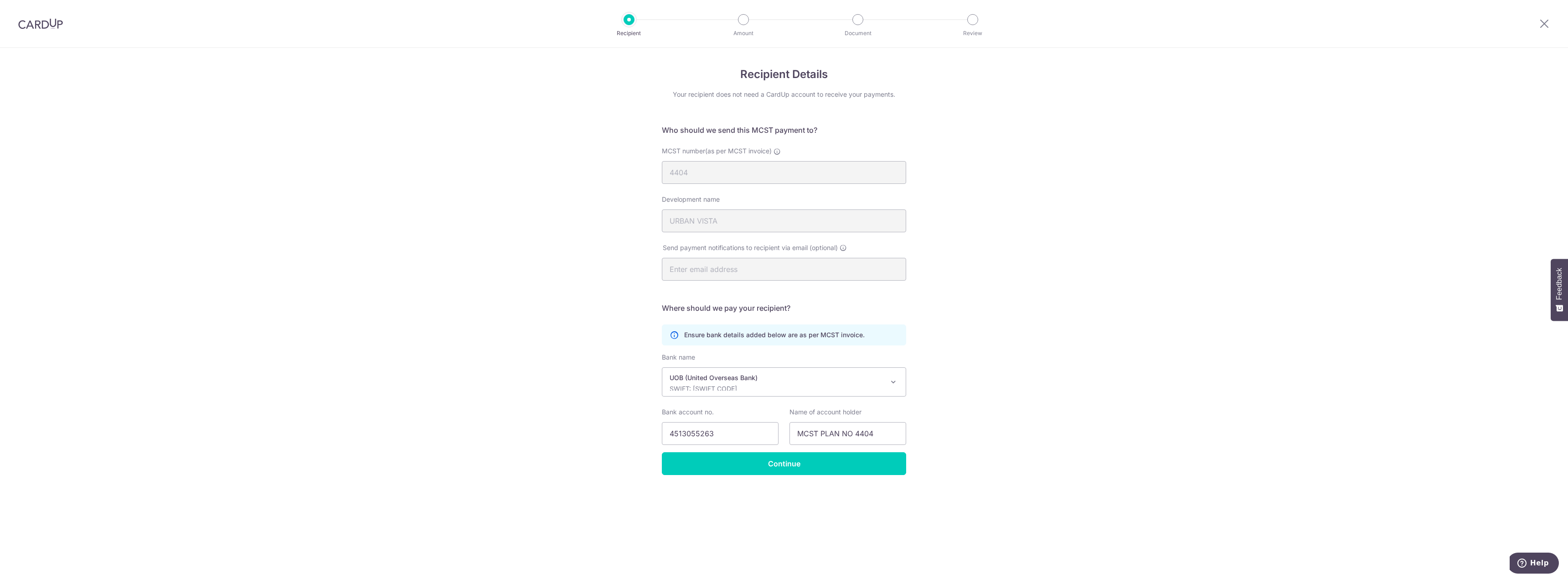
click at [1086, 256] on div "Recipient Details Your recipient does not need a CardUp account to receive your…" at bounding box center [784, 314] width 1568 height 532
click at [811, 467] on input "Continue" at bounding box center [784, 463] width 245 height 23
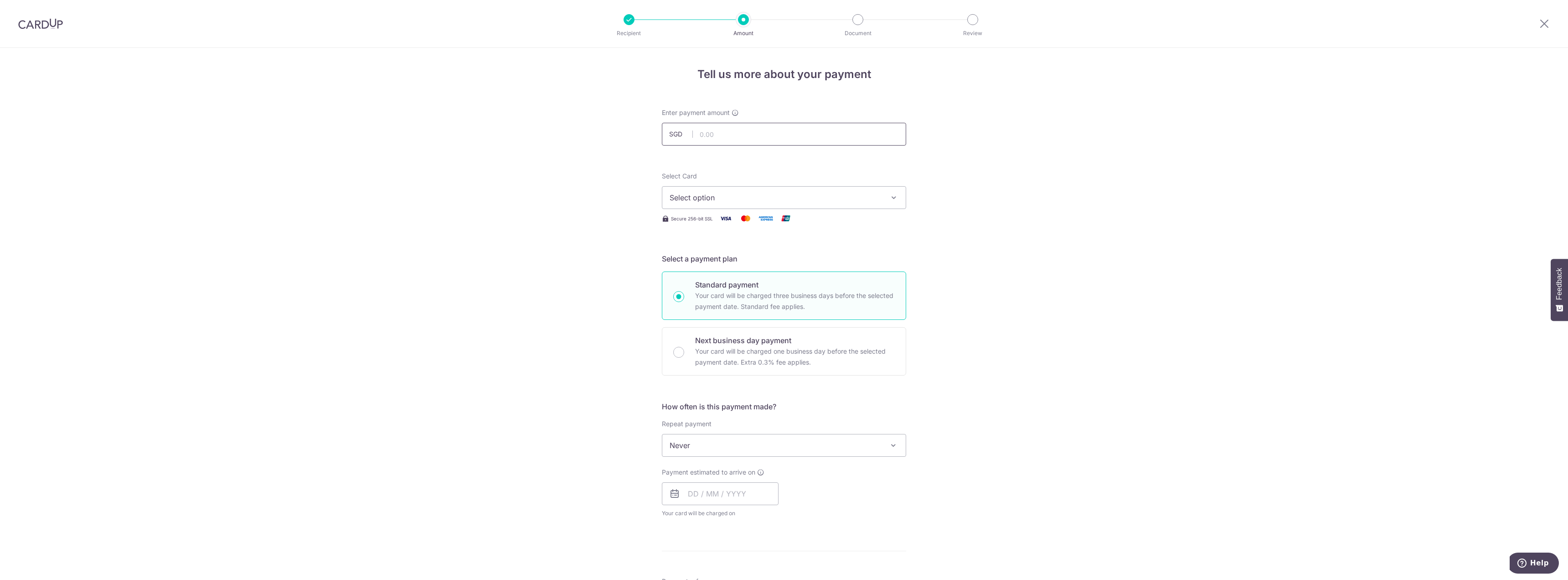
click at [750, 136] on input "text" at bounding box center [784, 134] width 245 height 23
paste input "988.85"
type input "988.85"
click at [882, 204] on button "Select option" at bounding box center [784, 198] width 245 height 23
click at [786, 281] on span "**** 0875" at bounding box center [784, 284] width 229 height 11
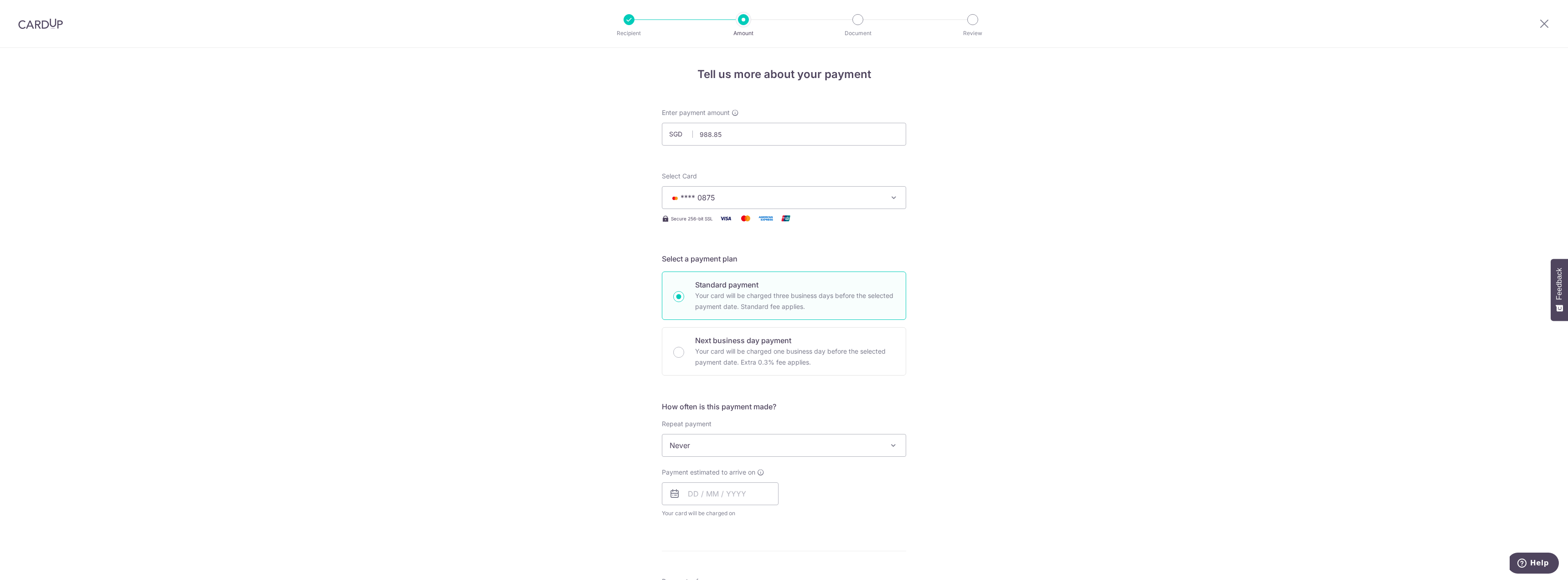
scroll to position [46, 0]
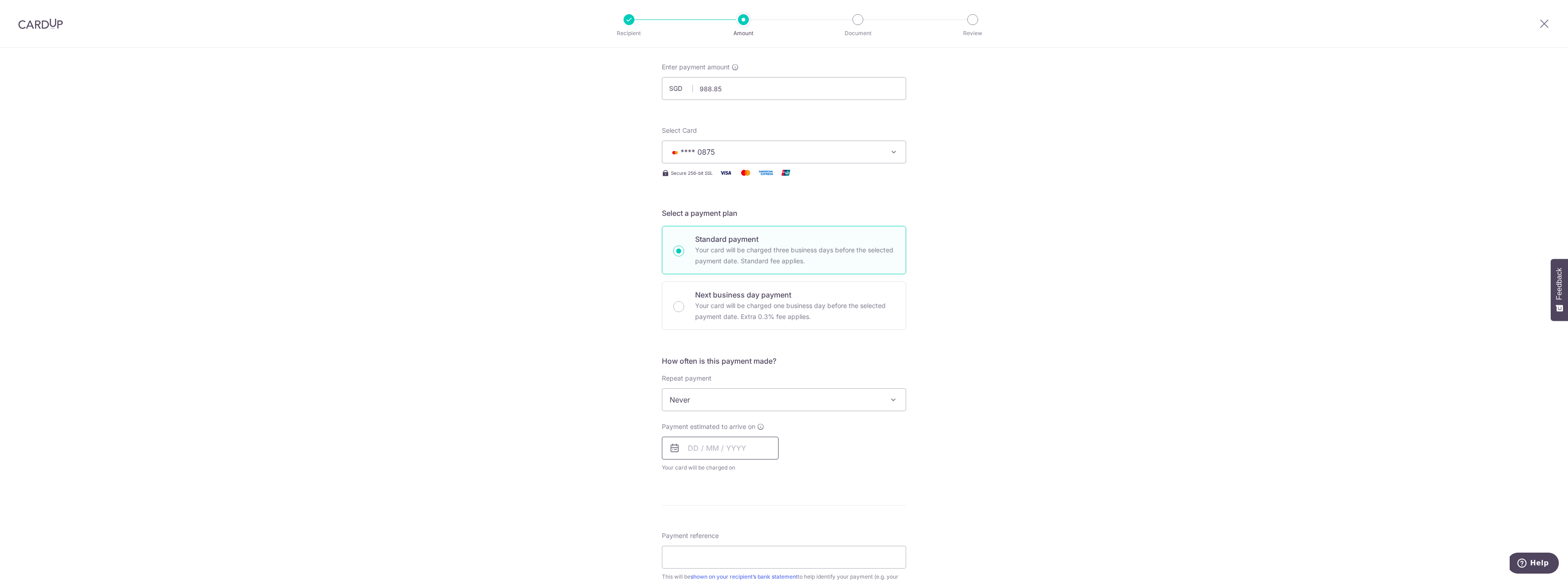
click at [756, 445] on input "text" at bounding box center [720, 447] width 116 height 23
click at [696, 535] on link "6" at bounding box center [699, 531] width 15 height 15
type input "[DATE]"
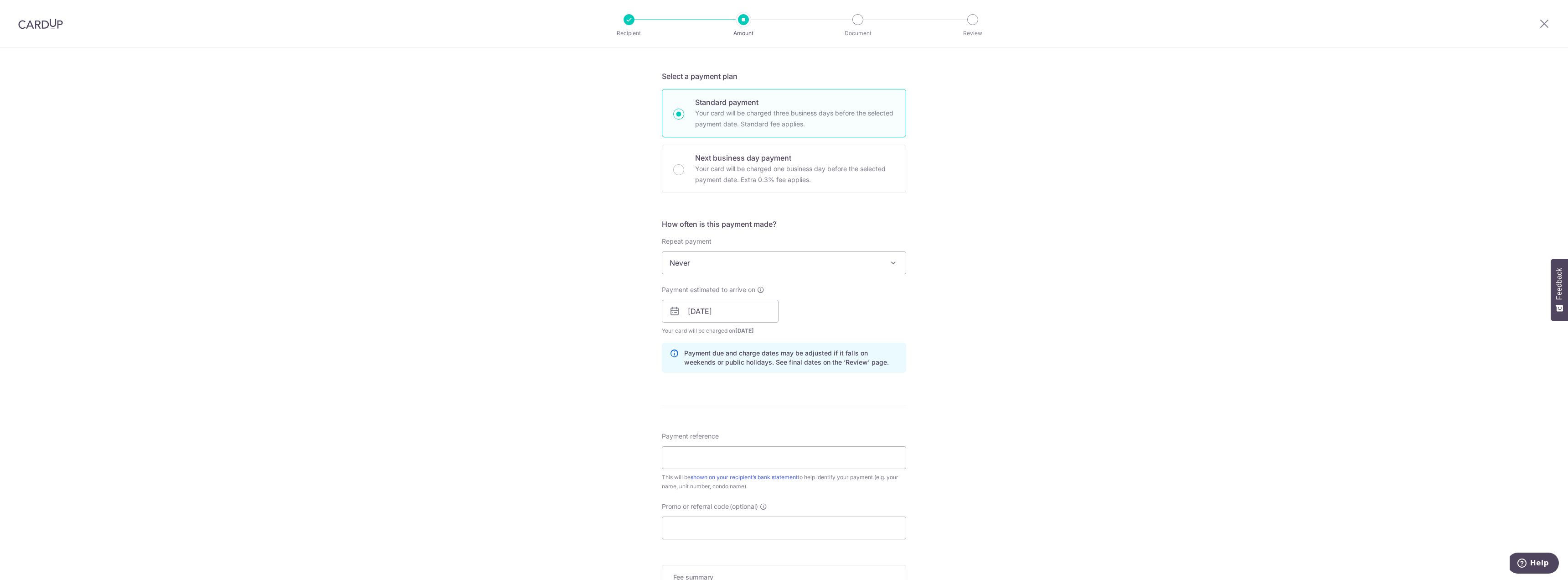
scroll to position [228, 0]
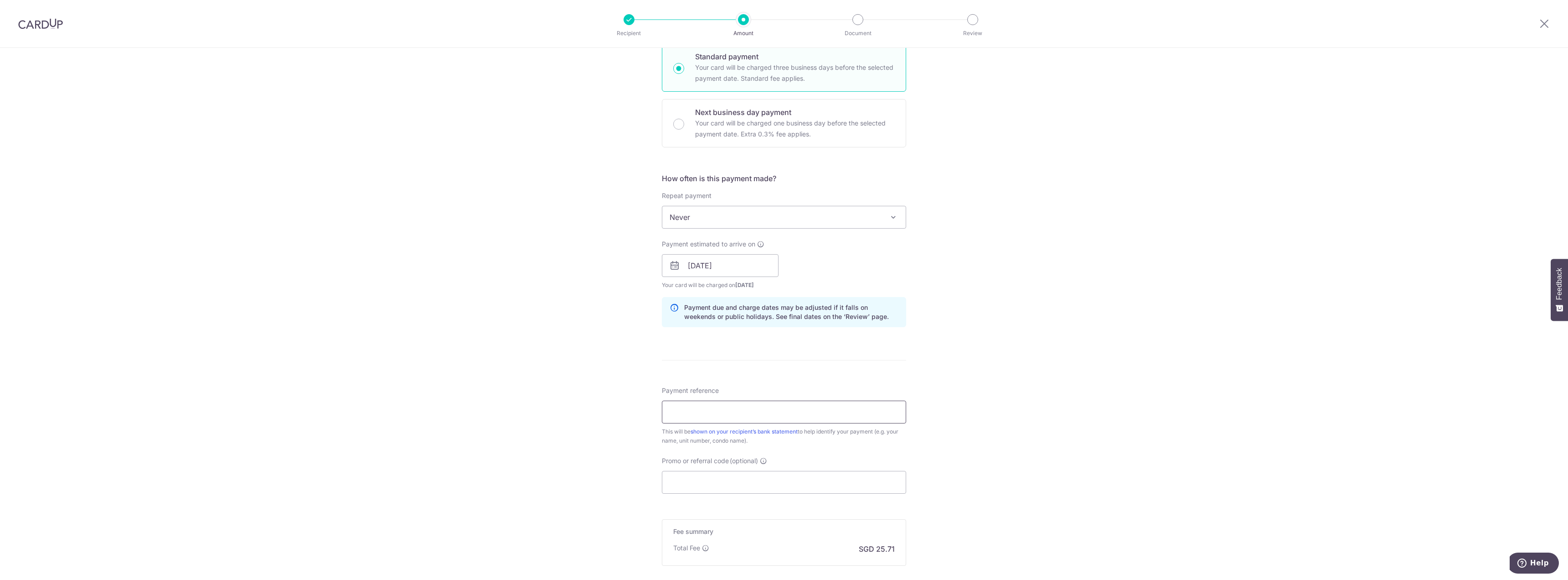
click at [711, 419] on input "Payment reference" at bounding box center [784, 411] width 245 height 23
paste input "Blk 16 / Unit #11-33"
type input "Blk 16 / Unit #11-33"
click at [779, 491] on input "Promo or referral code (optional)" at bounding box center [784, 482] width 245 height 23
type input "OFF225"
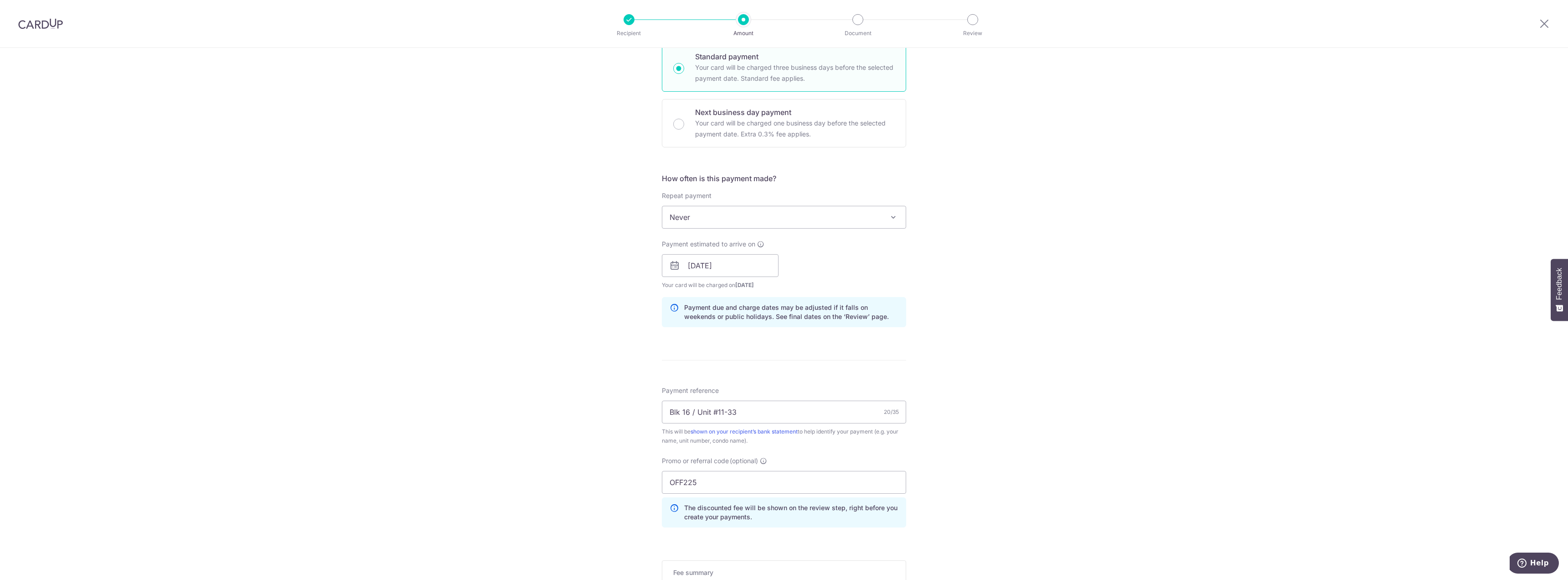
click at [1044, 507] on div "Tell us more about your payment Enter payment amount SGD 988.85 988.85 Select C…" at bounding box center [784, 272] width 1568 height 904
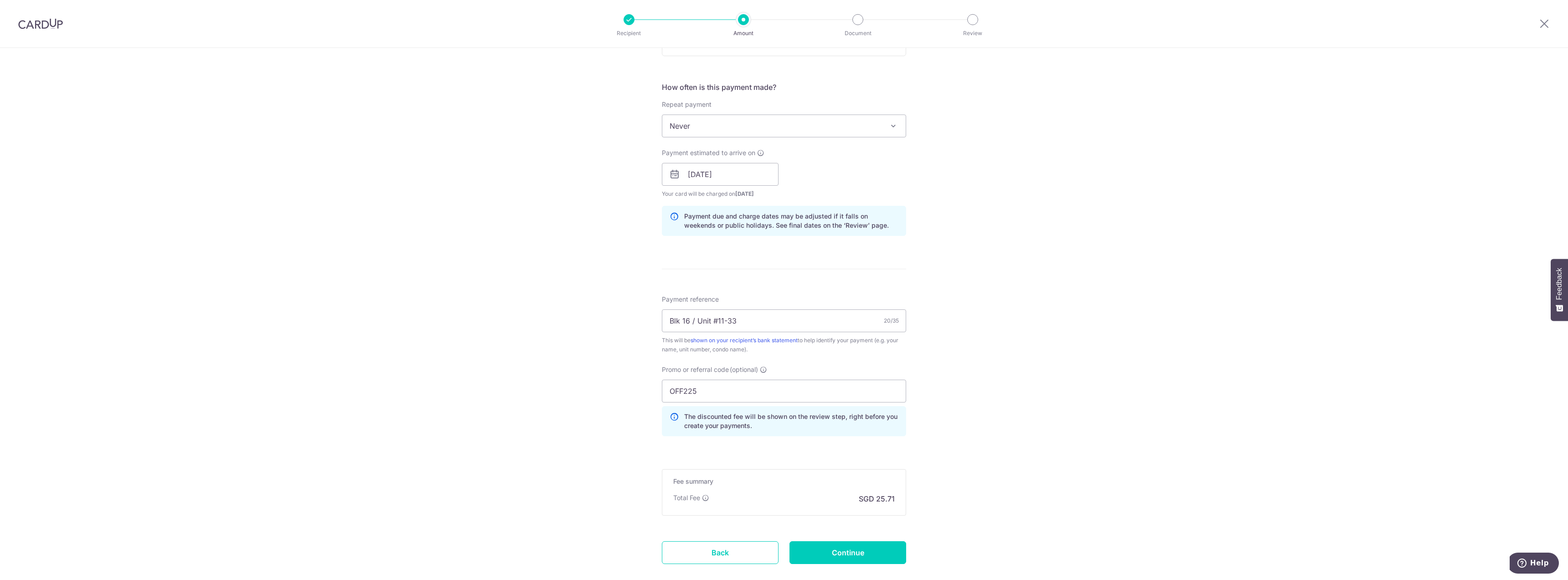
scroll to position [365, 0]
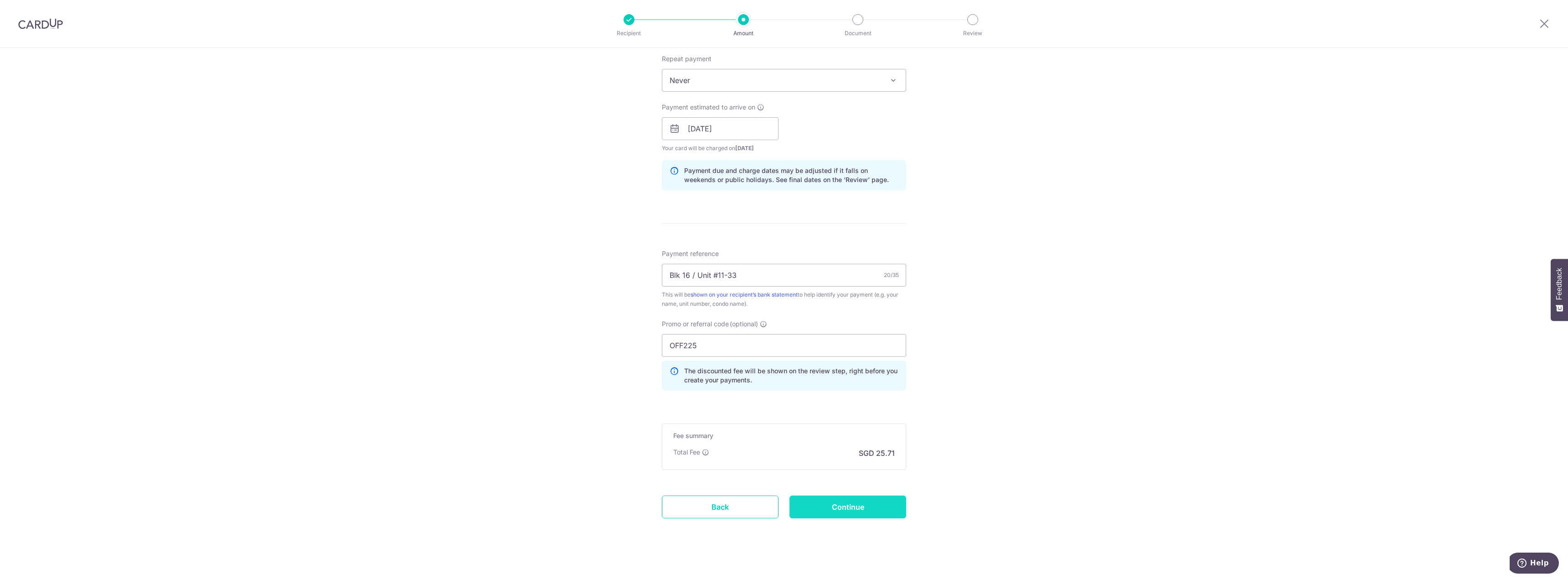
click at [877, 505] on input "Continue" at bounding box center [848, 506] width 116 height 23
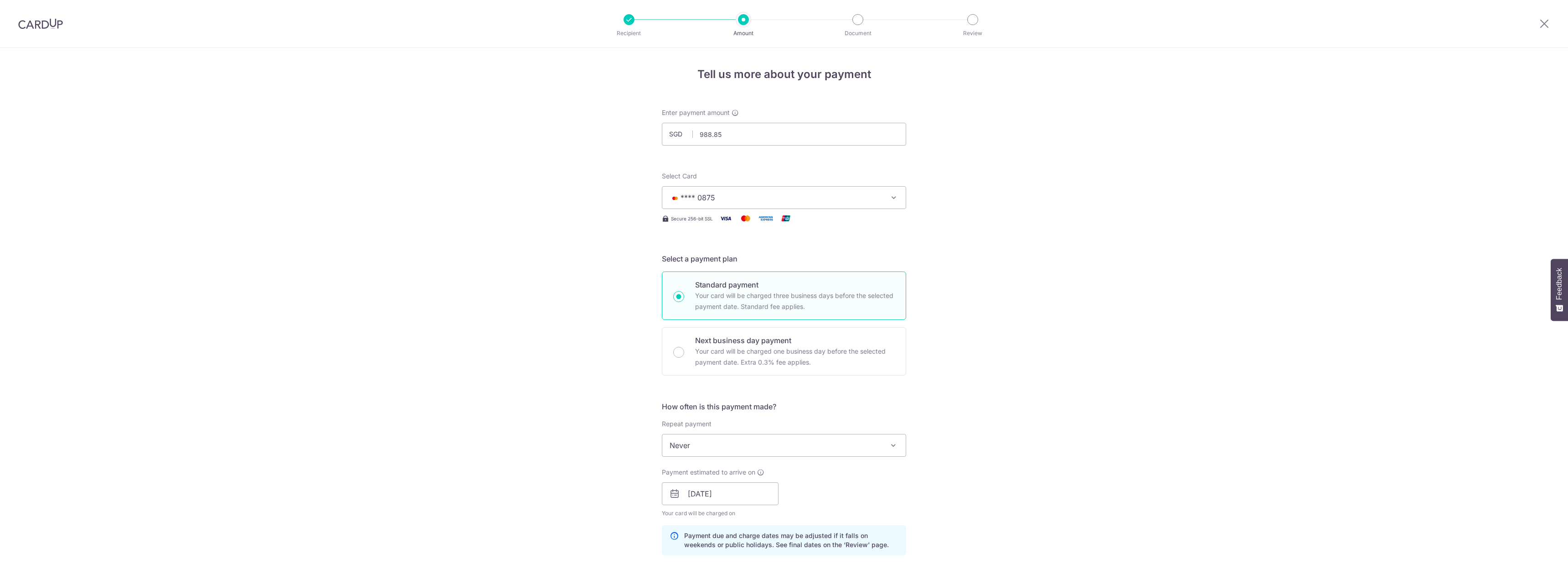
scroll to position [385, 0]
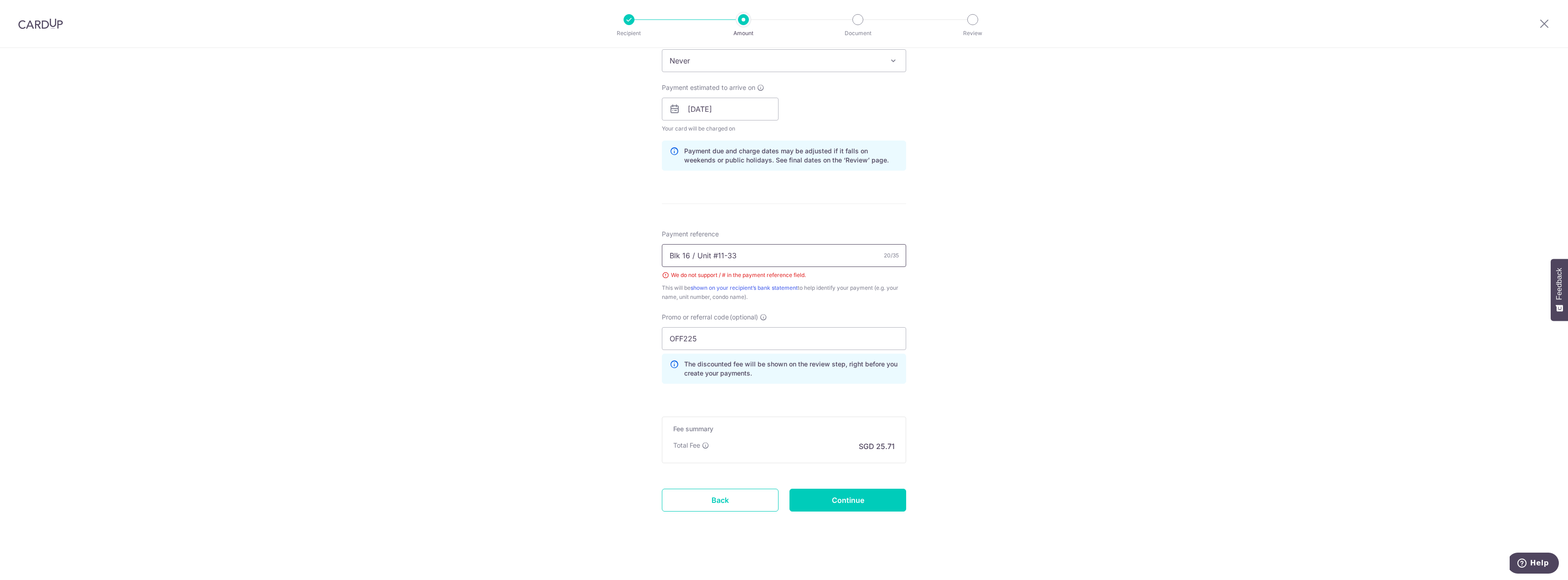
click at [714, 257] on input "Blk 16 / Unit #11-33" at bounding box center [784, 255] width 245 height 23
type input "Blk 16 / Unit 11-33"
click at [862, 501] on input "Continue" at bounding box center [848, 500] width 116 height 23
click at [695, 258] on input "Blk 16 / Unit 11-33" at bounding box center [784, 255] width 245 height 23
type input "Blk 16 Unit 11-33"
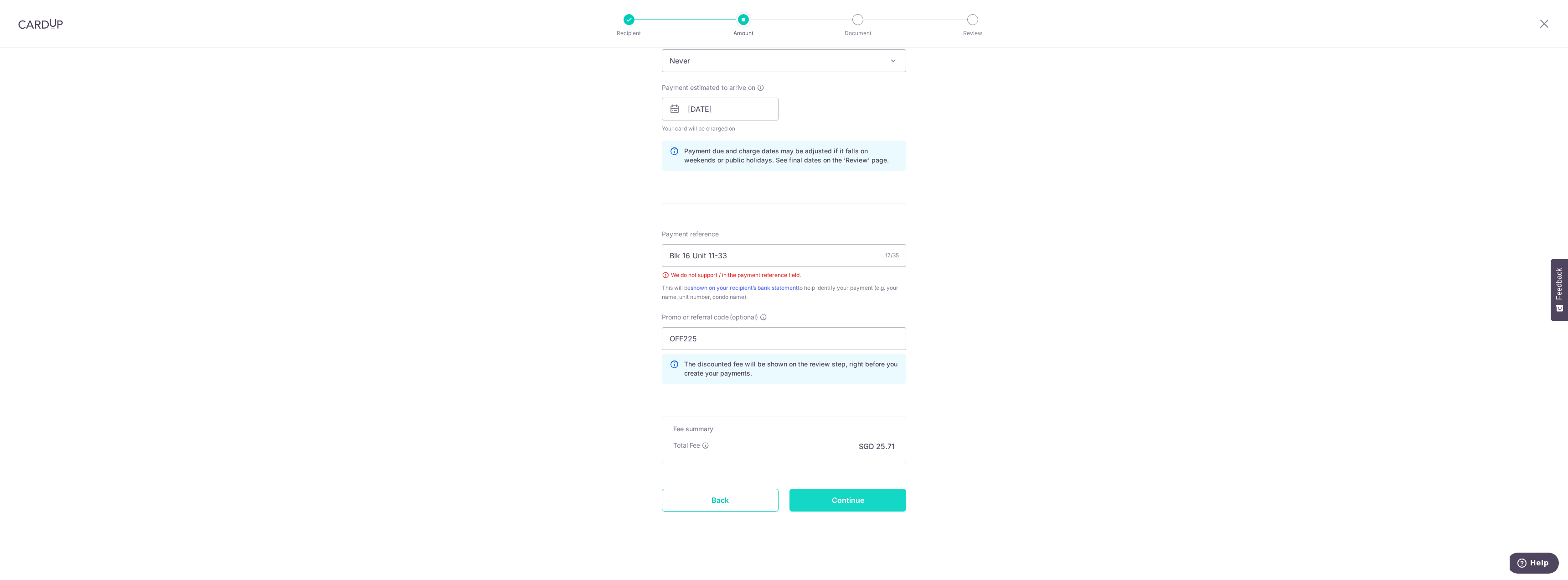
click at [878, 494] on input "Continue" at bounding box center [848, 500] width 116 height 23
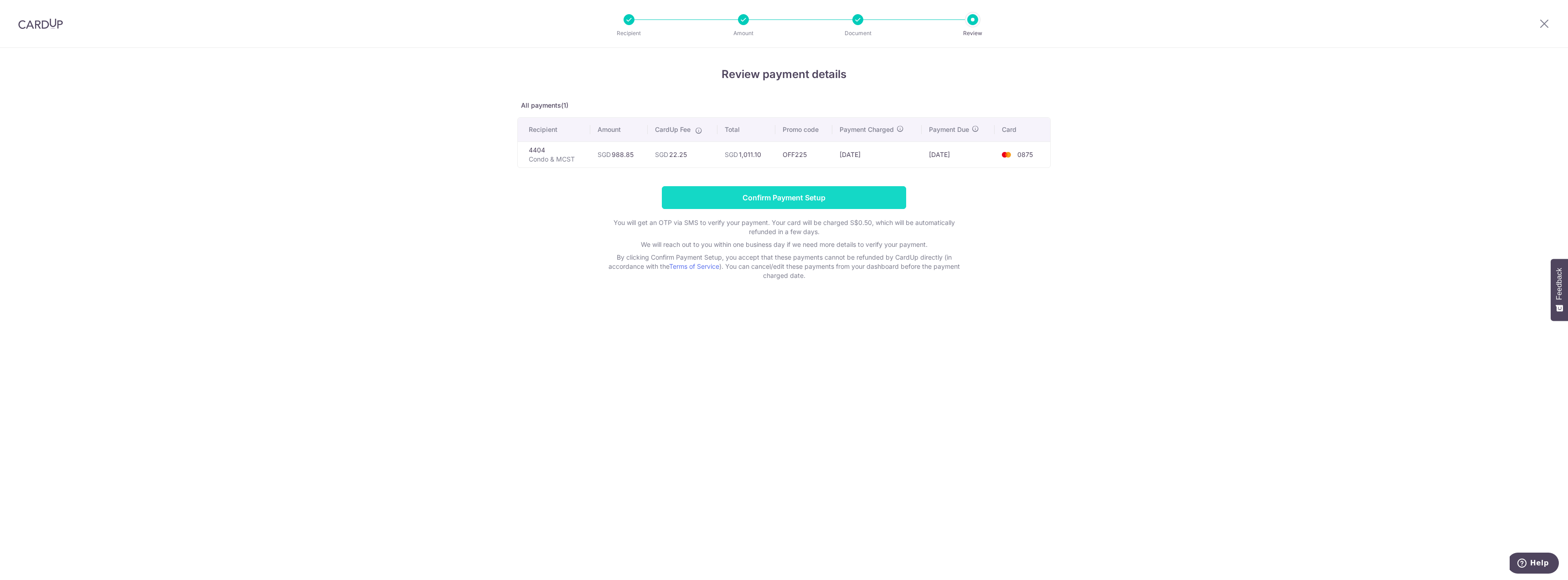
click at [782, 197] on input "Confirm Payment Setup" at bounding box center [784, 198] width 245 height 23
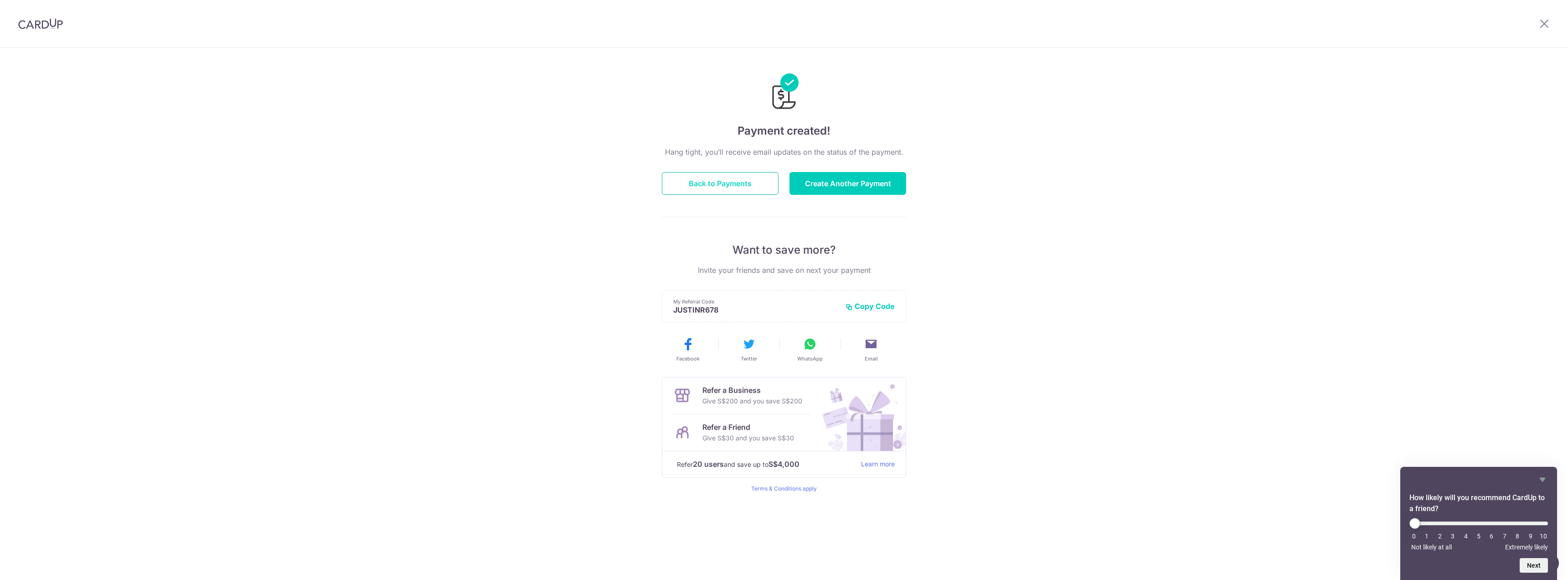
click at [744, 187] on button "Back to Payments" at bounding box center [720, 183] width 116 height 23
